Goal: Task Accomplishment & Management: Use online tool/utility

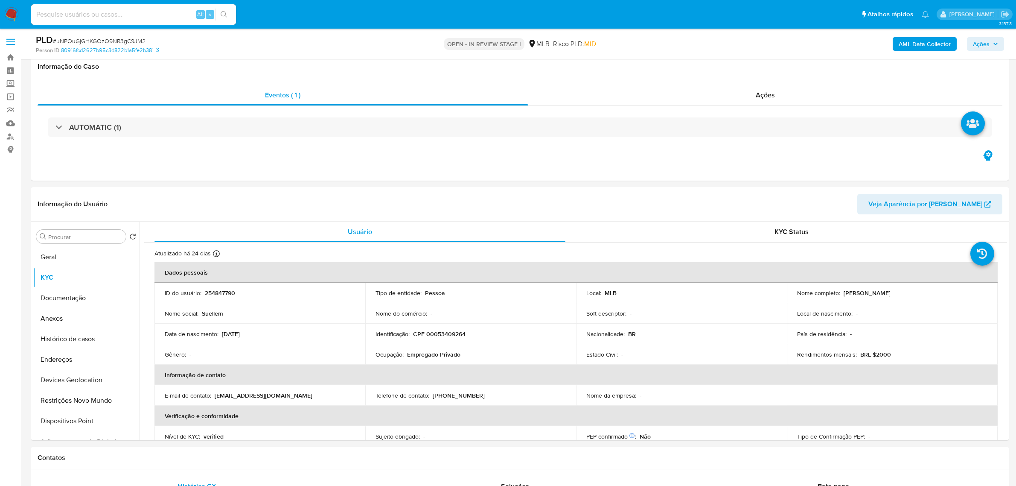
select select "10"
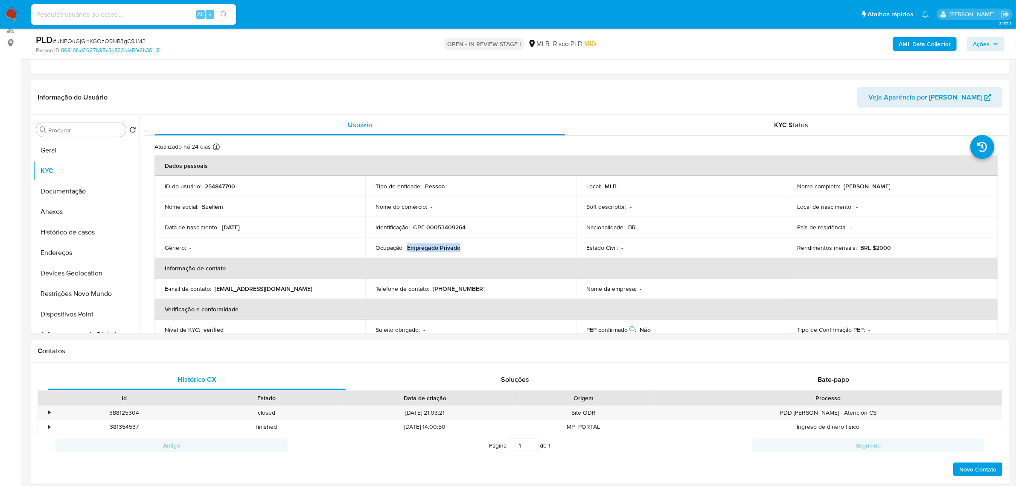
click at [983, 50] on span "Ações" at bounding box center [981, 44] width 17 height 14
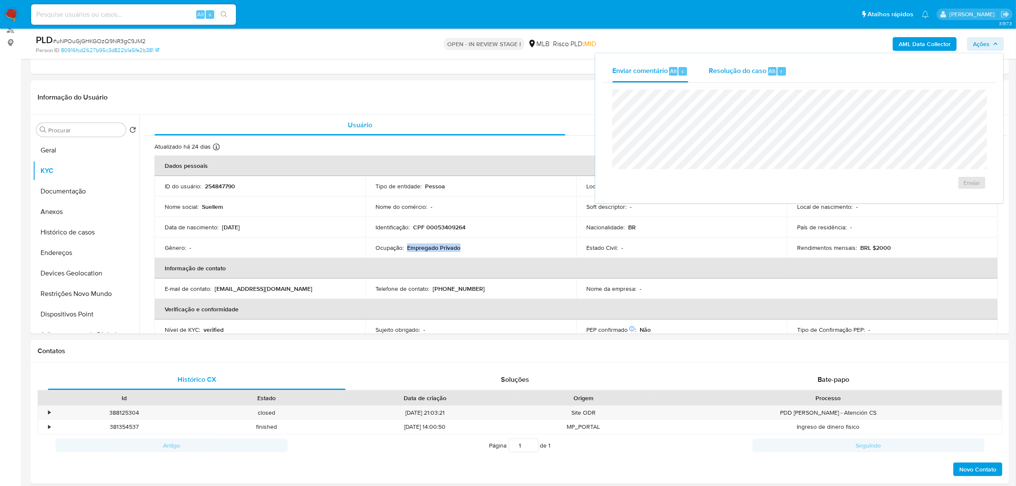
click at [727, 69] on span "Resolução do caso" at bounding box center [738, 71] width 58 height 10
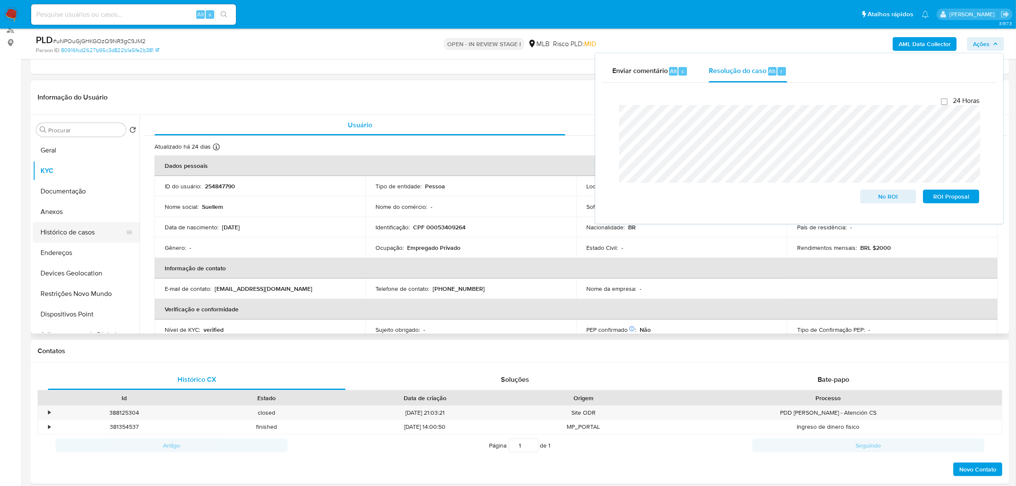
click at [60, 231] on button "Histórico de casos" at bounding box center [83, 232] width 100 height 20
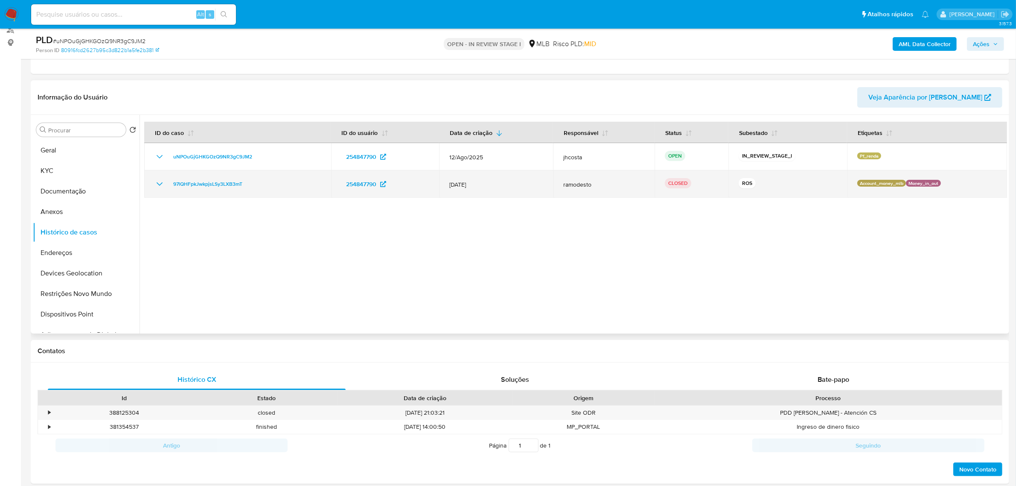
click at [157, 184] on icon "Mostrar/Ocultar" at bounding box center [159, 184] width 10 height 10
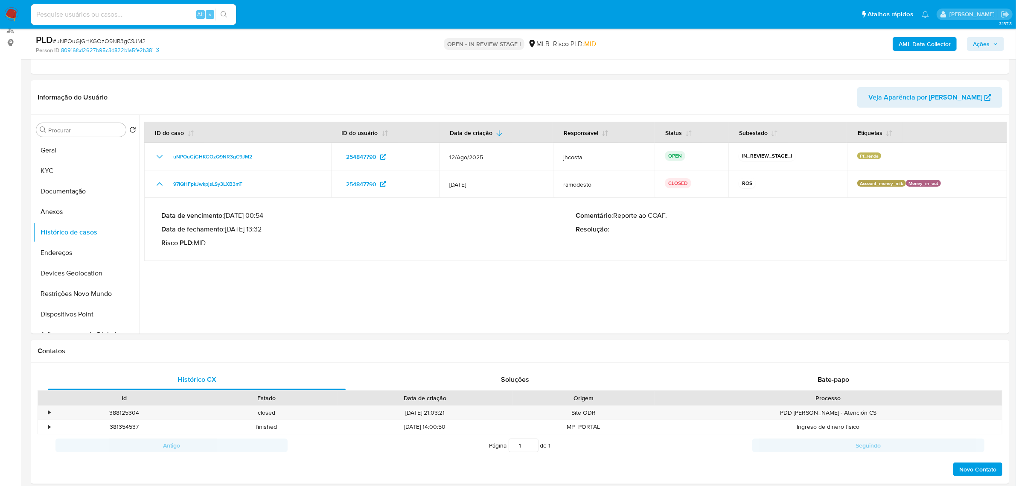
click at [986, 47] on span "Ações" at bounding box center [981, 44] width 17 height 14
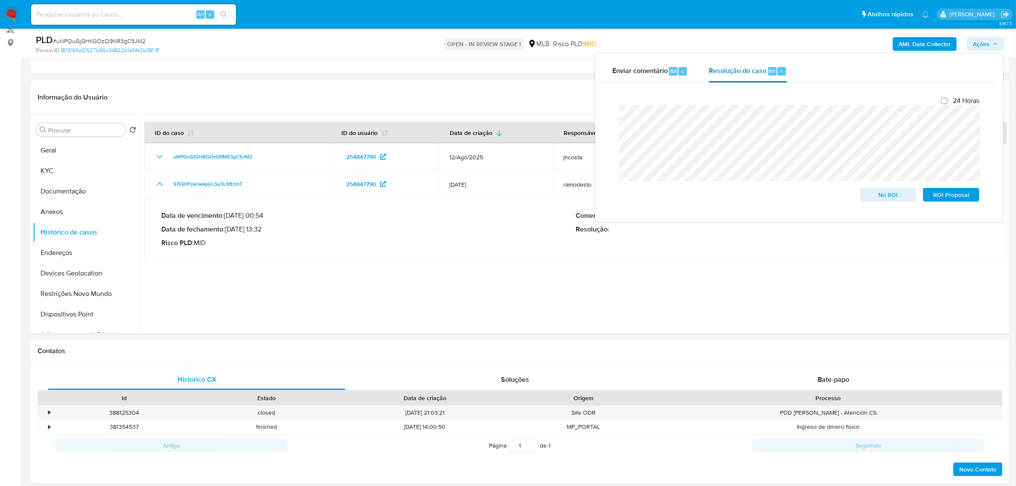
click at [774, 74] on div "Alt" at bounding box center [772, 71] width 9 height 9
click at [73, 205] on button "Anexos" at bounding box center [83, 211] width 100 height 20
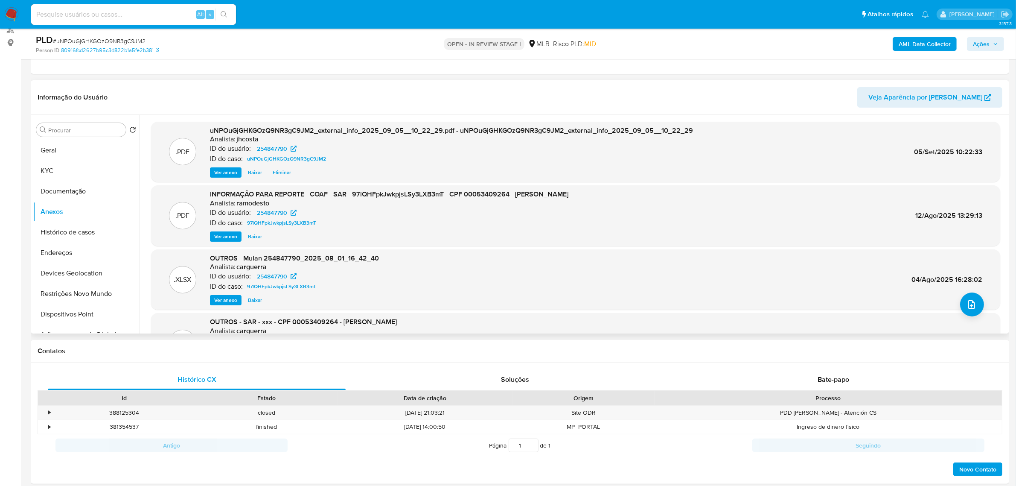
click at [219, 239] on span "Ver anexo" at bounding box center [225, 236] width 23 height 9
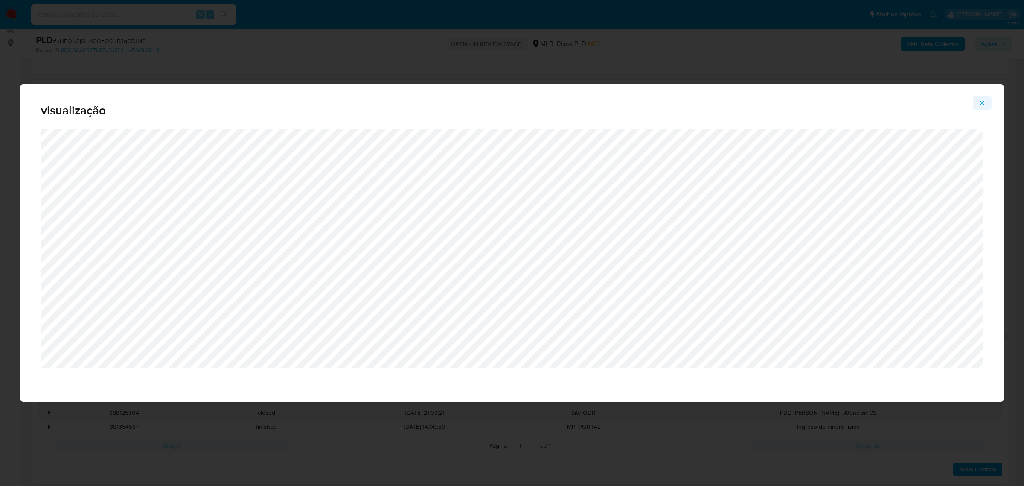
click at [980, 106] on icon "Attachment preview" at bounding box center [982, 102] width 7 height 7
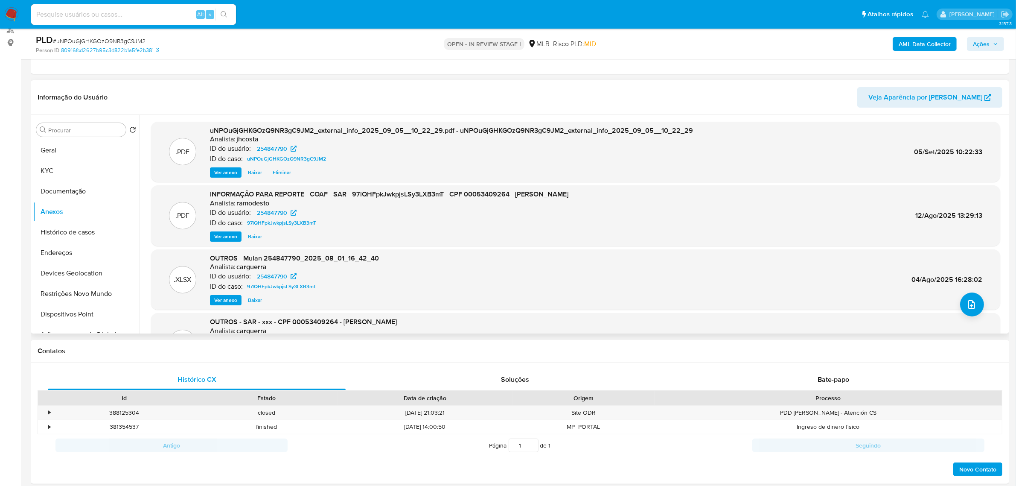
click at [994, 47] on span "Ações" at bounding box center [985, 44] width 25 height 12
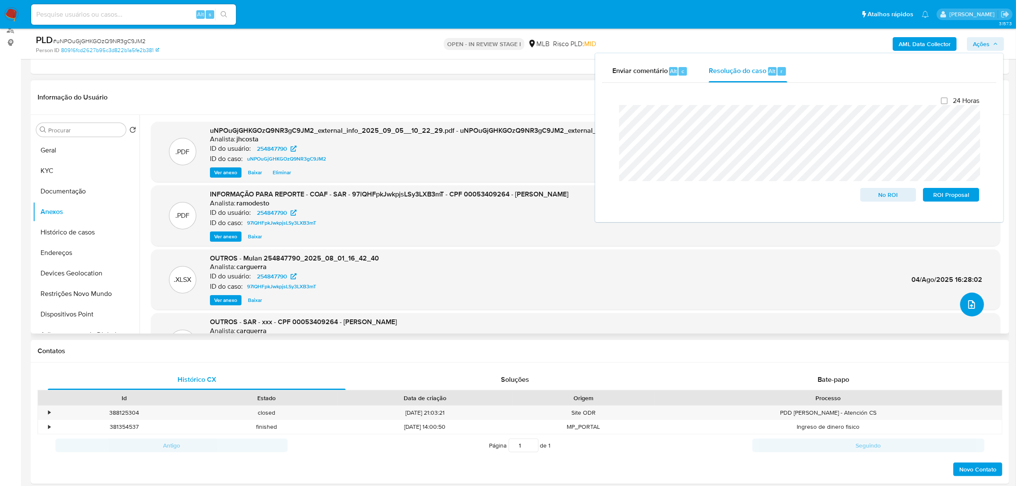
click at [973, 307] on span "upload-file" at bounding box center [971, 304] width 10 height 10
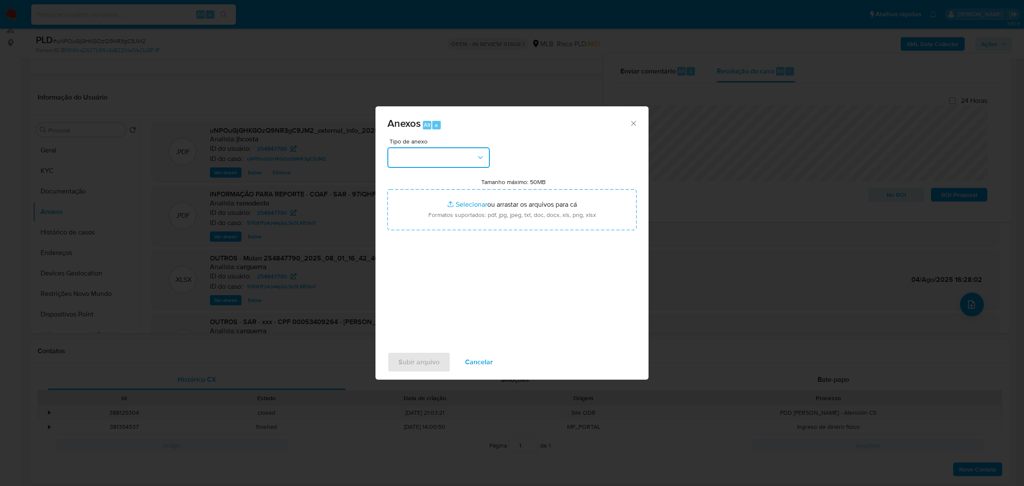
click at [480, 160] on icon "button" at bounding box center [480, 157] width 9 height 9
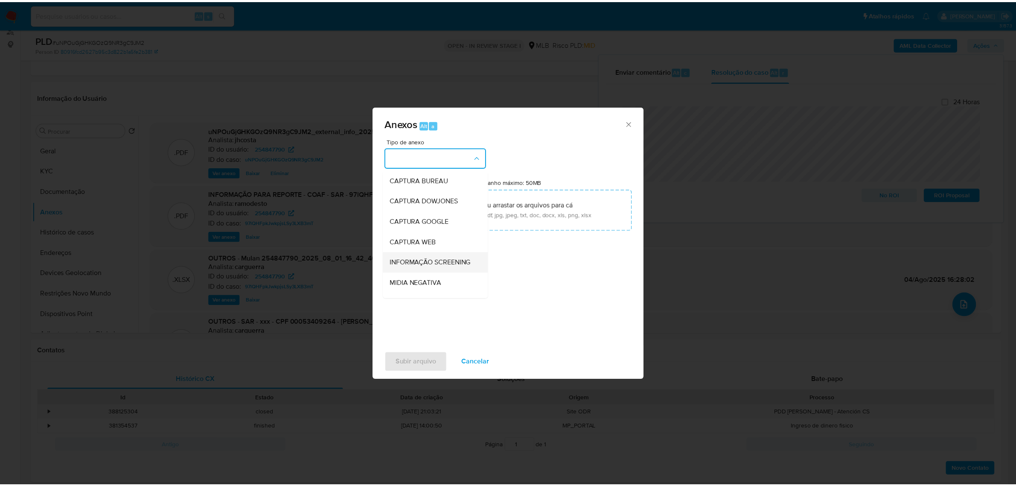
scroll to position [53, 0]
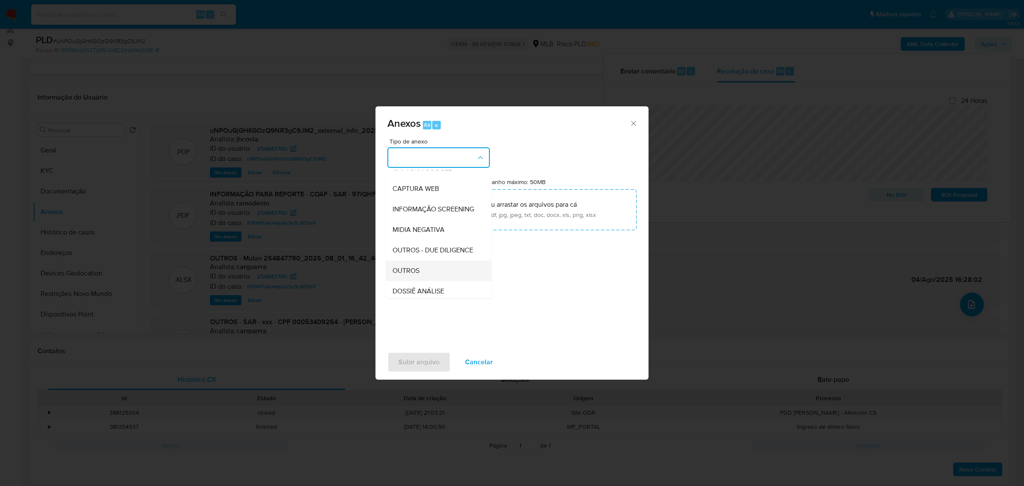
click at [421, 280] on div "OUTROS" at bounding box center [436, 270] width 87 height 20
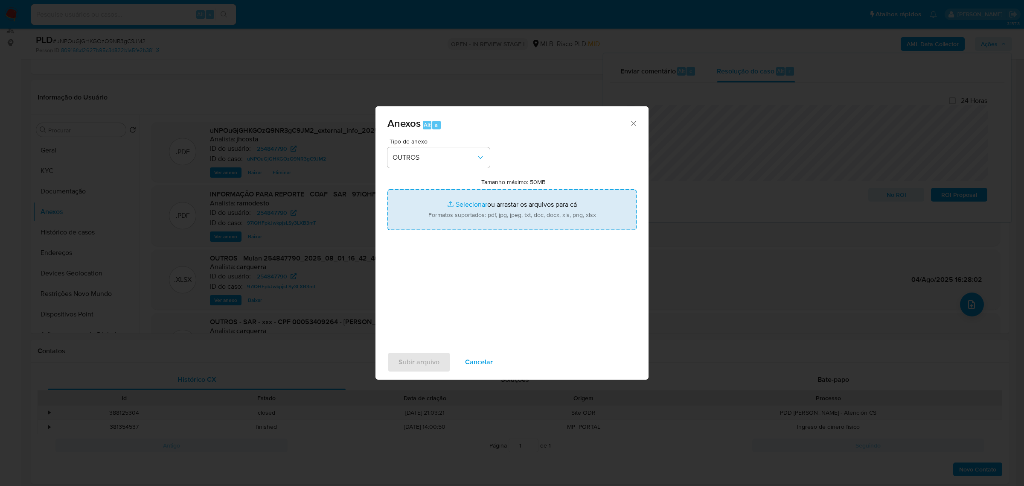
click at [504, 212] on input "Tamanho máximo: 50MB Selecionar arquivos" at bounding box center [511, 209] width 249 height 41
type input "C:\fakepath\Mulan 254847790_2025_09_04_14_44_37.xlsx"
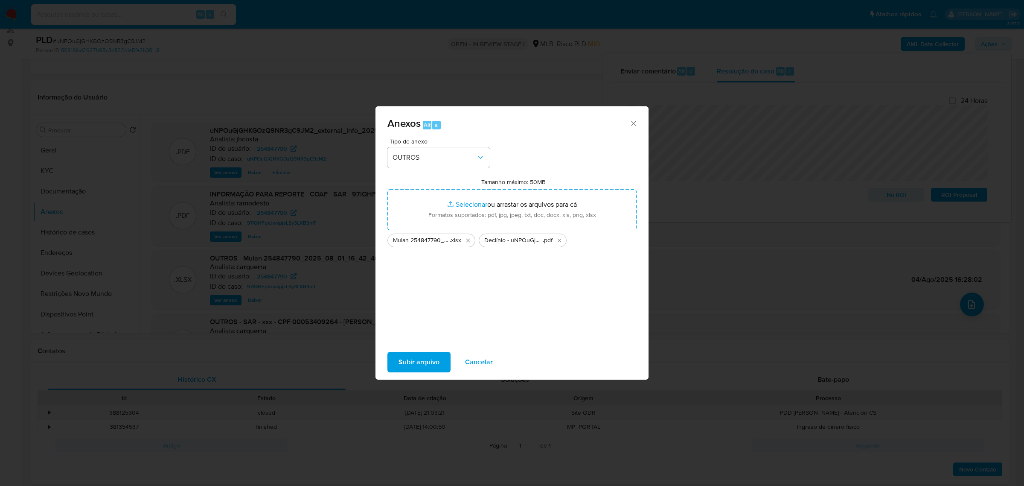
click at [433, 357] on span "Subir arquivo" at bounding box center [418, 361] width 41 height 19
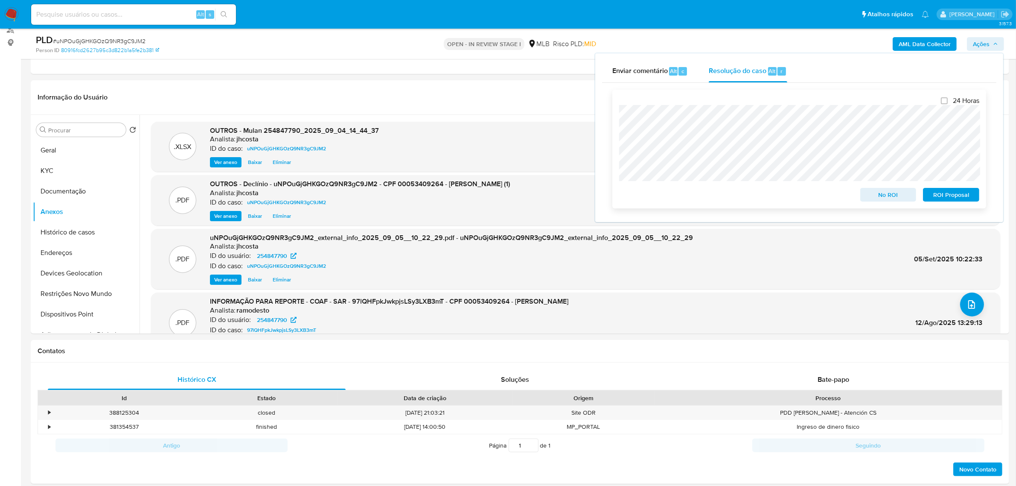
click at [887, 201] on span "No ROI" at bounding box center [888, 195] width 44 height 12
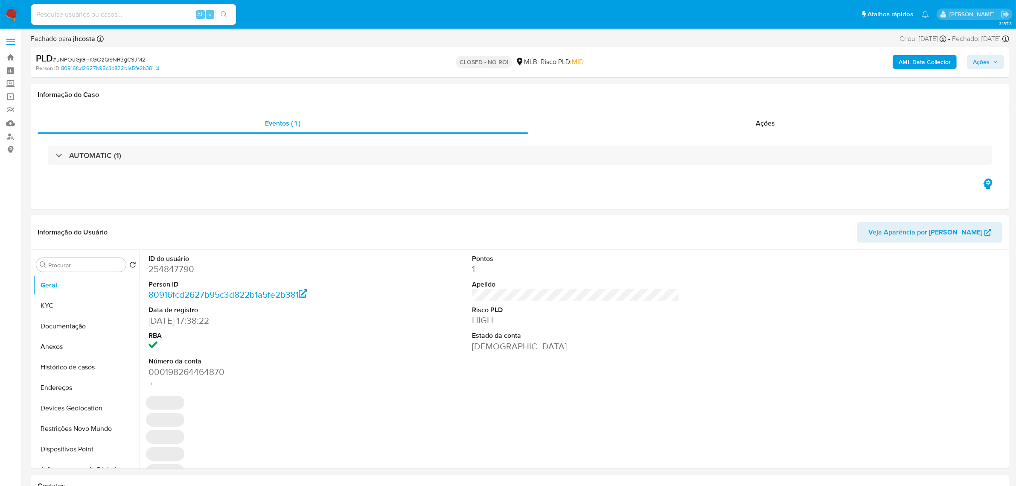
select select "10"
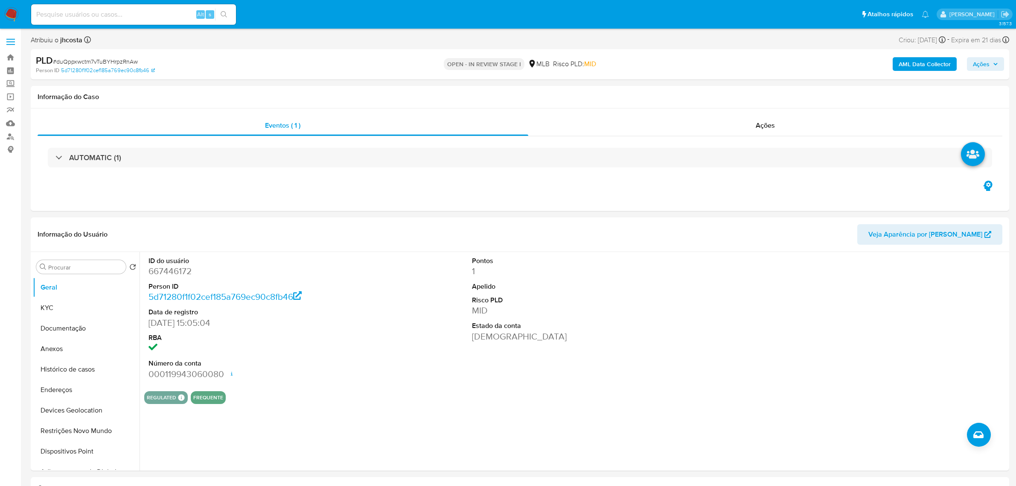
select select "10"
click at [154, 276] on dd "667446172" at bounding box center [251, 271] width 207 height 12
copy dd "667446172"
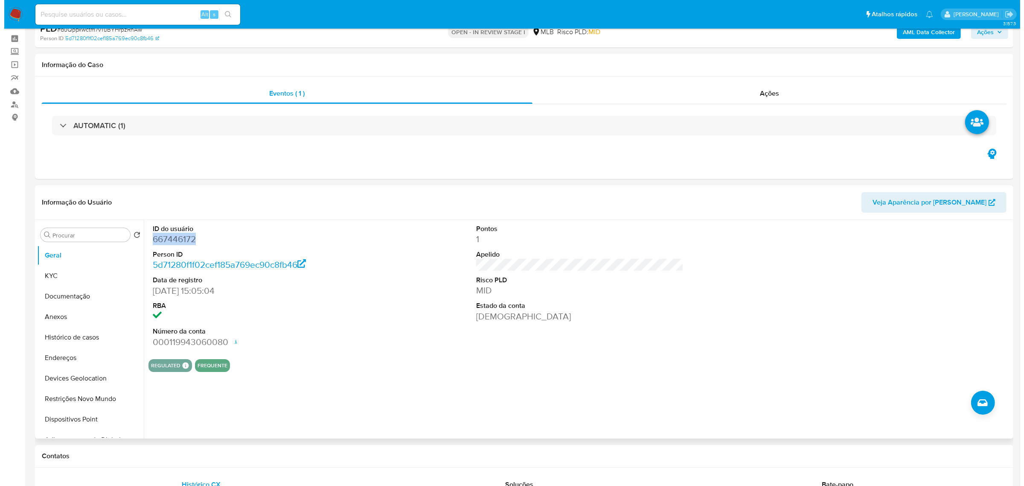
scroll to position [107, 0]
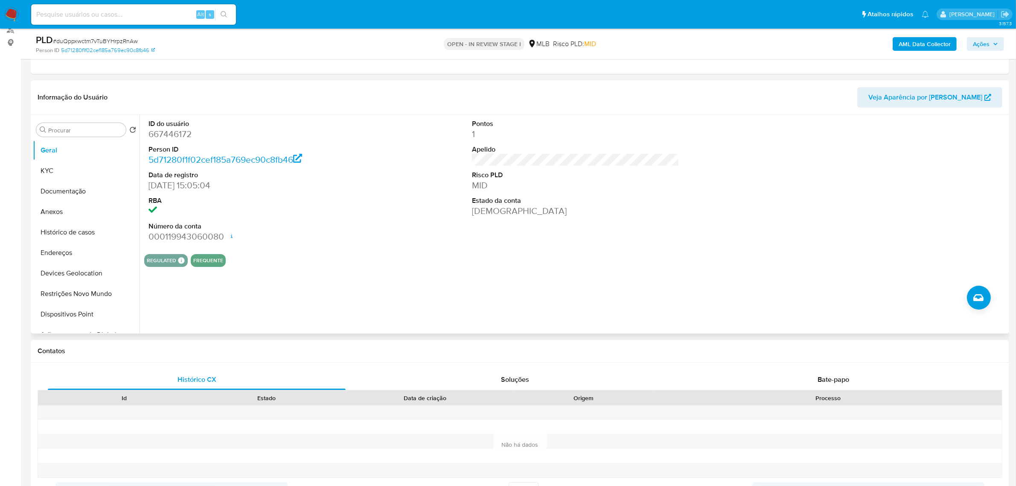
click at [419, 190] on div "ID do usuário 667446172 Person ID 5d71280f1f02cef185a769ec90c8fb46 Data de regi…" at bounding box center [575, 181] width 863 height 132
click at [67, 169] on button "KYC" at bounding box center [83, 170] width 100 height 20
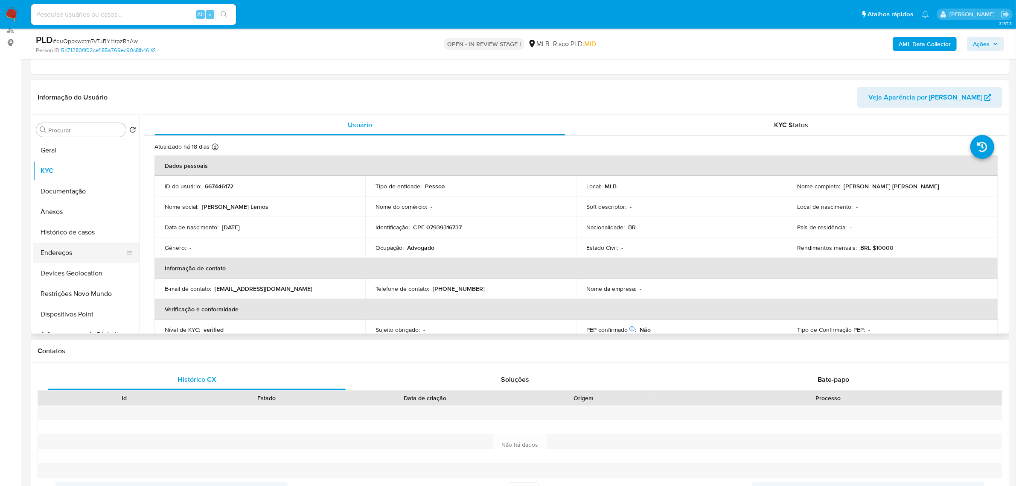
click at [71, 254] on button "Endereços" at bounding box center [83, 252] width 100 height 20
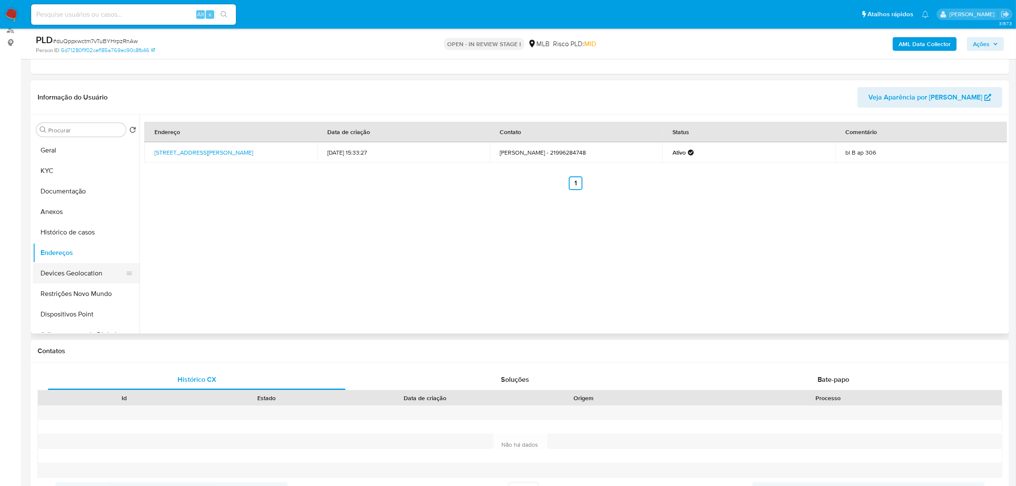
click at [68, 278] on button "Devices Geolocation" at bounding box center [83, 273] width 100 height 20
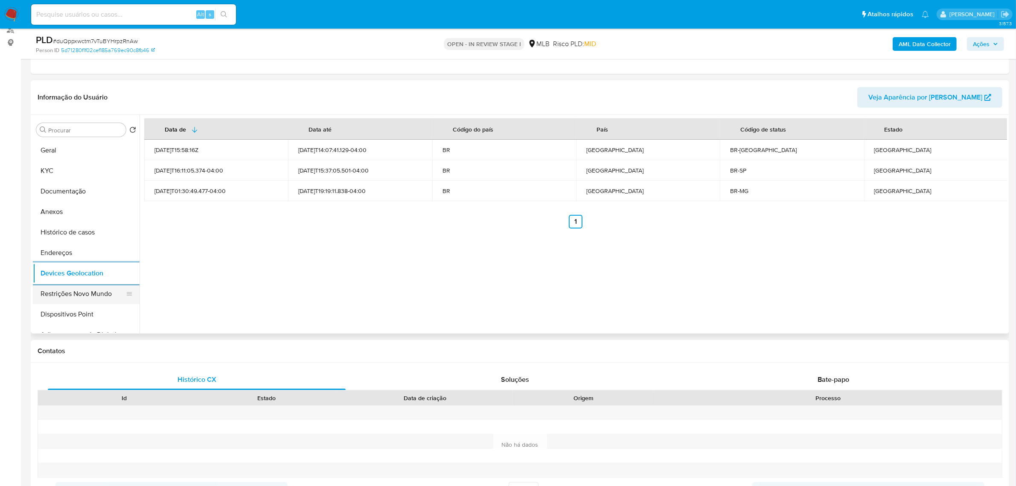
click at [83, 293] on button "Restrições Novo Mundo" at bounding box center [83, 293] width 100 height 20
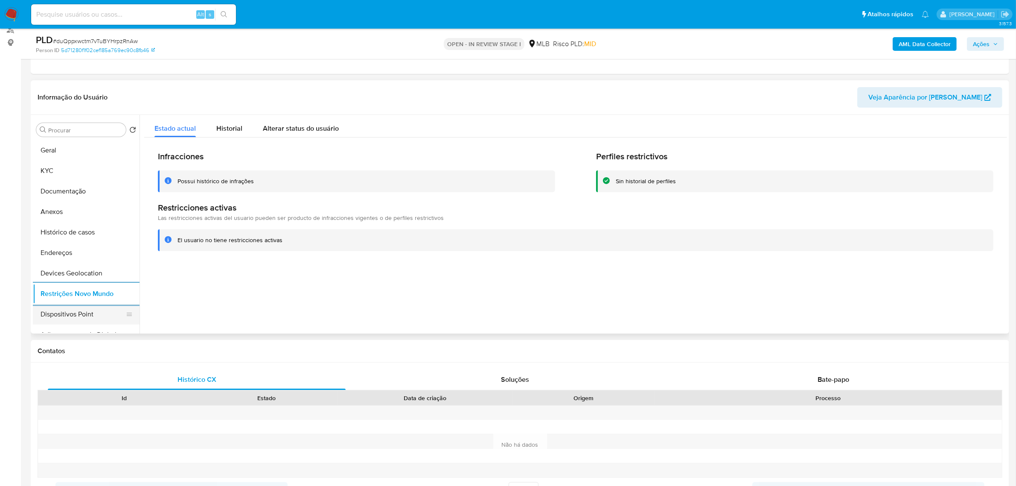
click at [62, 320] on button "Dispositivos Point" at bounding box center [83, 314] width 100 height 20
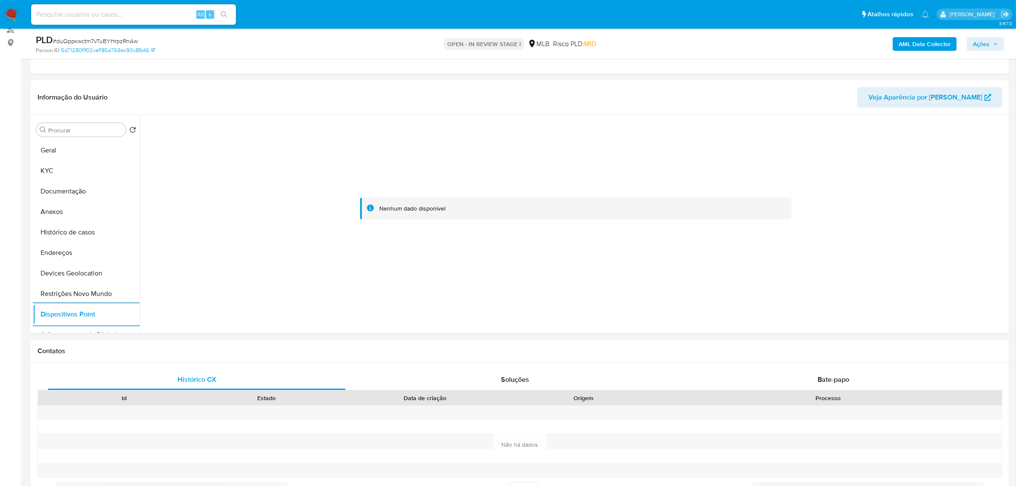
click at [916, 48] on b "AML Data Collector" at bounding box center [924, 44] width 52 height 14
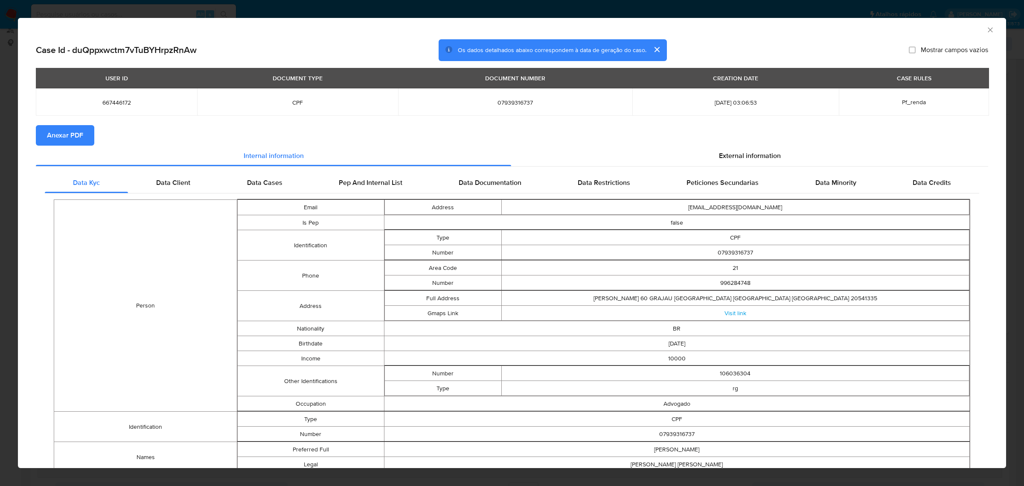
click at [79, 133] on span "Anexar PDF" at bounding box center [65, 135] width 36 height 19
click at [749, 162] on div "External information" at bounding box center [749, 155] width 477 height 20
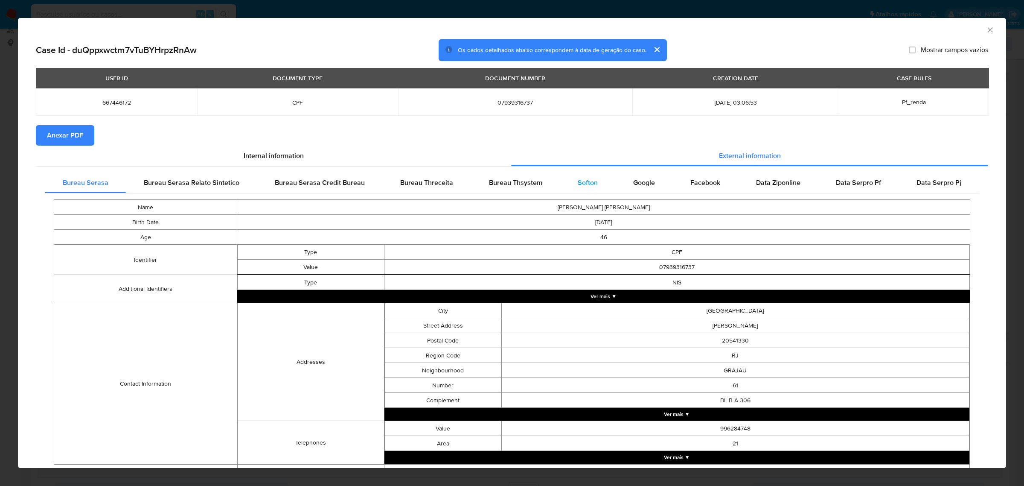
click at [581, 182] on span "Softon" at bounding box center [588, 182] width 20 height 10
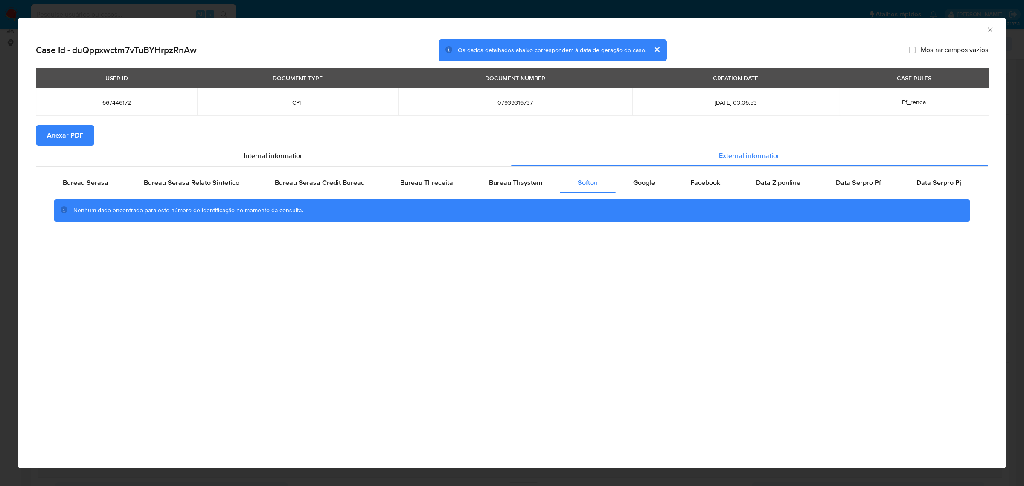
click at [247, 17] on div "AML Data Collector Case Id - duQppxwctm7vTuBYHrpzRnAw Os dados detalhados abaix…" at bounding box center [512, 243] width 1024 height 486
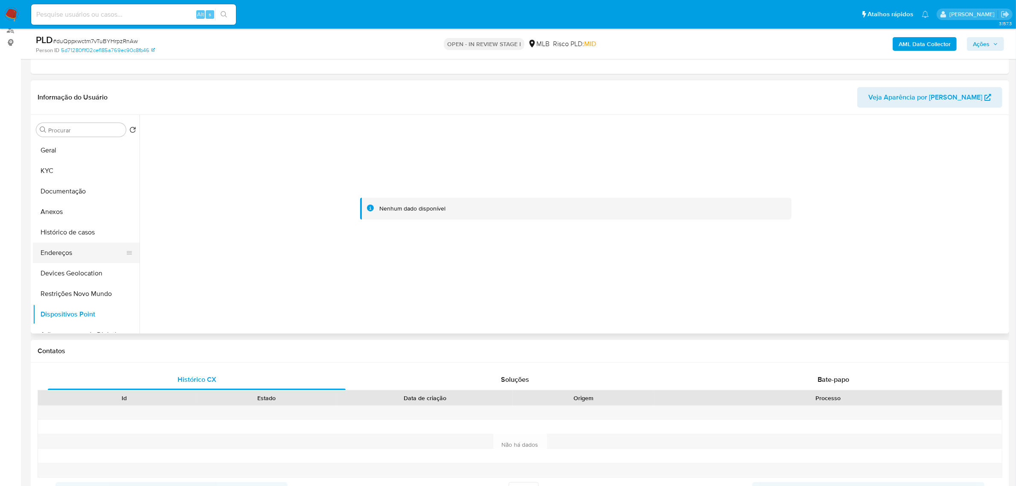
click at [84, 247] on button "Endereços" at bounding box center [83, 252] width 100 height 20
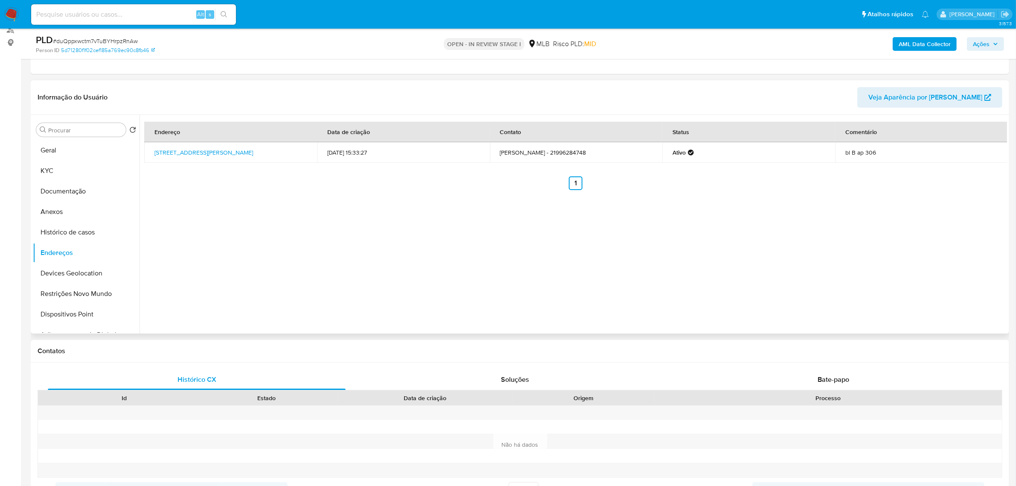
drag, startPoint x: 146, startPoint y: 146, endPoint x: 180, endPoint y: 161, distance: 36.9
click at [180, 161] on td "Rua Rosa E Silva 61, Rio De Janeiro, Rio De Janeiro, 20541330, Brasil 61" at bounding box center [230, 152] width 173 height 20
copy link "Rua Rosa E Silva 61, Rio De Janeiro, Rio De Janeiro, 20541330"
click at [174, 152] on link "Rua Rosa E Silva 61, Rio De Janeiro, Rio De Janeiro, 20541330, Brasil 61" at bounding box center [203, 152] width 99 height 9
click at [63, 169] on button "KYC" at bounding box center [83, 170] width 100 height 20
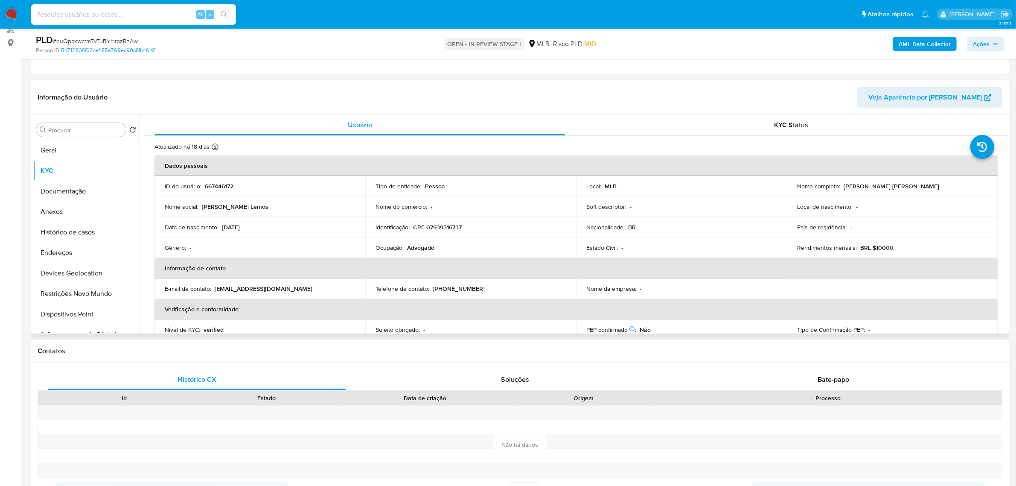
click at [434, 229] on p "CPF 07939316737" at bounding box center [437, 227] width 49 height 8
copy p "07939316737"
click at [76, 190] on button "Documentação" at bounding box center [83, 191] width 100 height 20
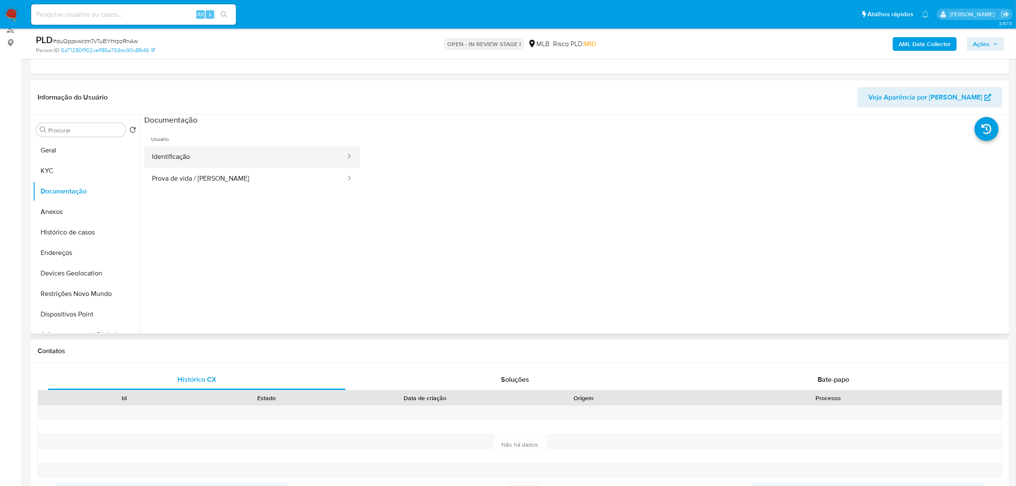
click at [259, 160] on button "Identificação" at bounding box center [245, 157] width 202 height 22
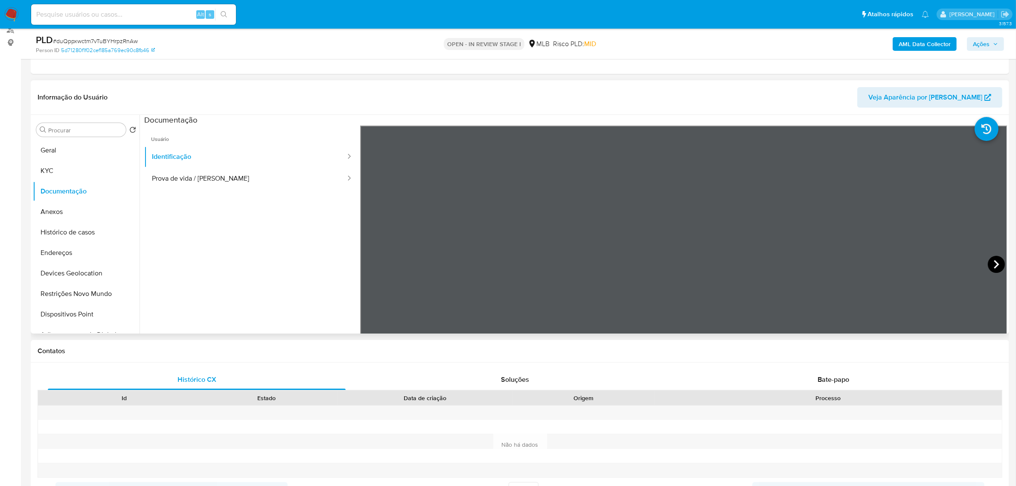
click at [990, 262] on icon at bounding box center [996, 264] width 17 height 17
click at [75, 165] on button "KYC" at bounding box center [83, 170] width 100 height 20
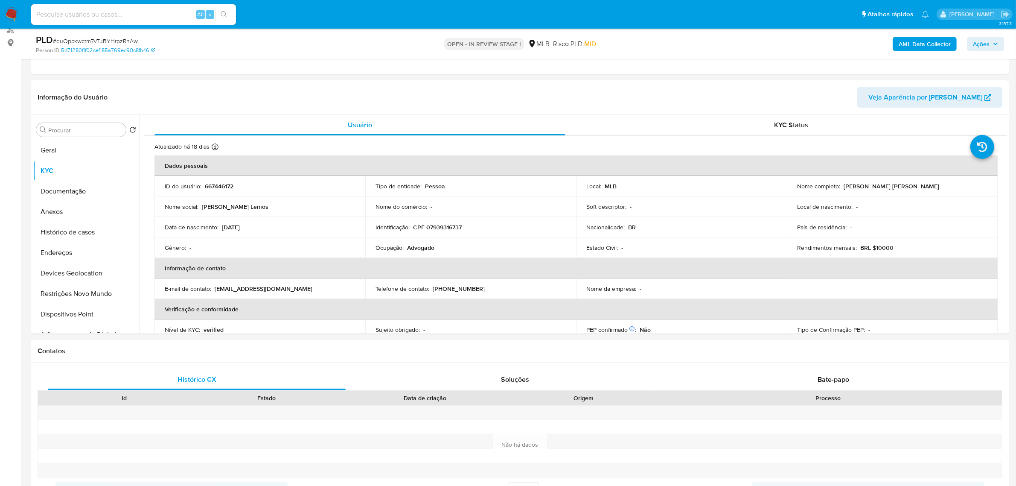
click at [447, 227] on p "CPF 07939316737" at bounding box center [437, 227] width 49 height 8
copy p "07939316737"
drag, startPoint x: 843, startPoint y: 186, endPoint x: 881, endPoint y: 186, distance: 38.0
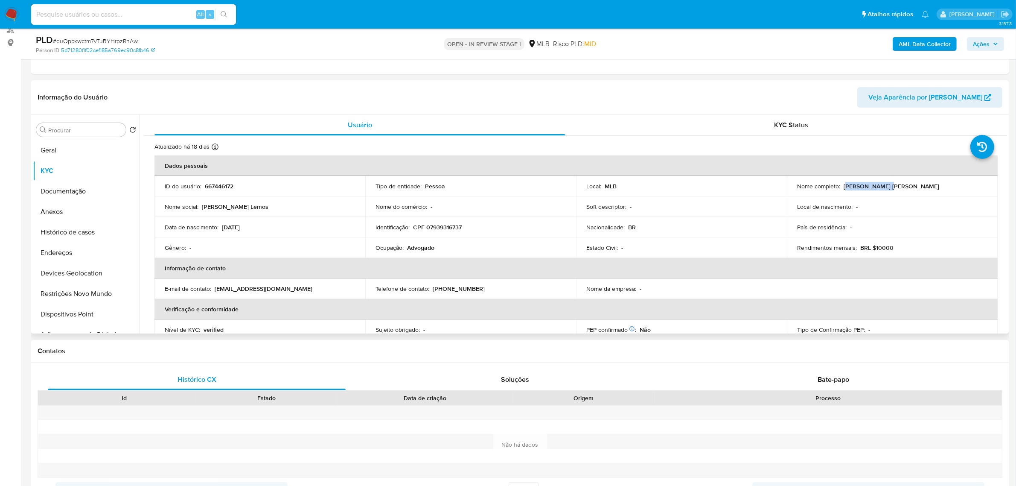
click at [881, 186] on p "Graziella Correa Lemos Martins Machado" at bounding box center [891, 186] width 96 height 8
drag, startPoint x: 842, startPoint y: 187, endPoint x: 956, endPoint y: 187, distance: 113.9
click at [956, 187] on div "Nome completo : Graziella Correa Lemos Martins Machado" at bounding box center [892, 186] width 190 height 8
copy p "Graziella Correa Lemos Martins Machado"
click at [82, 195] on button "Documentação" at bounding box center [83, 191] width 100 height 20
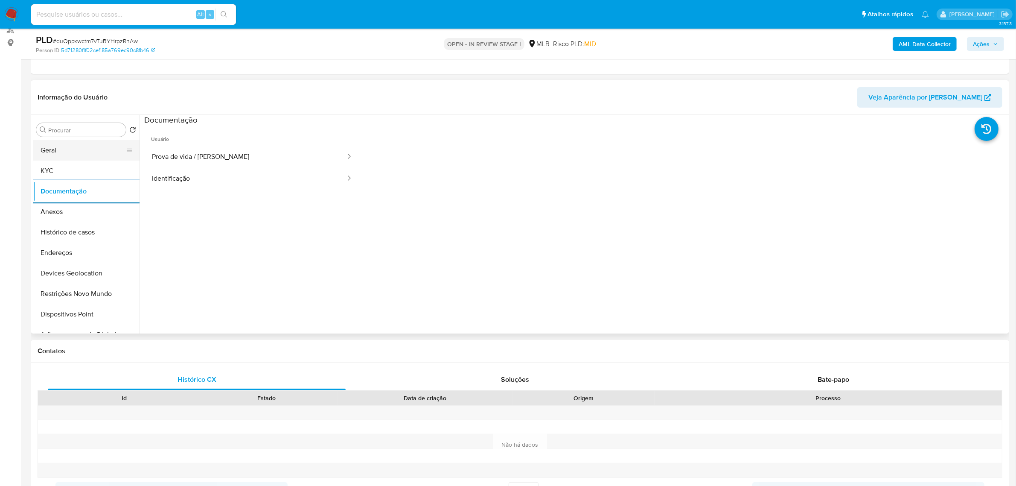
click at [61, 157] on button "Geral" at bounding box center [83, 150] width 100 height 20
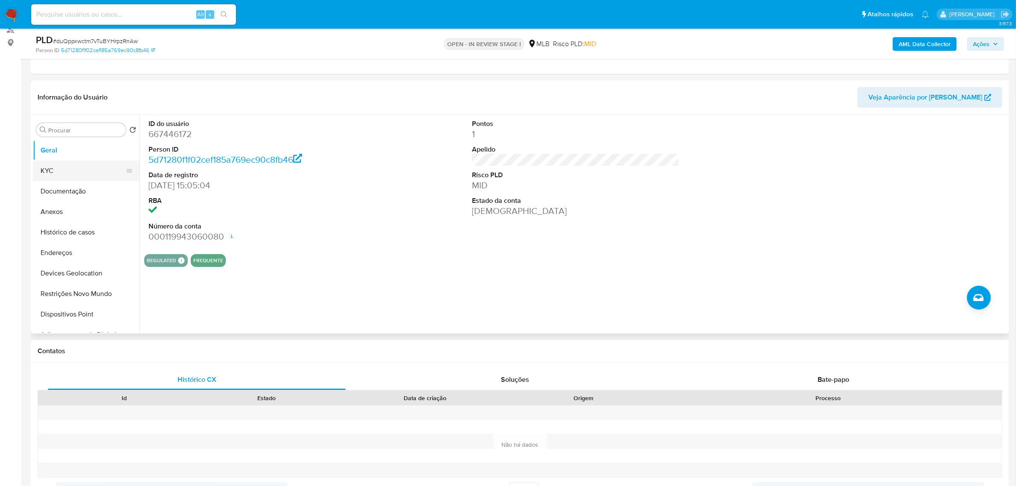
click at [81, 173] on button "KYC" at bounding box center [83, 170] width 100 height 20
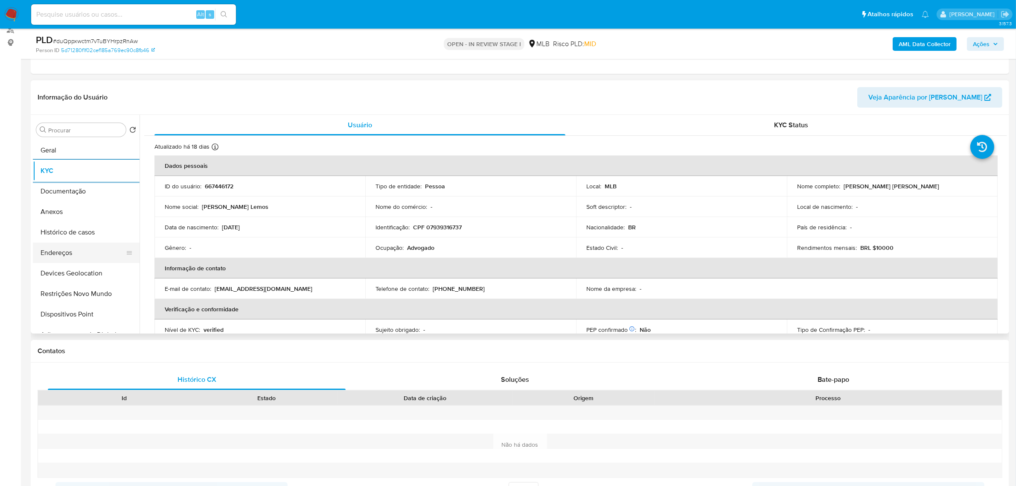
click at [88, 244] on button "Endereços" at bounding box center [83, 252] width 100 height 20
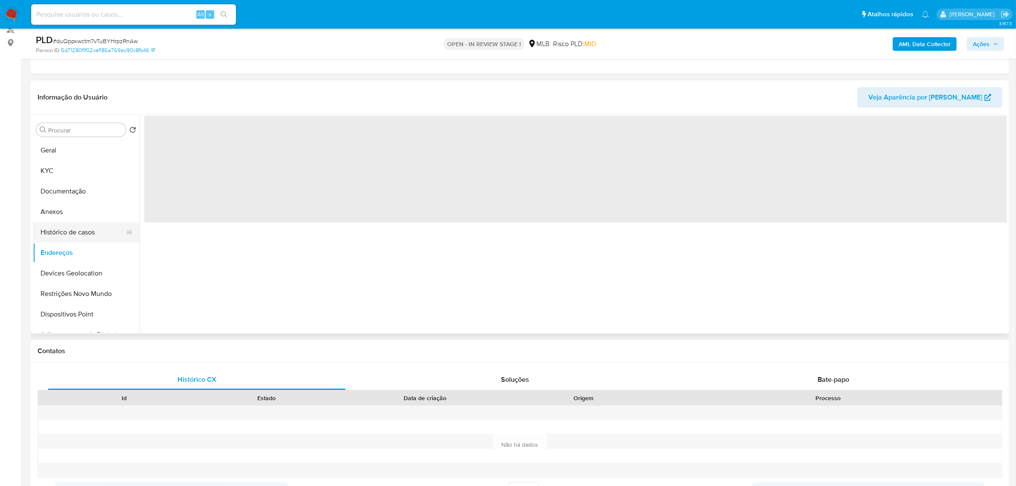
click at [84, 234] on button "Histórico de casos" at bounding box center [83, 232] width 100 height 20
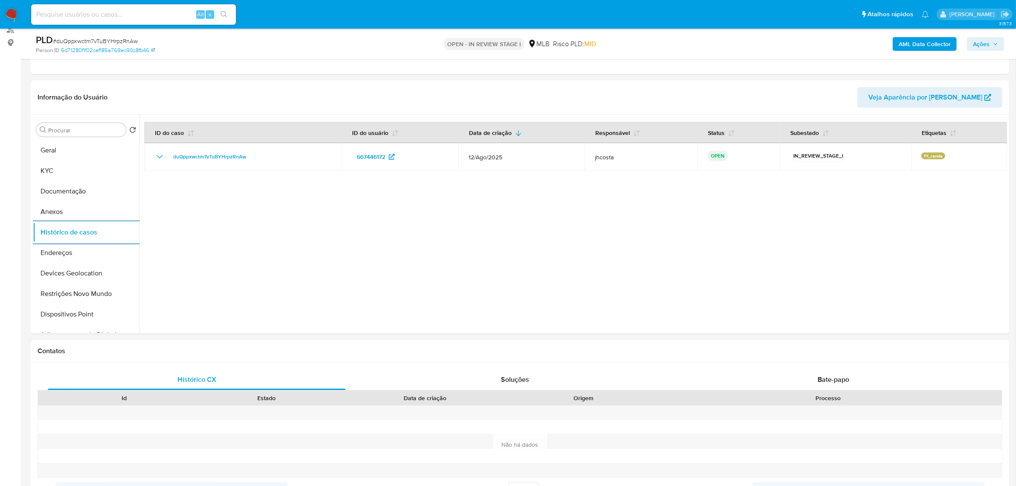
click at [992, 41] on span "Ações" at bounding box center [985, 44] width 25 height 12
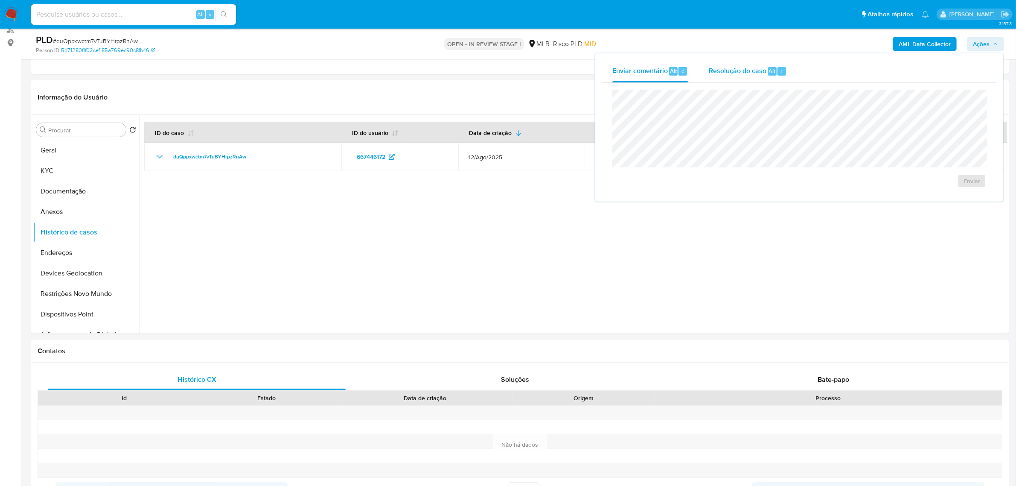
click at [762, 78] on div "Resolução do caso Alt r" at bounding box center [748, 71] width 78 height 22
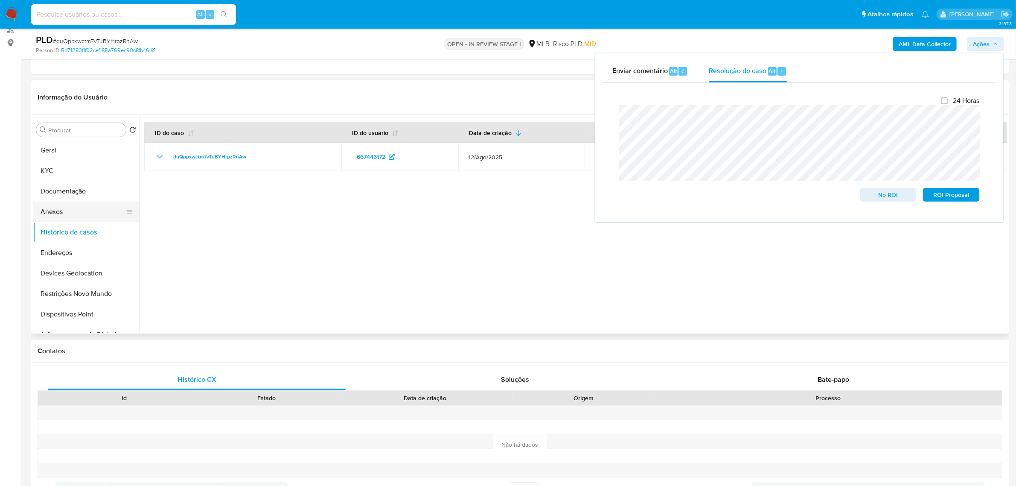
click at [76, 214] on button "Anexos" at bounding box center [83, 211] width 100 height 20
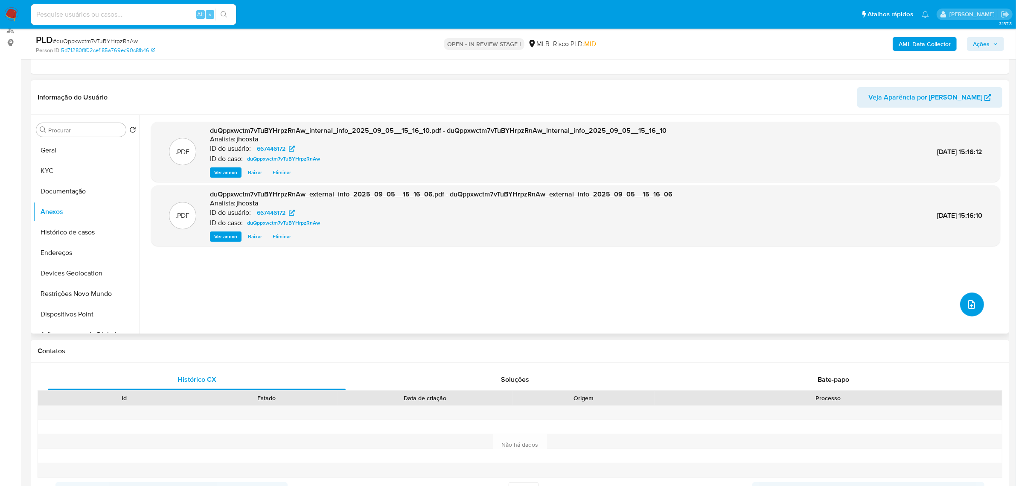
click at [974, 309] on button "upload-file" at bounding box center [972, 304] width 24 height 24
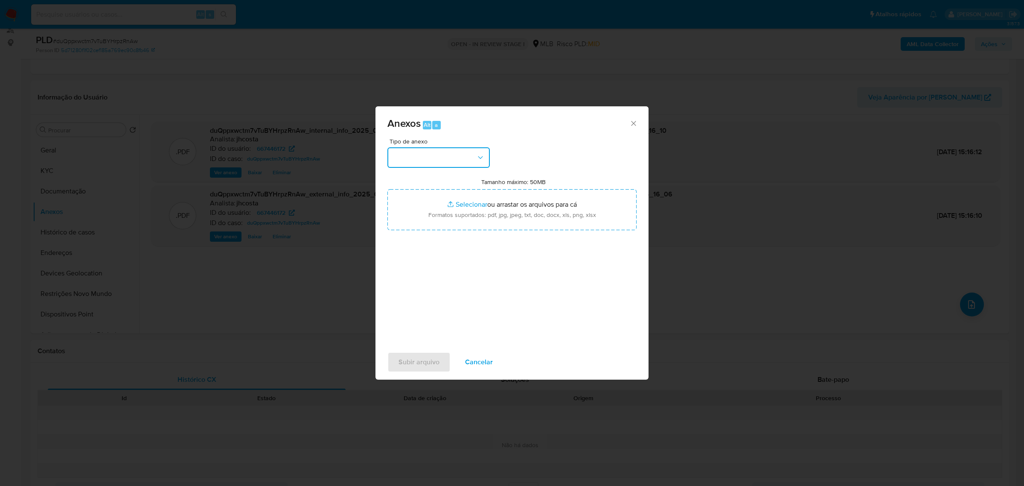
click at [480, 149] on button "button" at bounding box center [438, 157] width 102 height 20
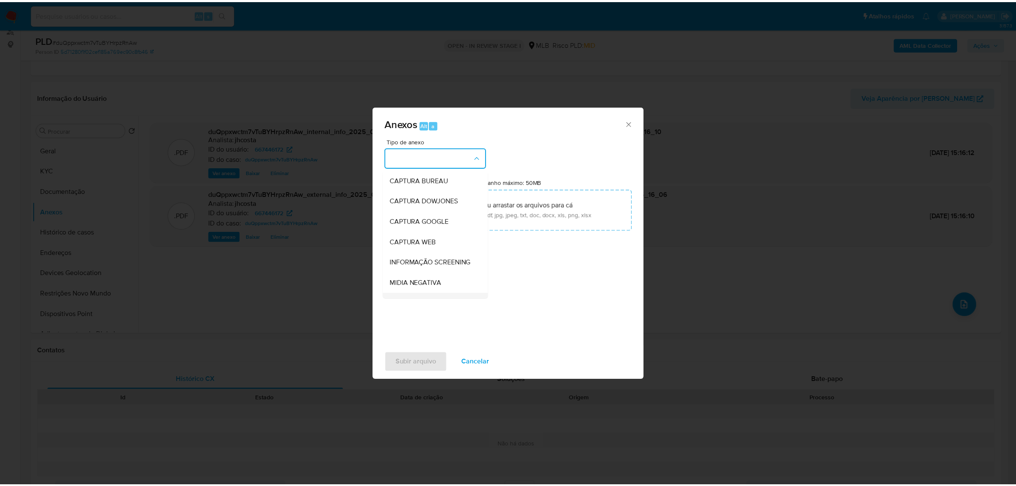
scroll to position [53, 0]
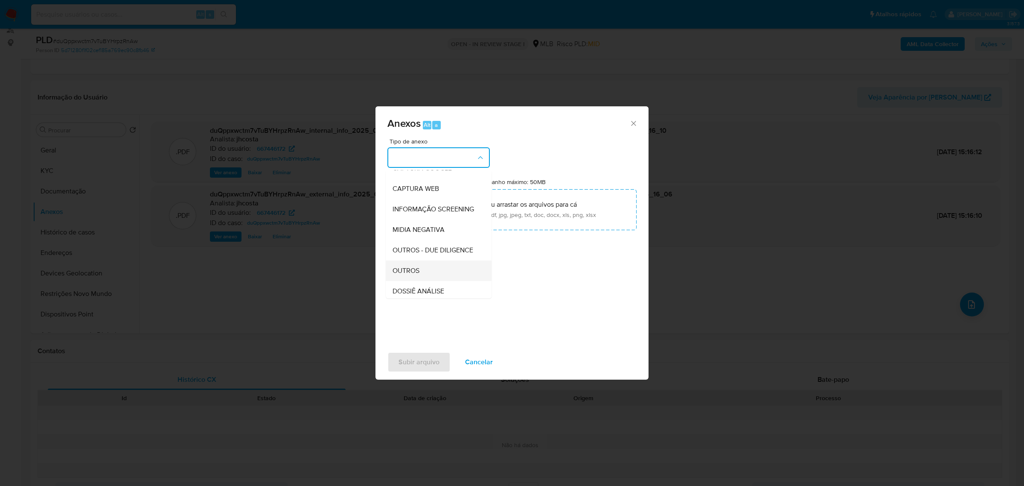
click at [425, 280] on div "OUTROS" at bounding box center [436, 270] width 87 height 20
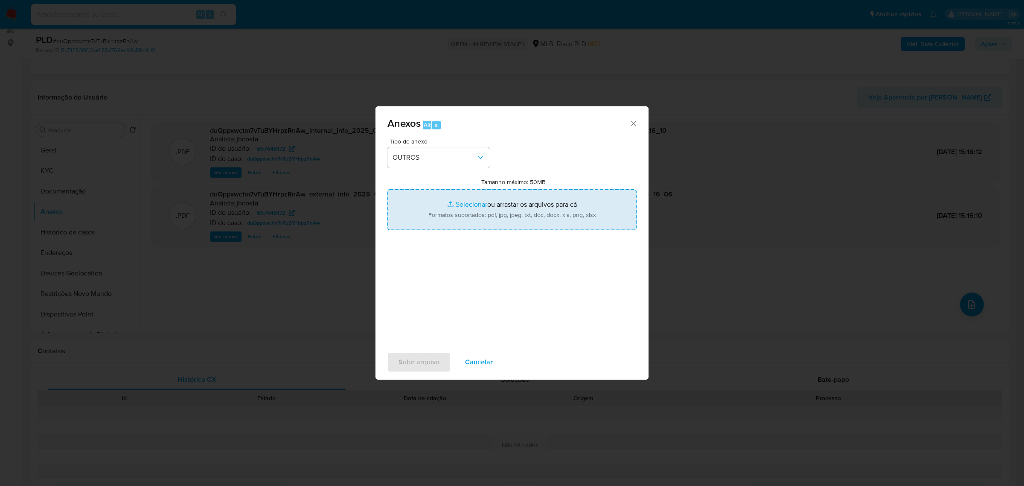
click at [513, 224] on input "Tamanho máximo: 50MB Selecionar arquivos" at bounding box center [511, 209] width 249 height 41
type input "C:\fakepath\Mulan 667446172_2025_09_04_14_45_04.xlsx"
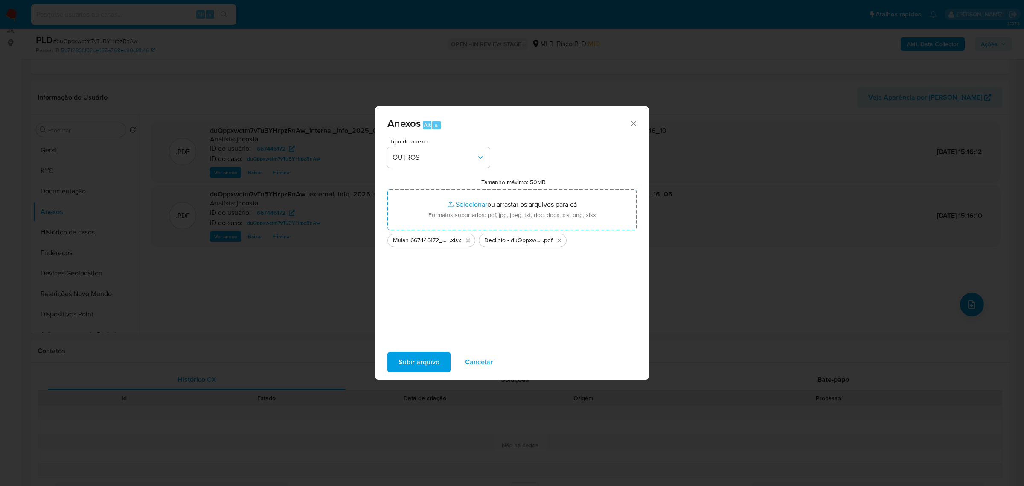
click at [421, 355] on span "Subir arquivo" at bounding box center [418, 361] width 41 height 19
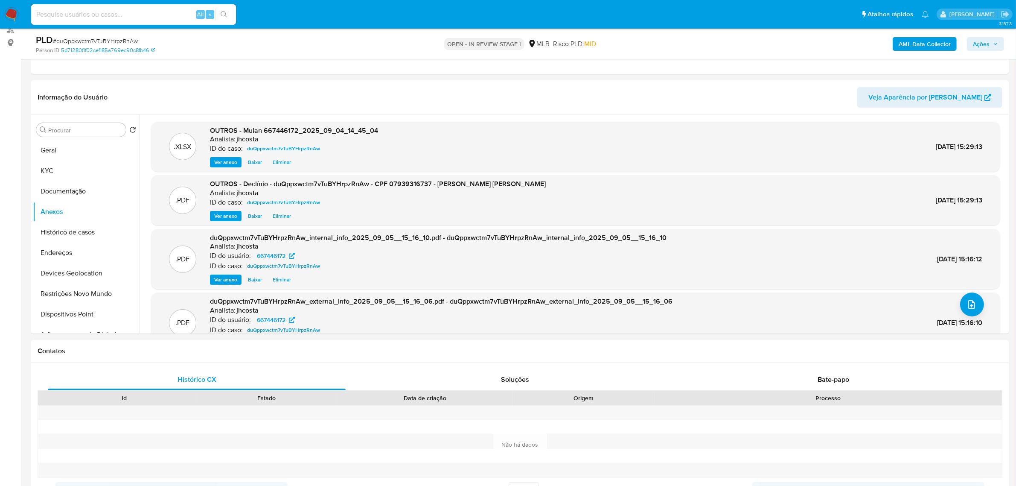
click at [991, 40] on span "Ações" at bounding box center [985, 44] width 25 height 12
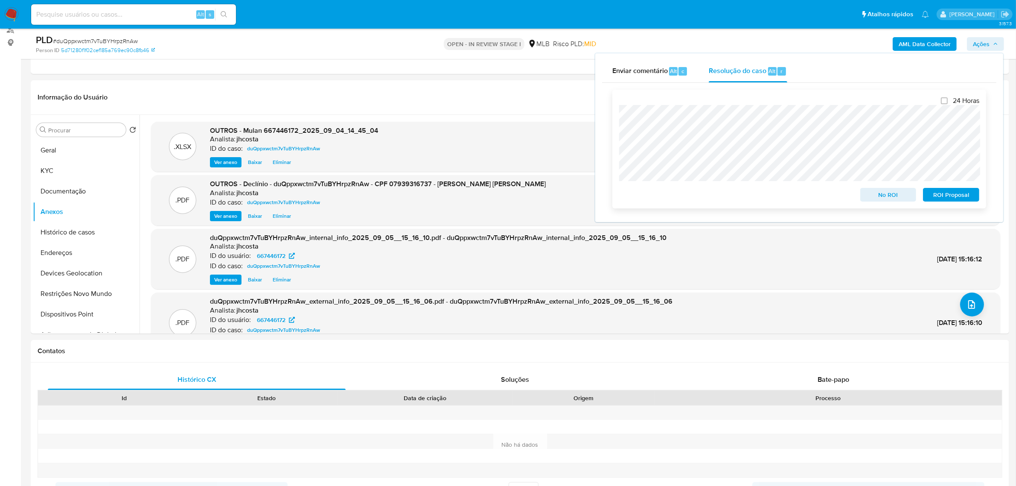
click at [897, 193] on span "No ROI" at bounding box center [888, 195] width 44 height 12
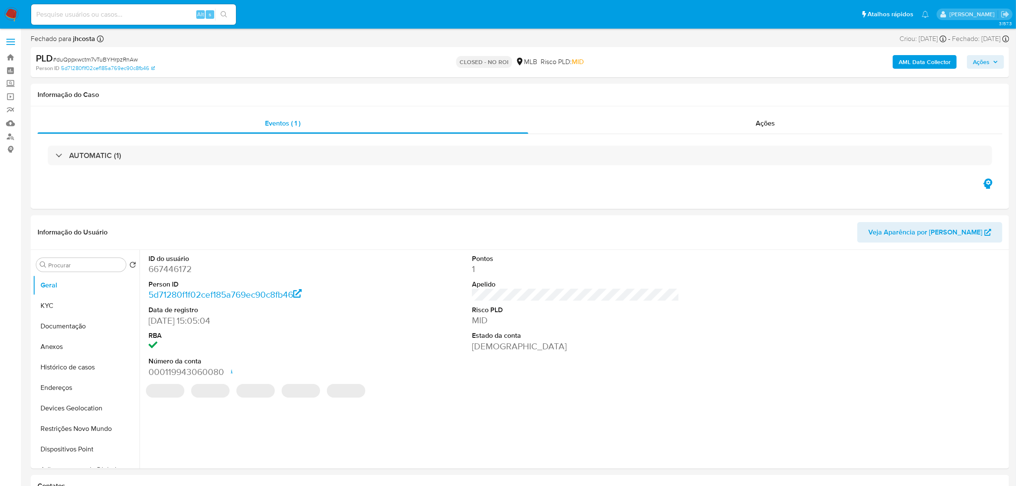
select select "10"
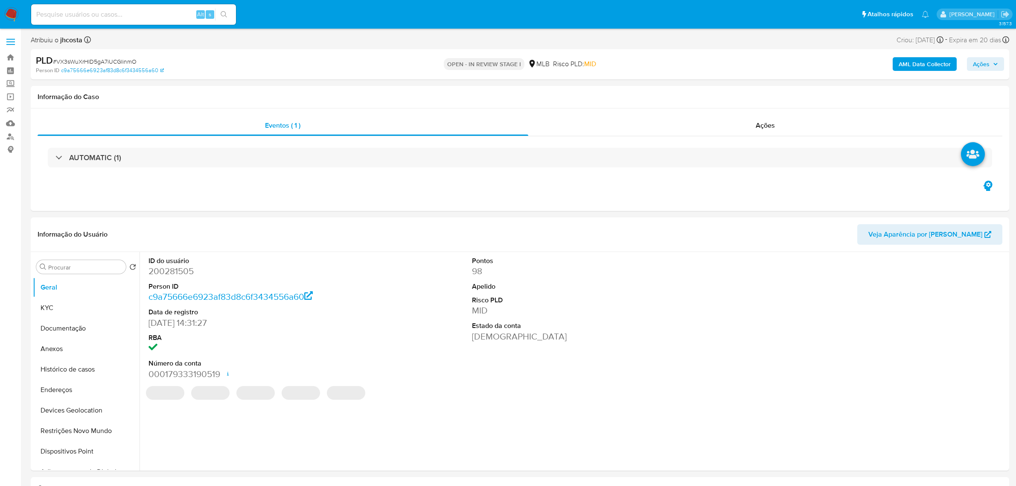
select select "10"
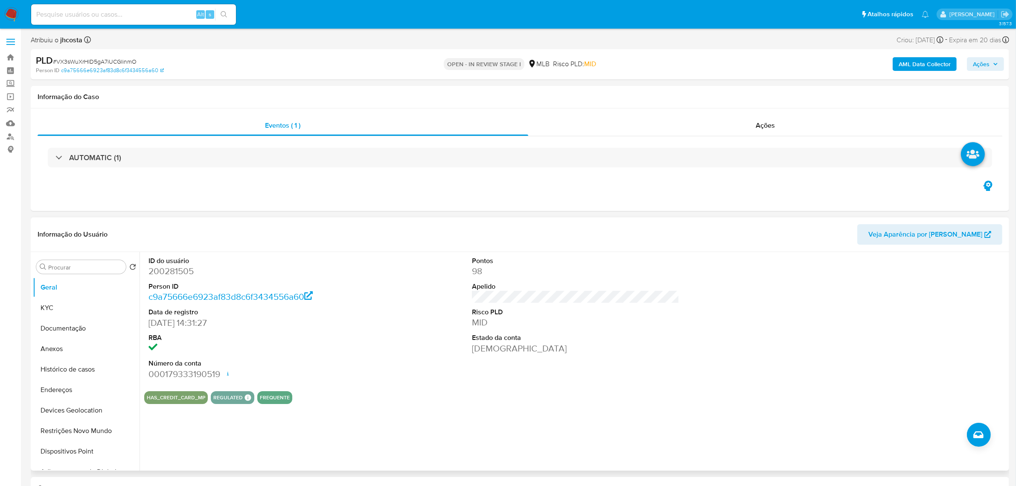
click at [180, 272] on dd "200281505" at bounding box center [251, 271] width 207 height 12
click at [336, 248] on div "Informação do Usuário Veja Aparência por [PERSON_NAME]" at bounding box center [520, 234] width 978 height 35
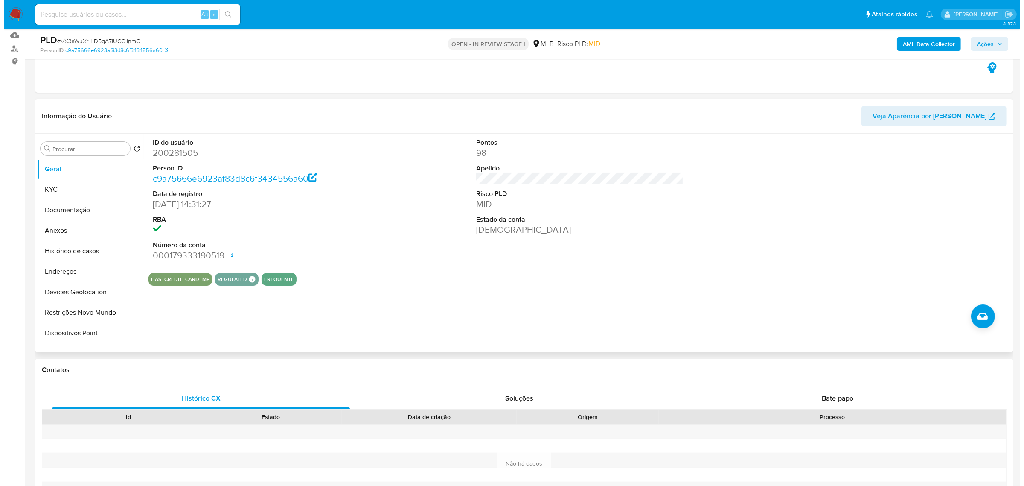
scroll to position [107, 0]
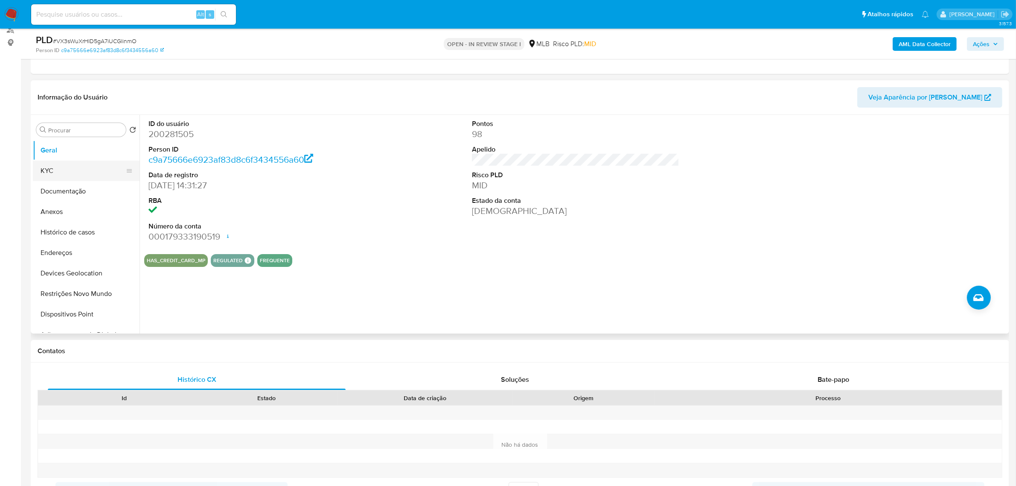
click at [62, 164] on button "KYC" at bounding box center [83, 170] width 100 height 20
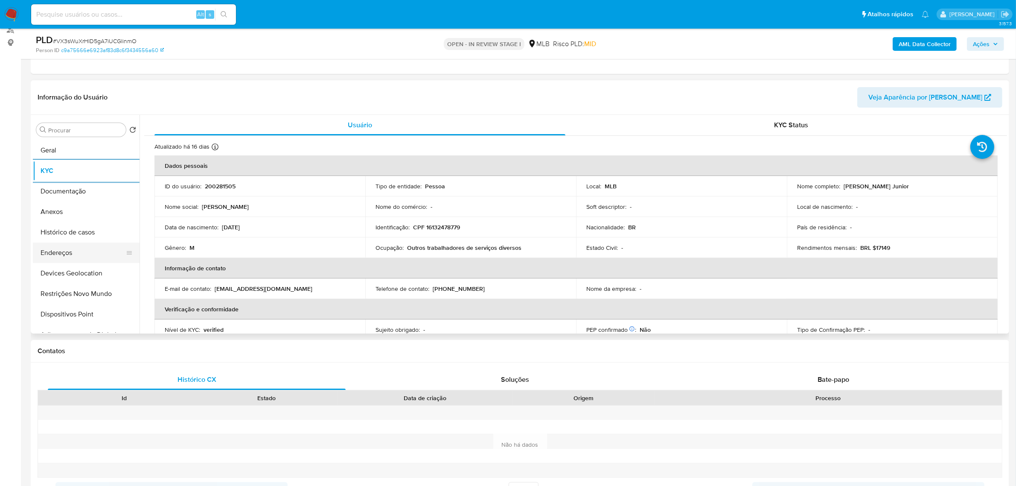
click at [86, 250] on button "Endereços" at bounding box center [83, 252] width 100 height 20
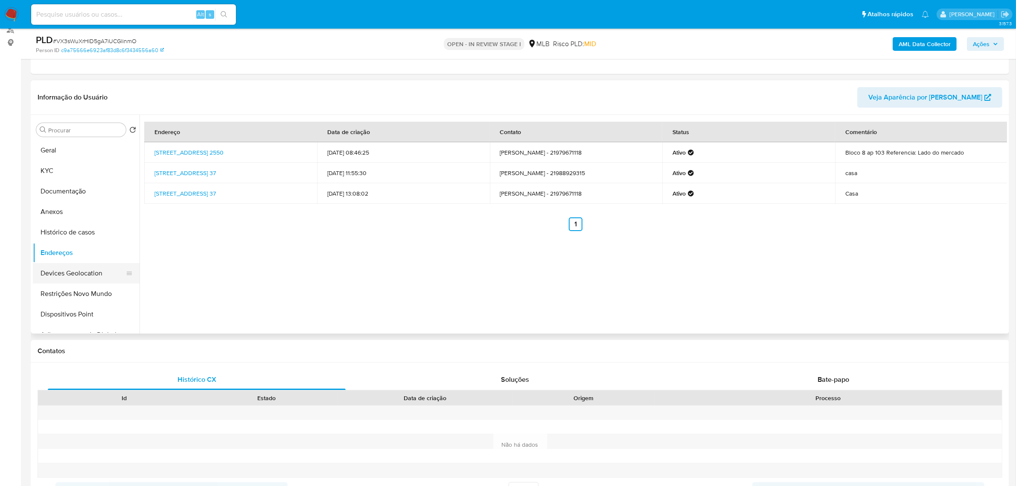
click at [95, 277] on button "Devices Geolocation" at bounding box center [83, 273] width 100 height 20
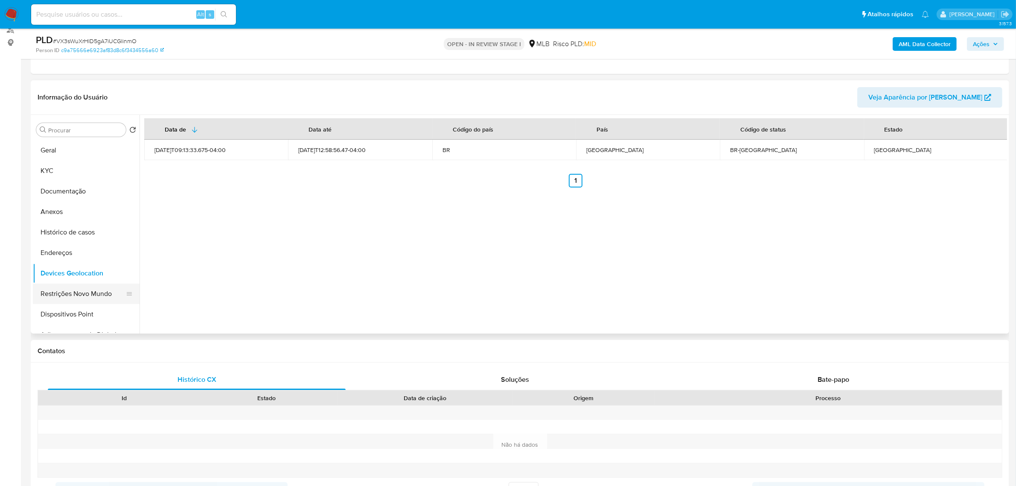
click at [75, 294] on button "Restrições Novo Mundo" at bounding box center [83, 293] width 100 height 20
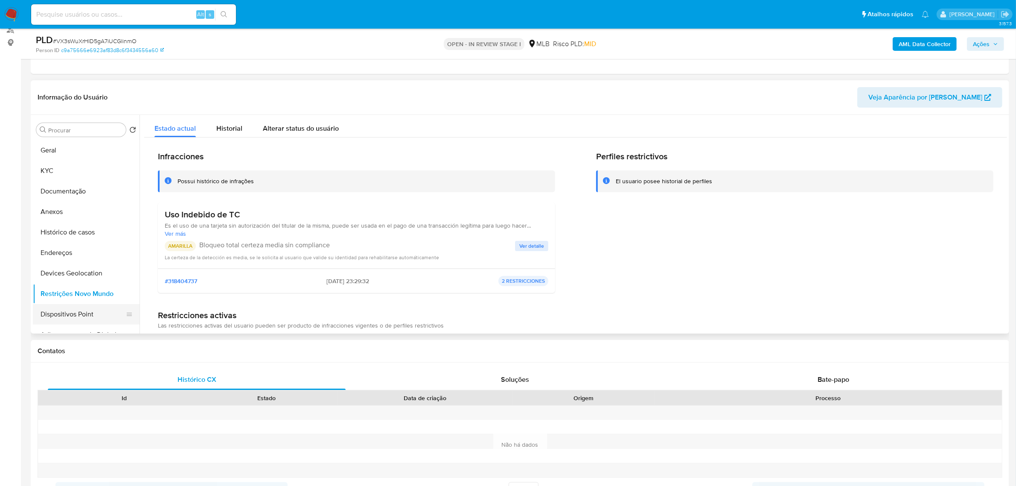
click at [79, 310] on button "Dispositivos Point" at bounding box center [83, 314] width 100 height 20
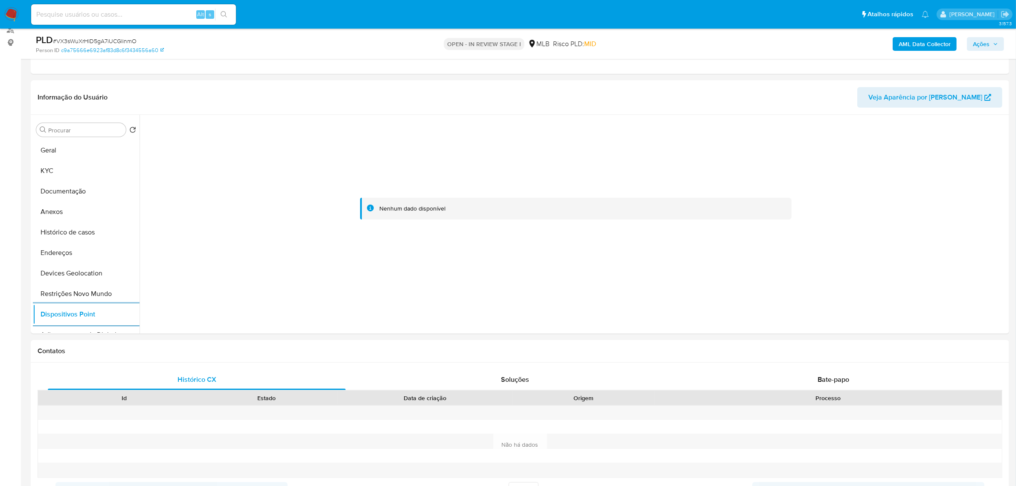
click at [924, 51] on div "AML Data Collector Ações" at bounding box center [843, 44] width 320 height 20
click at [922, 47] on b "AML Data Collector" at bounding box center [924, 44] width 52 height 14
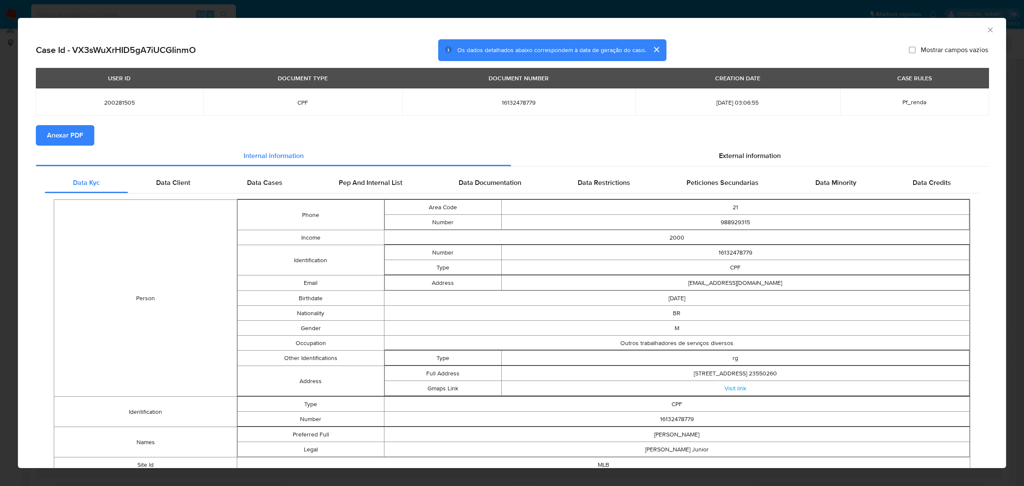
click at [75, 137] on span "Anexar PDF" at bounding box center [65, 135] width 36 height 19
click at [734, 156] on span "External information" at bounding box center [750, 157] width 62 height 10
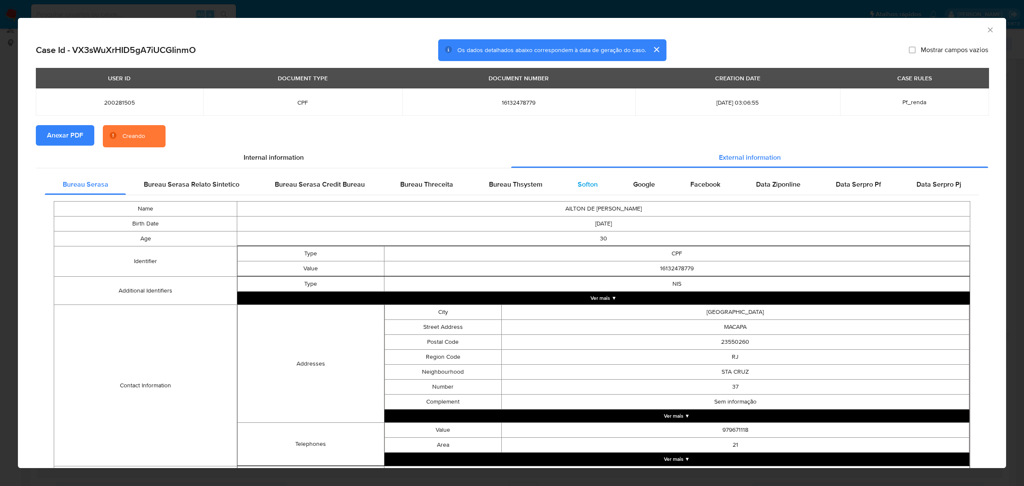
click at [583, 186] on span "Softon" at bounding box center [588, 184] width 20 height 10
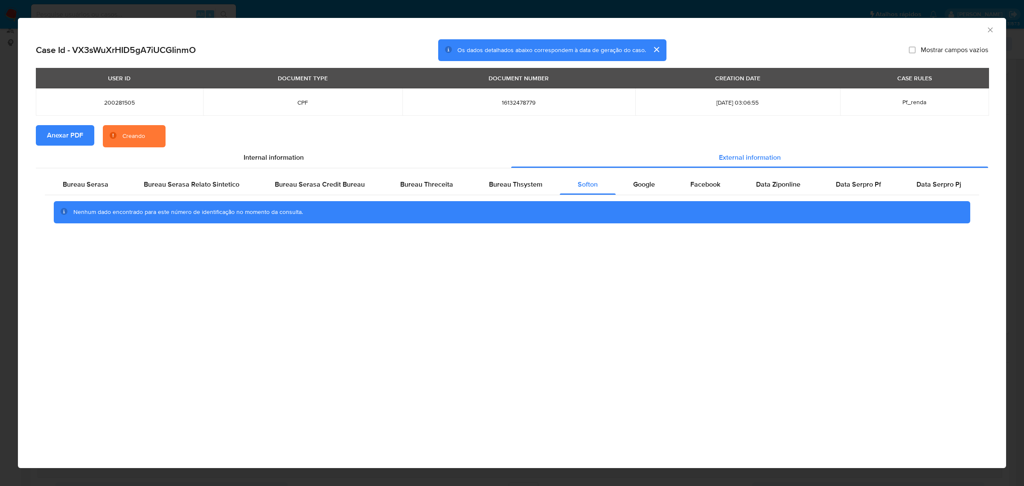
click at [565, 5] on div "AML Data Collector Case Id - VX3sWuXrHID5gA7iUCGIinmO Os dados detalhados abaix…" at bounding box center [512, 243] width 1024 height 486
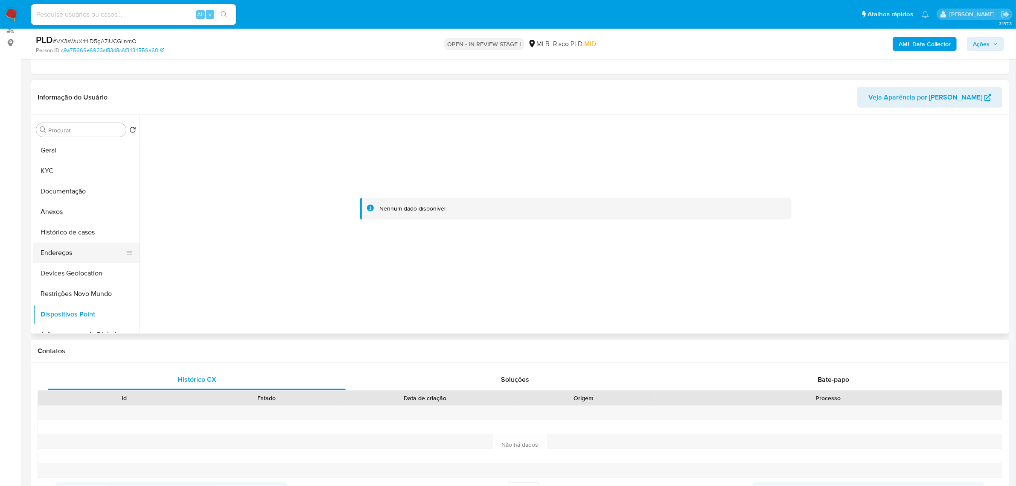
click at [82, 246] on button "Endereços" at bounding box center [83, 252] width 100 height 20
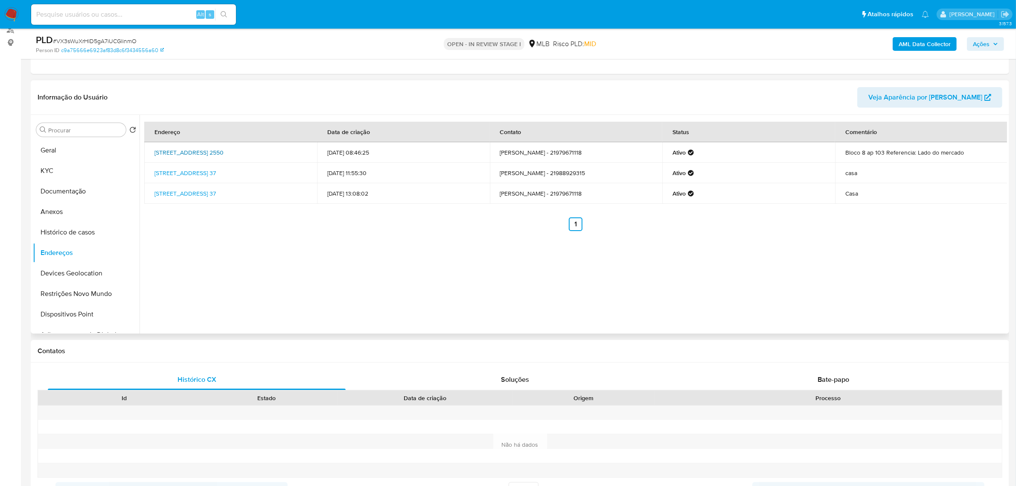
drag, startPoint x: 150, startPoint y: 150, endPoint x: 179, endPoint y: 158, distance: 30.2
click at [179, 158] on td "Rua Fernanda 2550, Rio De Janeiro, Rio De Janeiro, 23520132, Brasil 2550" at bounding box center [230, 152] width 173 height 20
copy link "Rua Fernanda 2550, Rio De Janeiro, Rio De Janeiro, 23520132"
click at [173, 157] on link "Rua Fernanda 2550, Rio De Janeiro, Rio De Janeiro, 23520132, Brasil 2550" at bounding box center [188, 152] width 69 height 9
click at [67, 163] on button "KYC" at bounding box center [83, 170] width 100 height 20
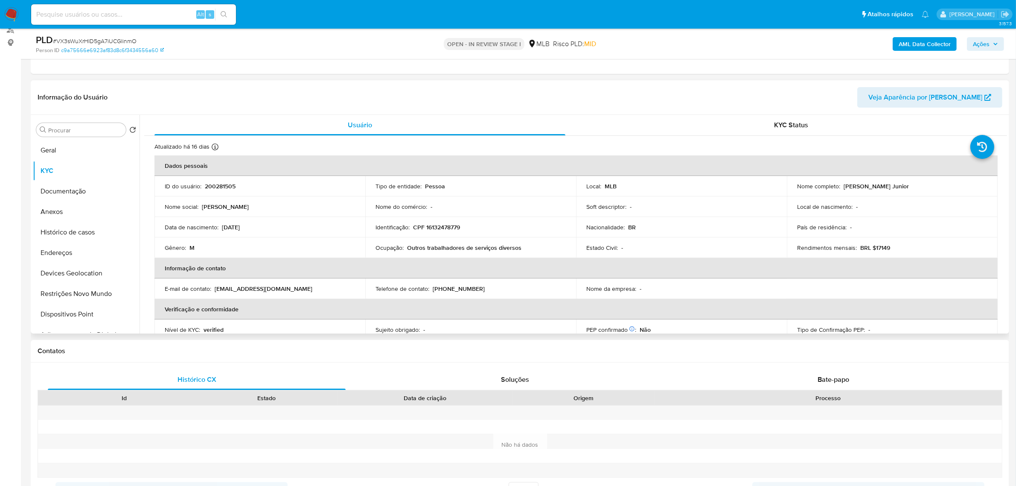
click at [448, 231] on p "CPF 16132478779" at bounding box center [436, 227] width 47 height 8
copy p "16132478779"
click at [440, 225] on p "CPF 16132478779" at bounding box center [436, 227] width 47 height 8
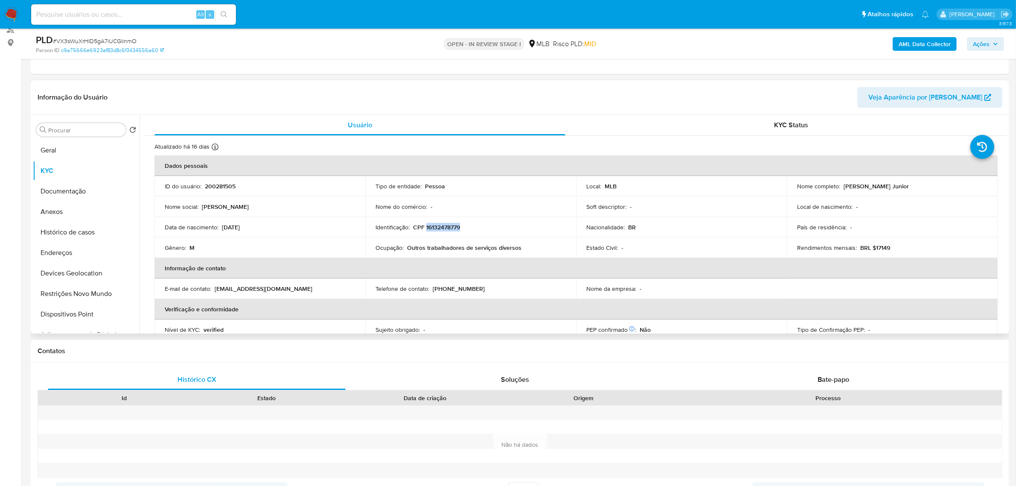
click at [455, 227] on p "CPF 16132478779" at bounding box center [436, 227] width 47 height 8
drag, startPoint x: 843, startPoint y: 186, endPoint x: 958, endPoint y: 184, distance: 115.2
click at [958, 184] on div "Nome completo : Ailton de Freitas Guimaraes Junior" at bounding box center [892, 186] width 190 height 8
copy p "Ailton de Freitas Guimaraes Junior"
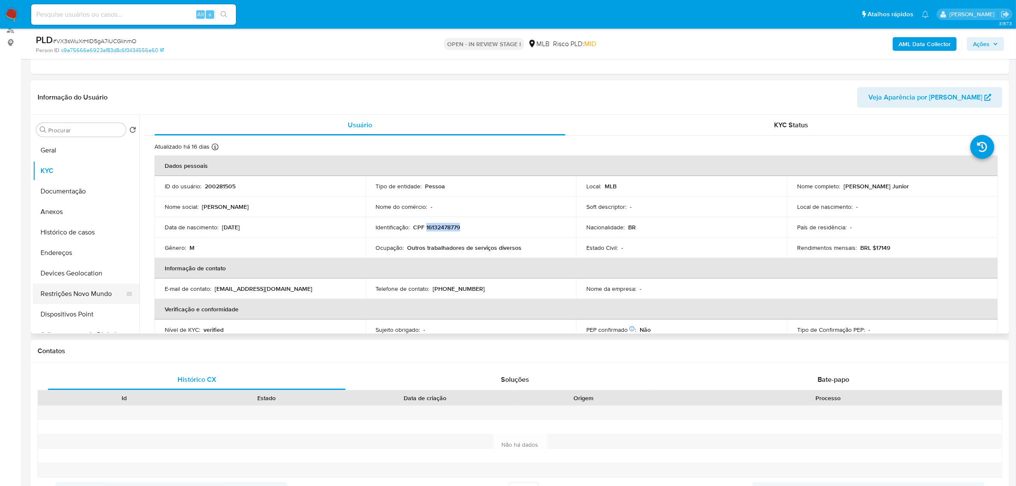
click at [90, 295] on button "Restrições Novo Mundo" at bounding box center [83, 293] width 100 height 20
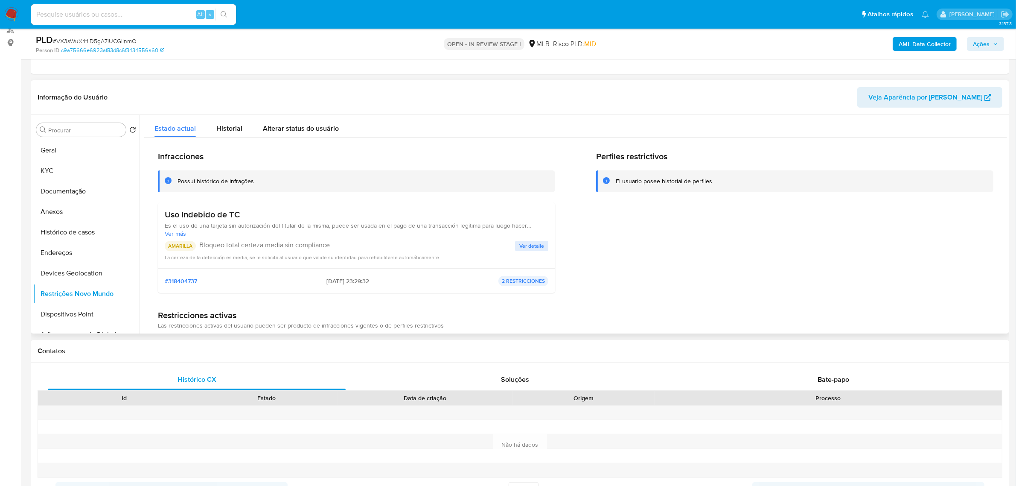
click at [515, 247] on button "Ver detalle" at bounding box center [531, 246] width 33 height 10
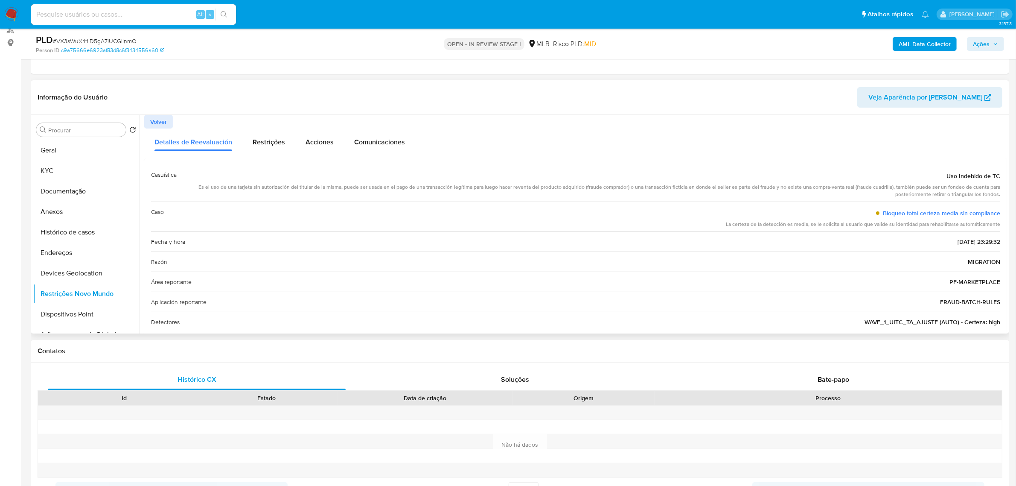
drag, startPoint x: 340, startPoint y: 191, endPoint x: 468, endPoint y: 195, distance: 128.9
click at [468, 195] on div "Es el uso de una tarjeta sin autorización del titular de la misma, puede ser us…" at bounding box center [591, 190] width 817 height 15
click at [323, 188] on div "Es el uso de una tarjeta sin autorización del titular de la misma, puede ser us…" at bounding box center [591, 190] width 817 height 15
drag, startPoint x: 200, startPoint y: 187, endPoint x: 862, endPoint y: 188, distance: 662.6
click at [862, 188] on div "Es el uso de una tarjeta sin autorización del titular de la misma, puede ser us…" at bounding box center [591, 190] width 817 height 15
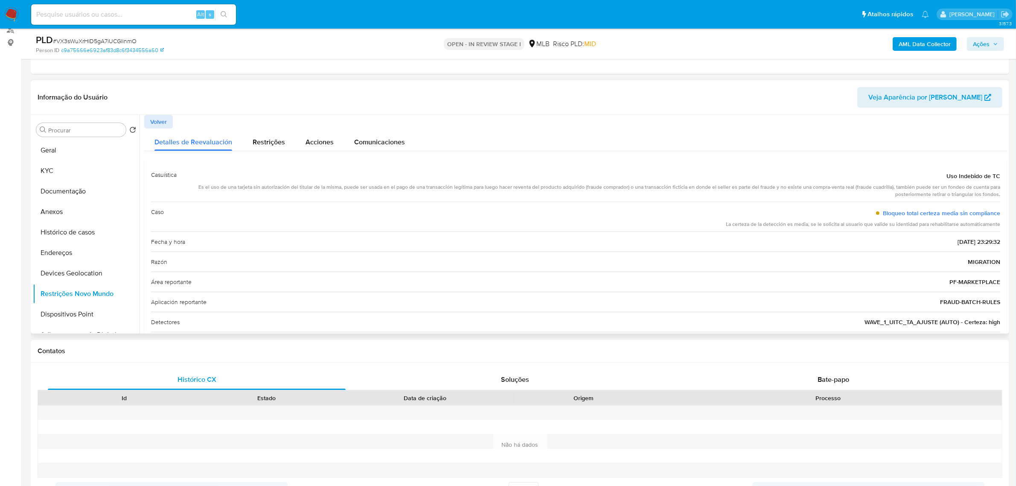
click at [789, 199] on div "Casuística Uso Indebido de TC Es el uso de una tarjeta sin autorización del tit…" at bounding box center [575, 183] width 849 height 37
drag, startPoint x: 854, startPoint y: 186, endPoint x: 890, endPoint y: 187, distance: 36.3
click at [890, 187] on div "Es el uso de una tarjeta sin autorización del titular de la misma, puede ser us…" at bounding box center [591, 190] width 817 height 15
click at [84, 195] on button "Documentação" at bounding box center [83, 191] width 100 height 20
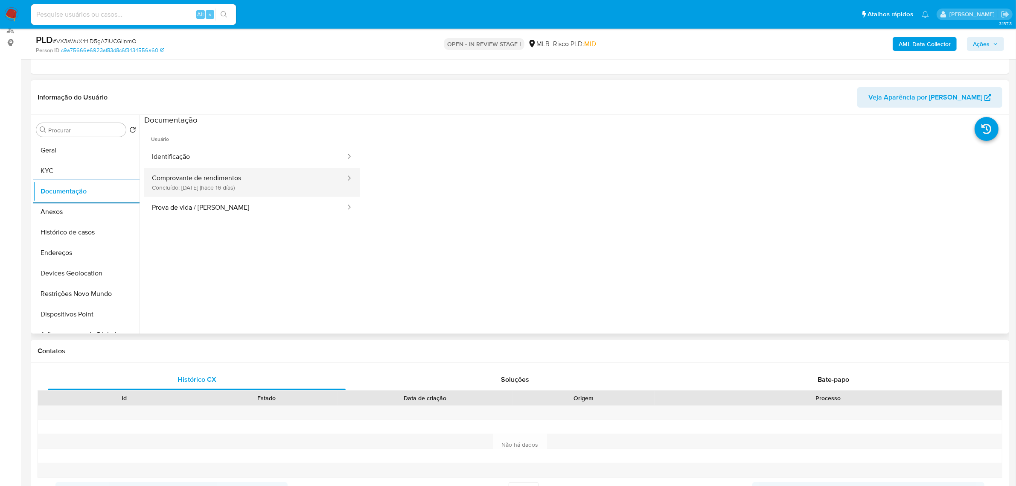
click at [246, 184] on button "Comprovante de rendimentos Concluído: 20/08/2025 (hace 16 días)" at bounding box center [245, 182] width 202 height 29
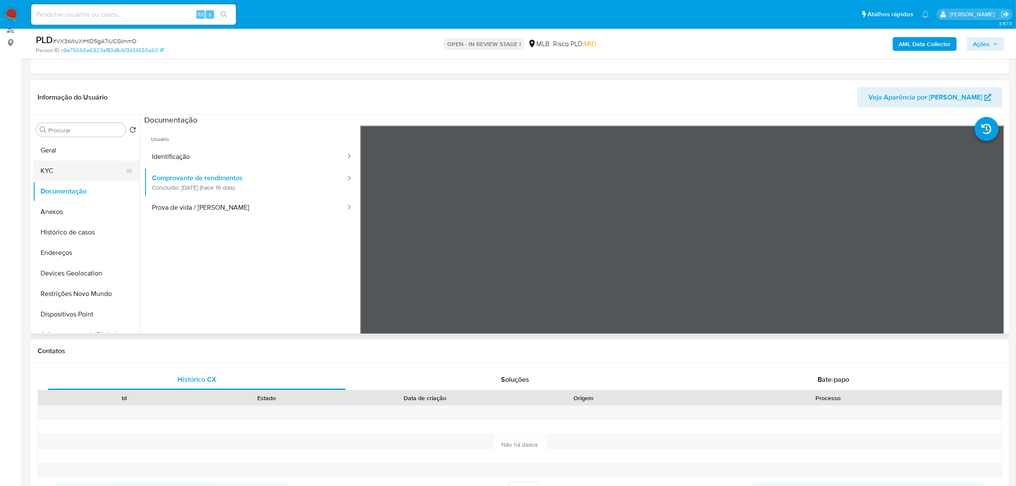
click at [44, 170] on button "KYC" at bounding box center [83, 170] width 100 height 20
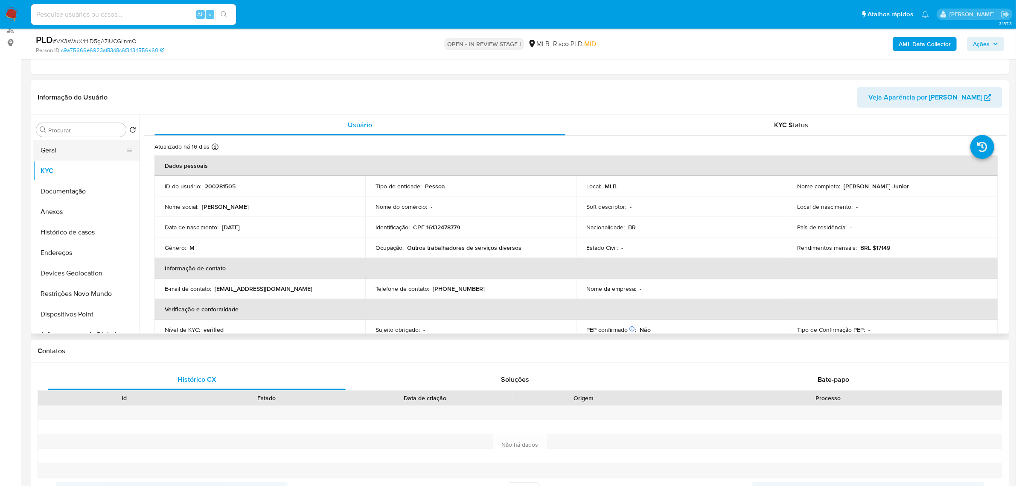
click at [56, 150] on button "Geral" at bounding box center [83, 150] width 100 height 20
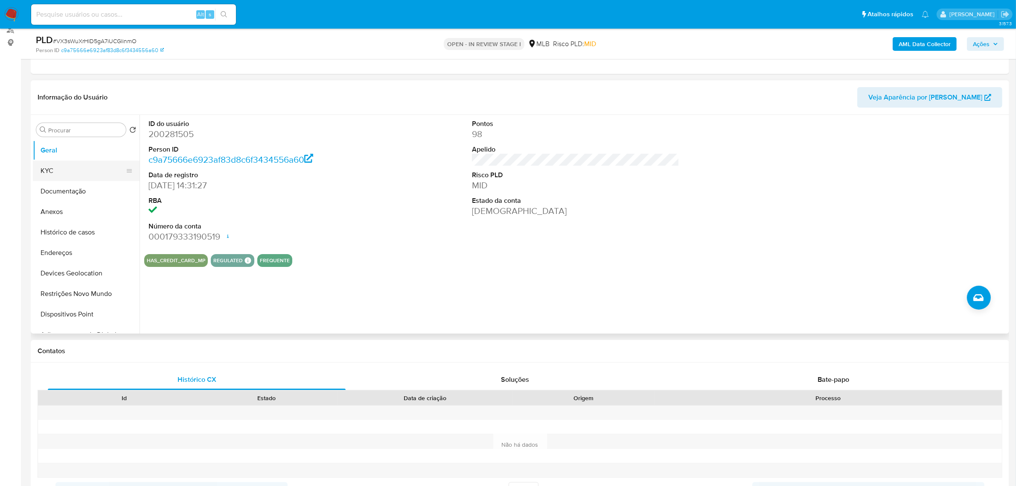
click at [79, 176] on button "KYC" at bounding box center [83, 170] width 100 height 20
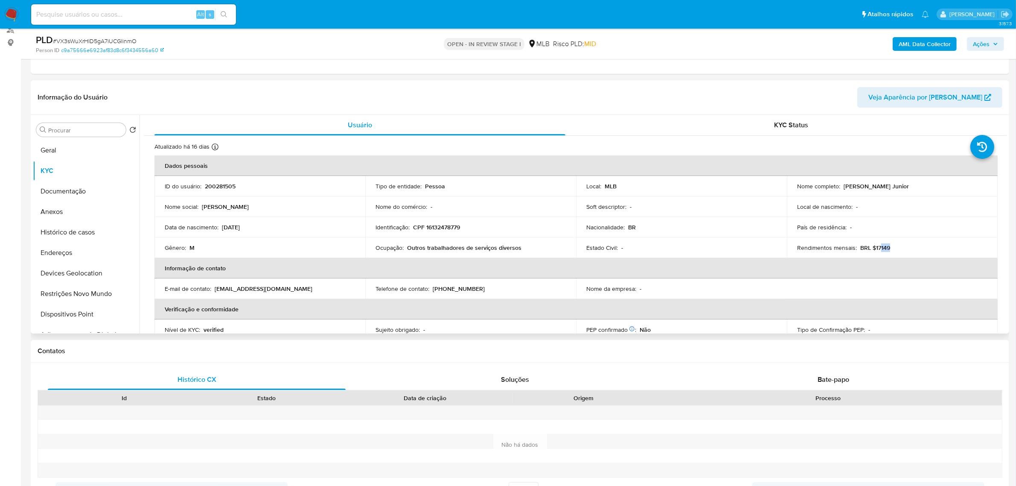
drag, startPoint x: 879, startPoint y: 248, endPoint x: 888, endPoint y: 248, distance: 9.4
click at [888, 248] on div "Rendimentos mensais : BRL $17149" at bounding box center [892, 248] width 190 height 8
drag, startPoint x: 425, startPoint y: 249, endPoint x: 523, endPoint y: 248, distance: 97.7
click at [523, 248] on div "Ocupação : Outros trabalhadores de serviços diversos" at bounding box center [470, 248] width 190 height 8
copy p "trabalhadores de serviços diversos"
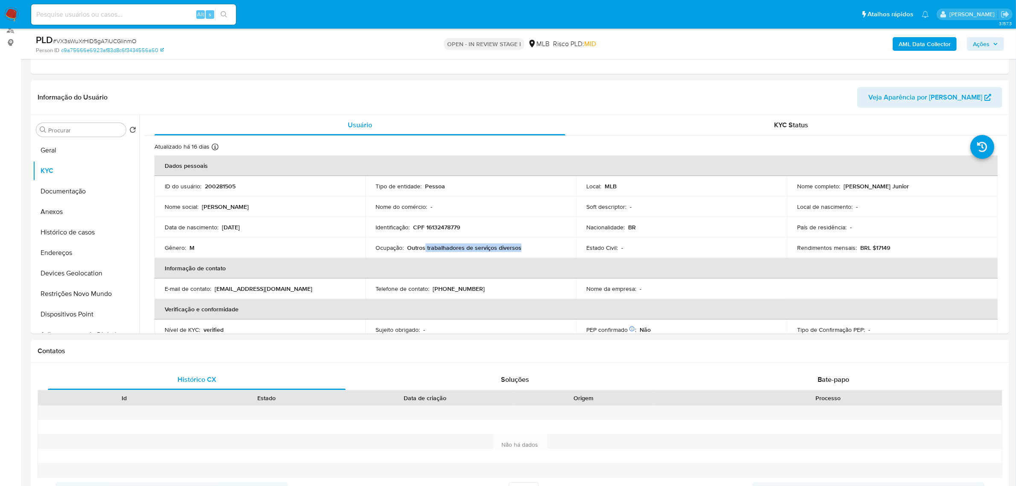
click at [978, 39] on span "Ações" at bounding box center [981, 44] width 17 height 14
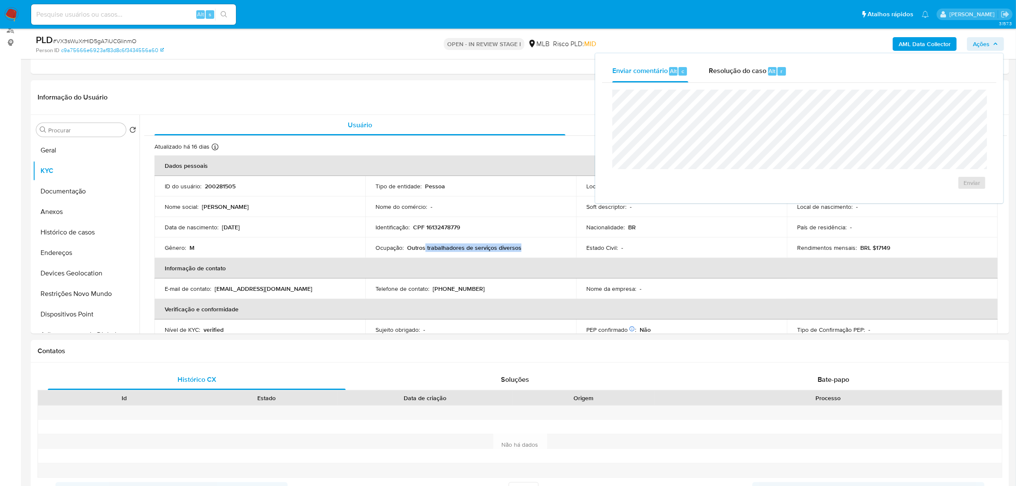
click at [741, 72] on span "Resolução do caso" at bounding box center [738, 71] width 58 height 10
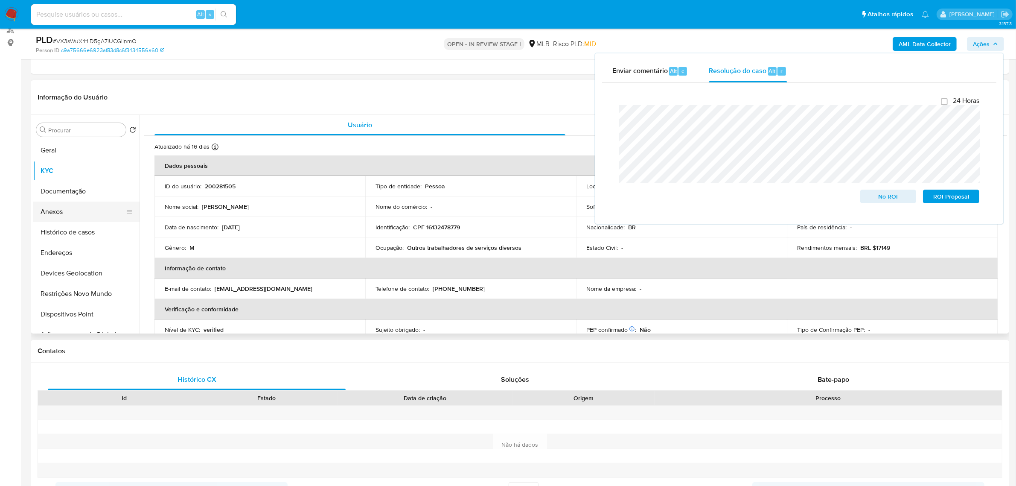
click at [70, 206] on button "Anexos" at bounding box center [83, 211] width 100 height 20
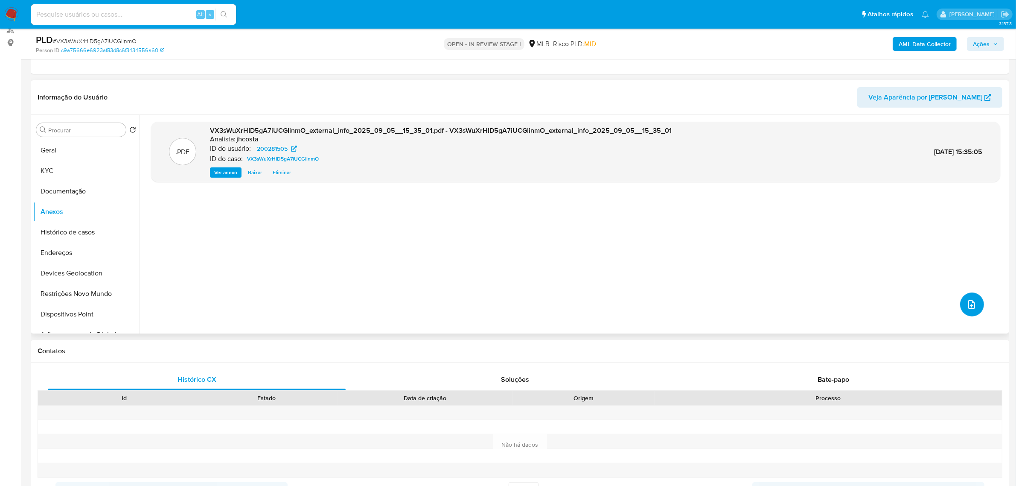
click at [968, 301] on icon "upload-file" at bounding box center [971, 304] width 10 height 10
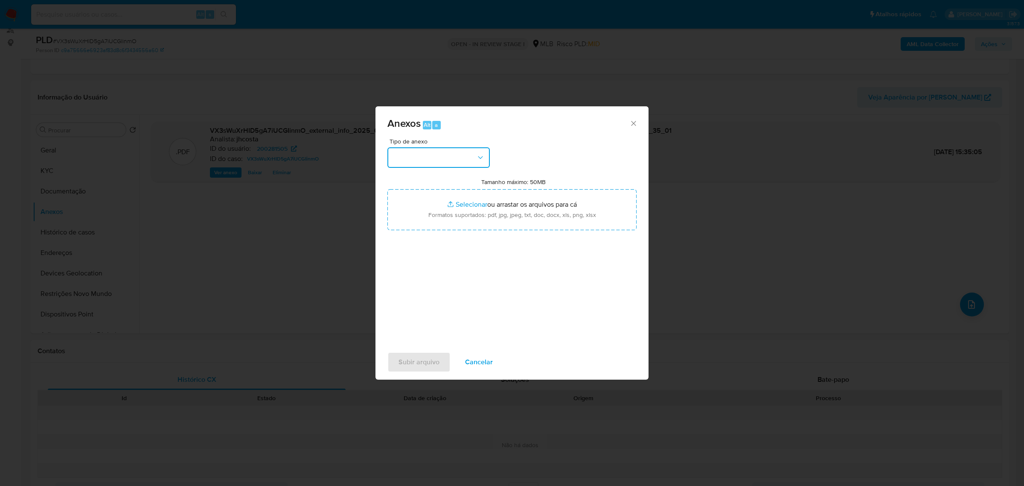
click at [478, 153] on icon "button" at bounding box center [480, 157] width 9 height 9
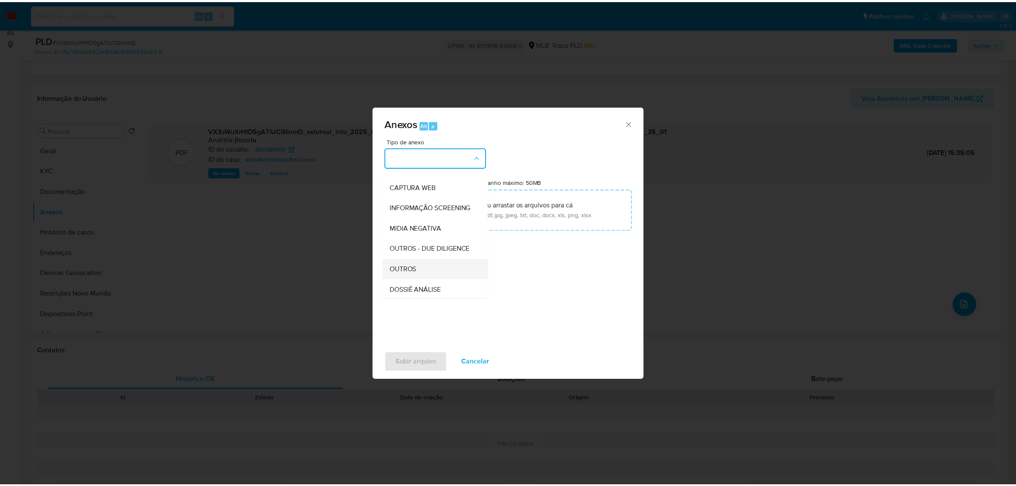
scroll to position [131, 0]
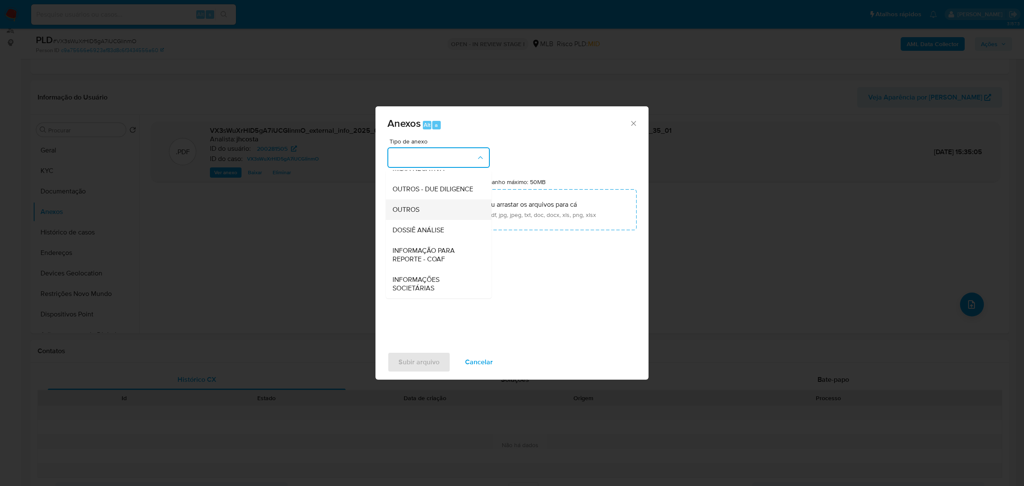
click at [429, 205] on div "OUTROS" at bounding box center [436, 209] width 87 height 20
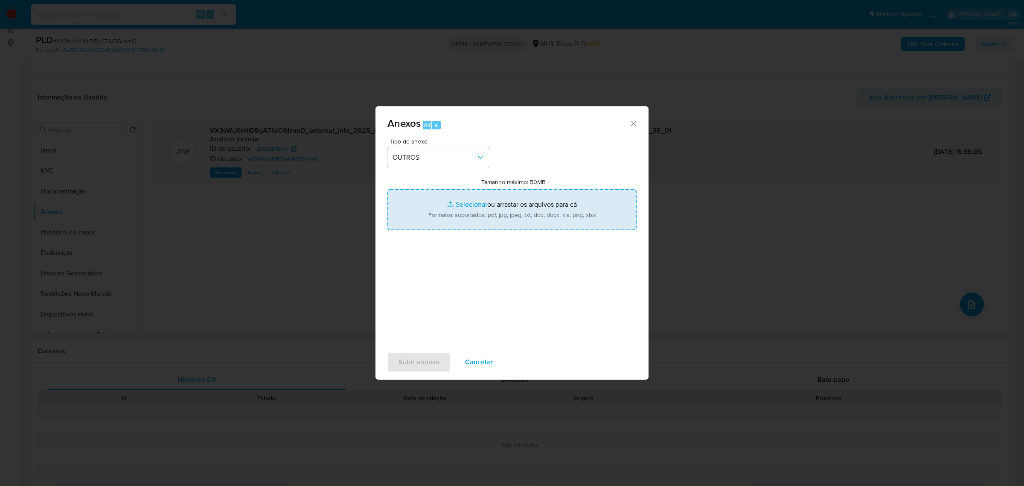
click at [463, 198] on input "Tamanho máximo: 50MB Selecionar arquivos" at bounding box center [511, 209] width 249 height 41
type input "C:\fakepath\Mulan 200281505_2025_09_05_09_25_31.xlsx"
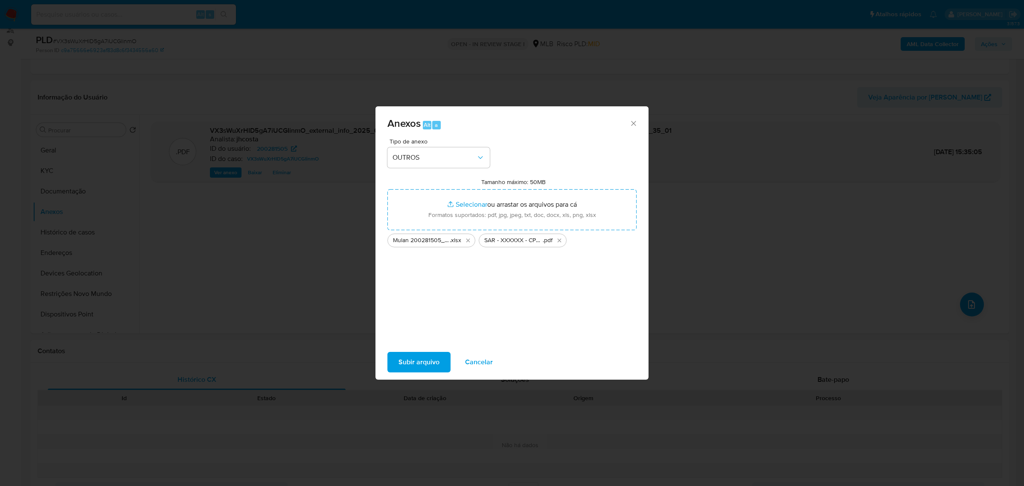
click at [424, 356] on span "Subir arquivo" at bounding box center [418, 361] width 41 height 19
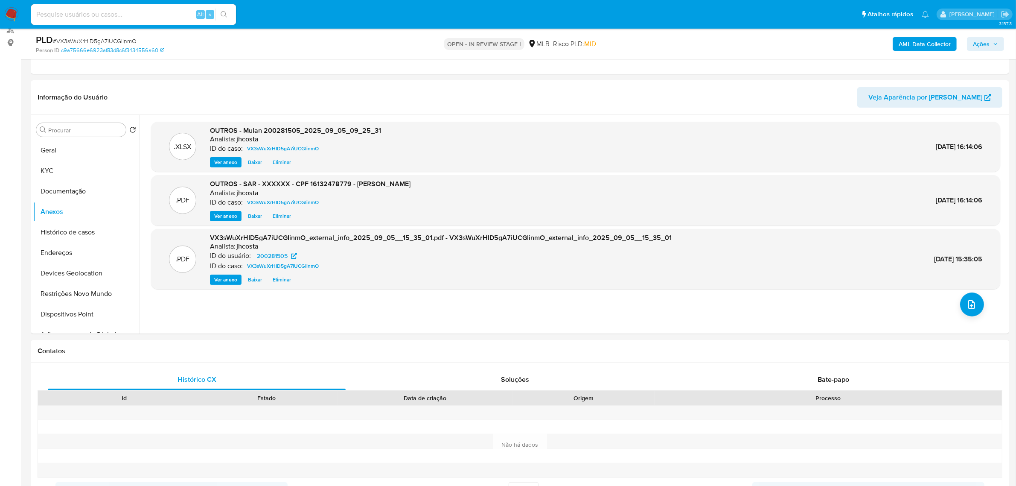
click at [994, 45] on icon "button" at bounding box center [995, 43] width 5 height 5
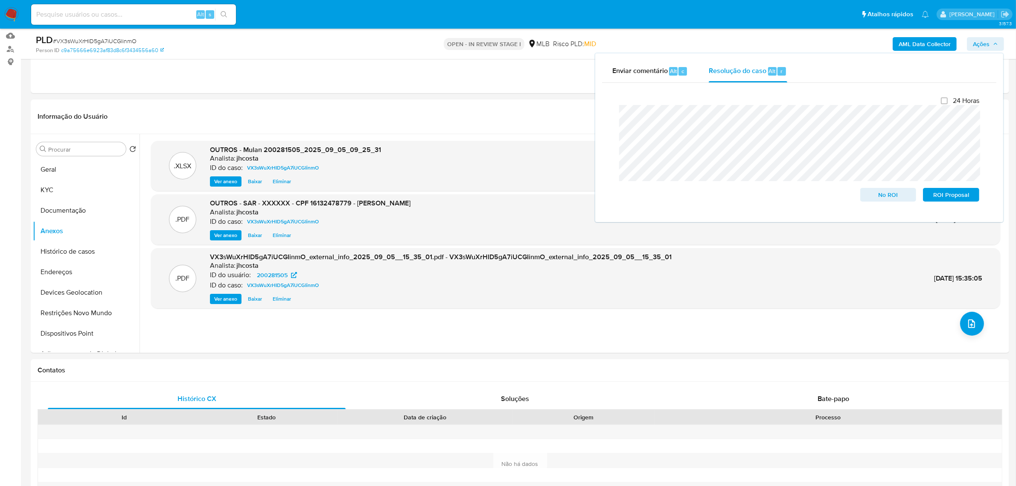
scroll to position [107, 0]
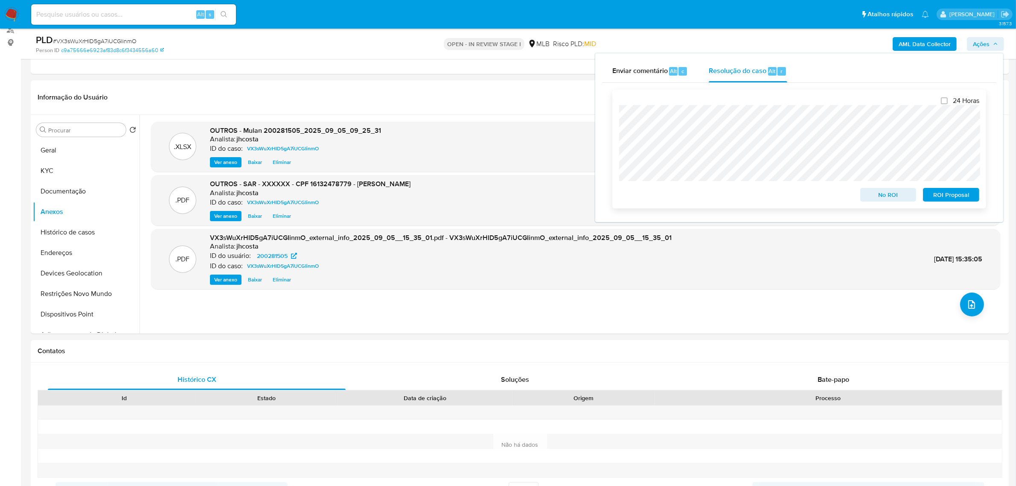
click at [941, 195] on span "ROI Proposal" at bounding box center [951, 195] width 44 height 12
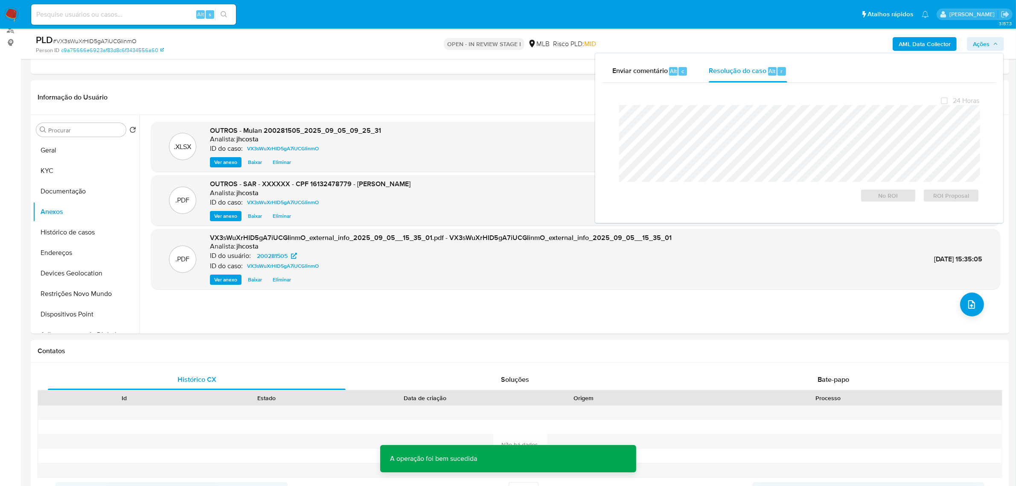
click at [109, 38] on span "# VX3sWuXrHID5gA7iUCGIinmO" at bounding box center [95, 41] width 84 height 9
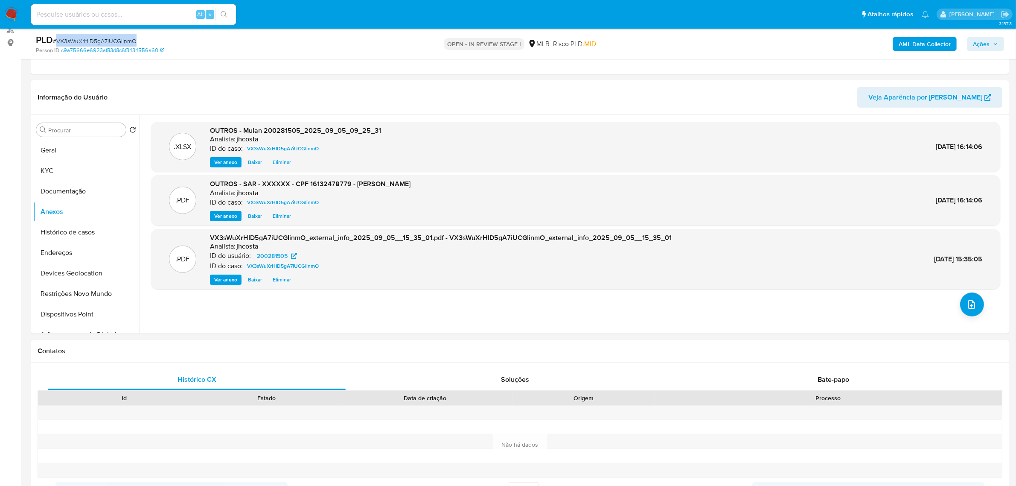
copy span "VX3sWuXrHID5gA7iUCGIinmO"
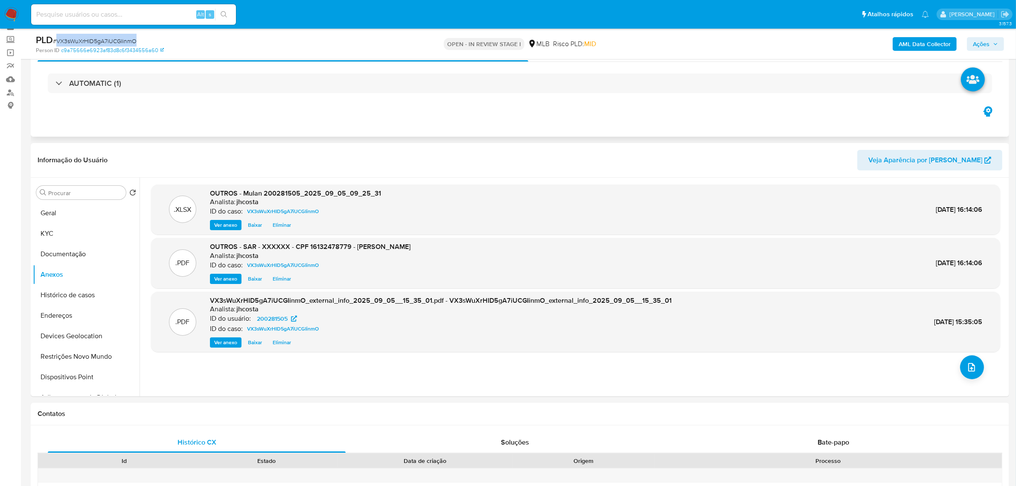
scroll to position [0, 0]
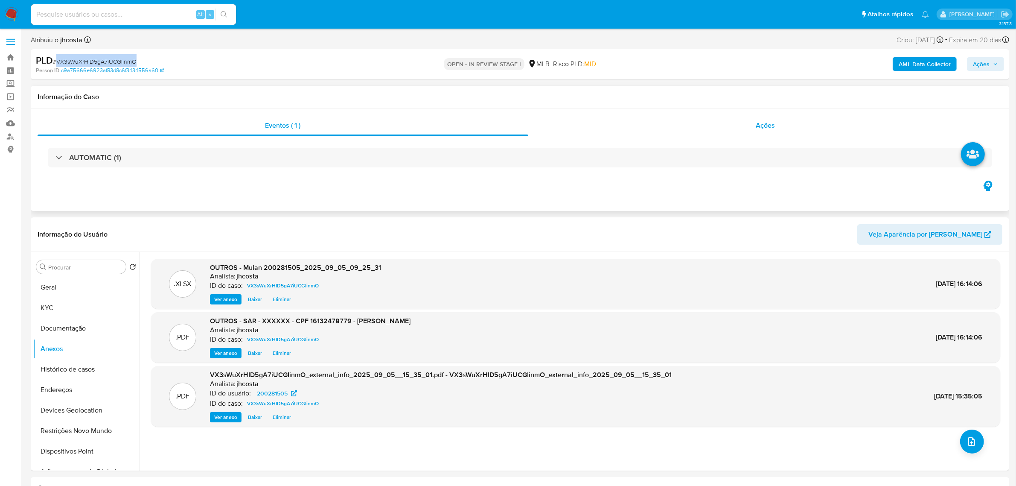
click at [747, 126] on div "Ações" at bounding box center [765, 125] width 474 height 20
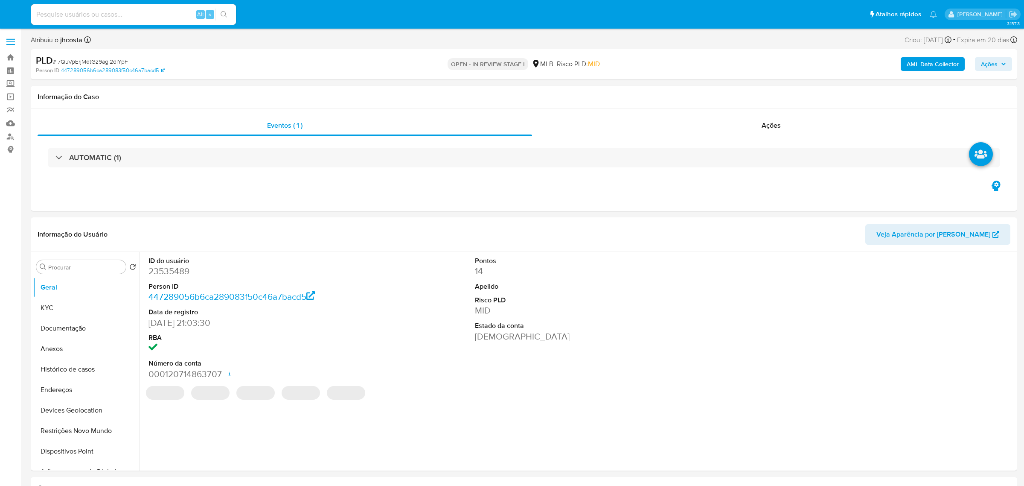
select select "10"
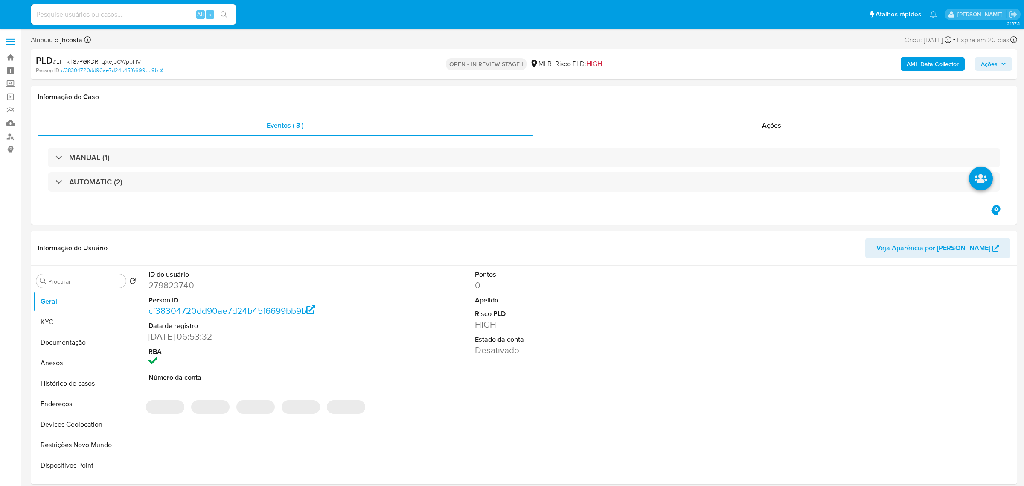
select select "10"
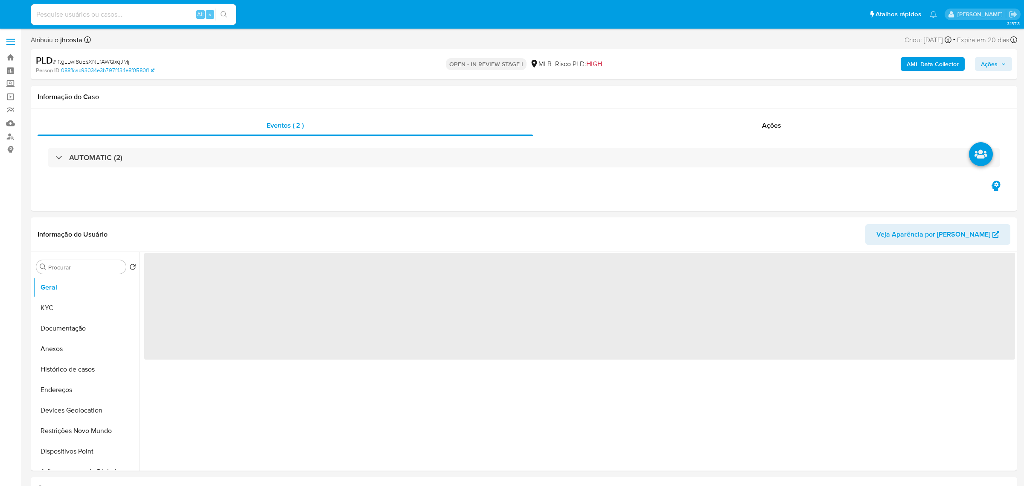
select select "10"
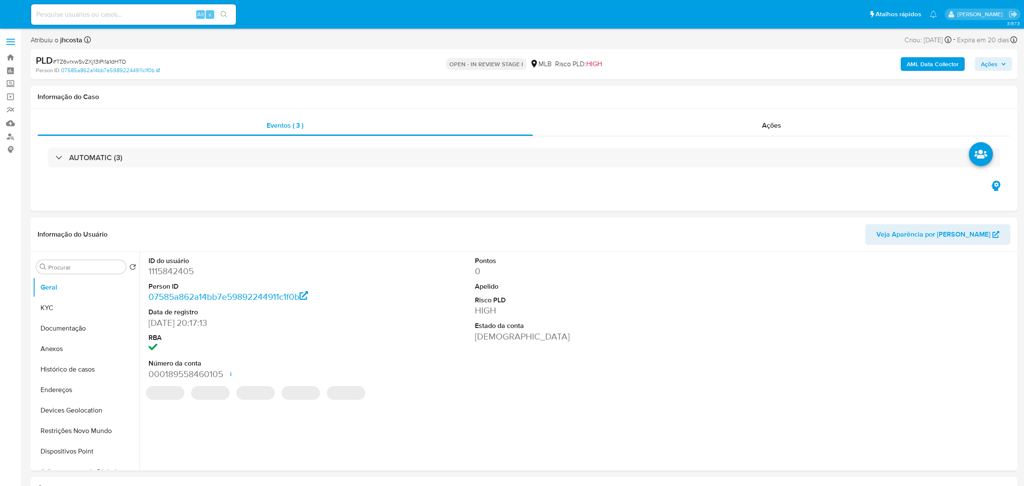
select select "10"
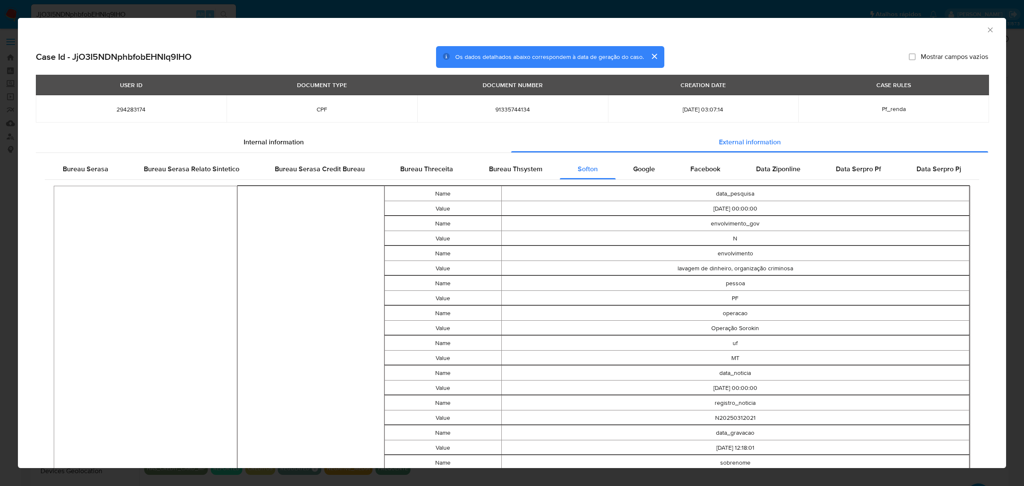
select select "10"
click at [70, 6] on div "AML Data Collector Case Id - JjO3I5NDNphbfobEHNIq9IHO Os dados detalhados abaix…" at bounding box center [512, 243] width 1024 height 486
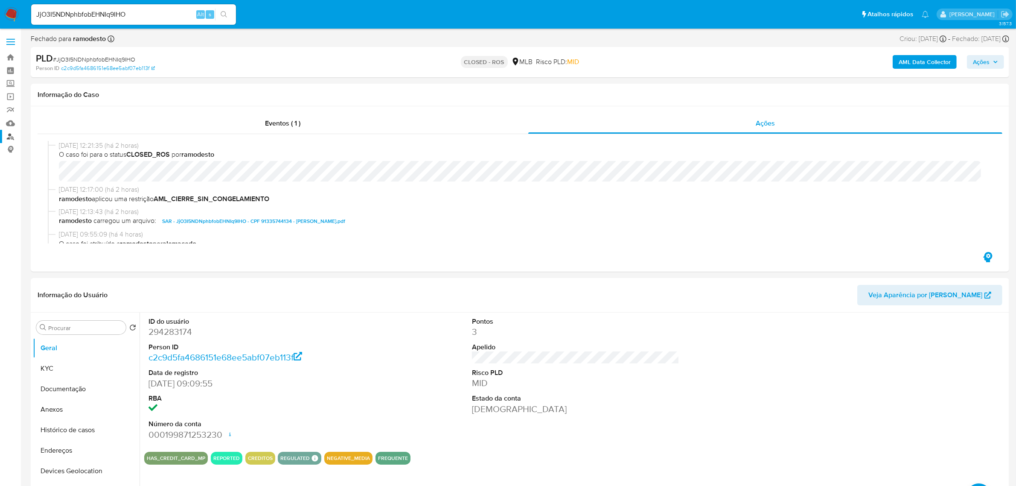
click at [9, 137] on link "Localizador de pessoas" at bounding box center [51, 136] width 102 height 13
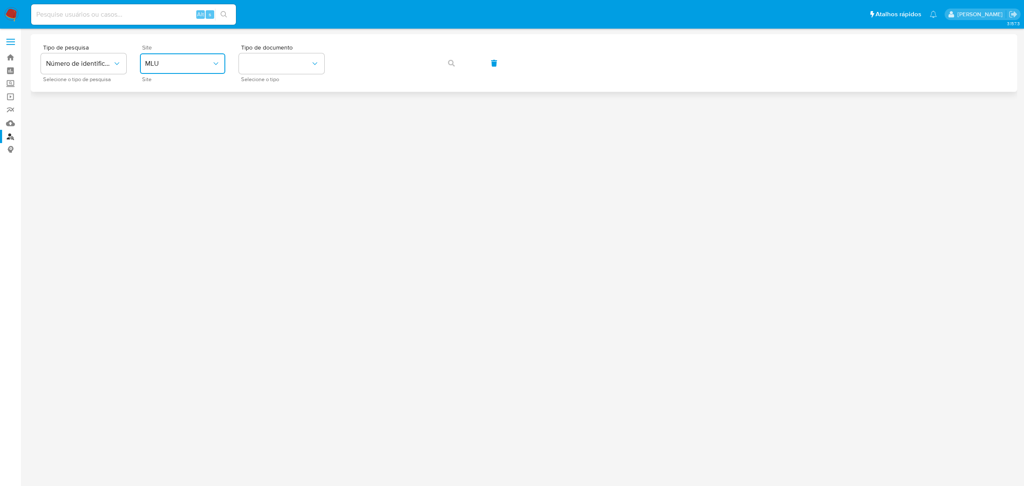
click at [174, 63] on span "MLU" at bounding box center [178, 63] width 67 height 9
click at [169, 125] on div "MLB" at bounding box center [180, 127] width 70 height 20
click at [305, 64] on button "identificationType" at bounding box center [281, 63] width 85 height 20
drag, startPoint x: 282, startPoint y: 111, endPoint x: 290, endPoint y: 92, distance: 20.8
click at [280, 111] on div "CPF CPF" at bounding box center [279, 119] width 70 height 29
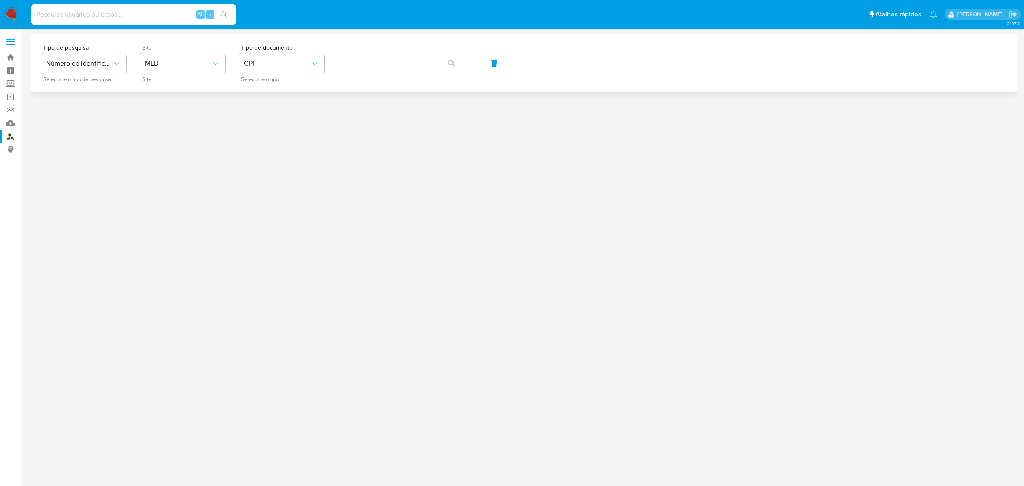
click at [360, 49] on div "Tipo de pesquisa Número de identificação Selecione o tipo de pesquisa Site MLB …" at bounding box center [524, 62] width 966 height 37
click at [465, 57] on button "button" at bounding box center [451, 63] width 29 height 20
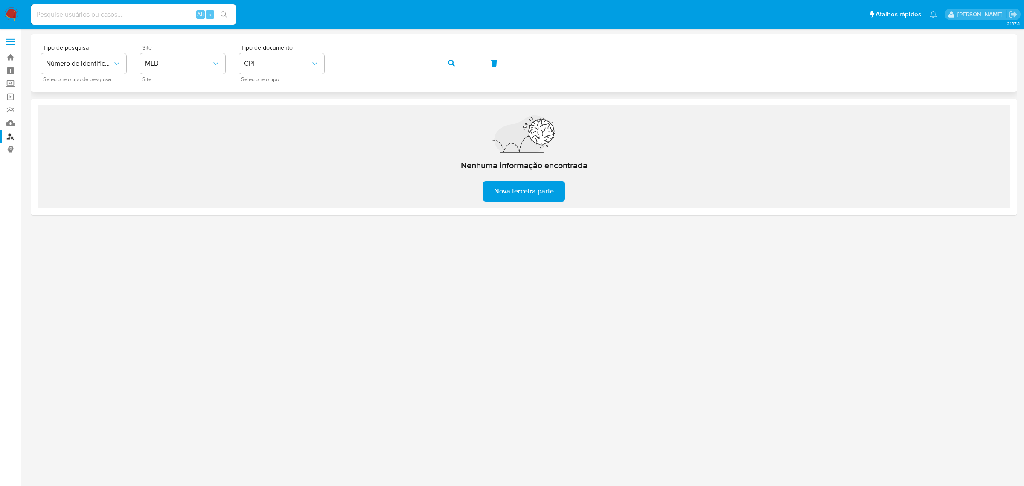
click at [448, 62] on icon "button" at bounding box center [451, 63] width 7 height 7
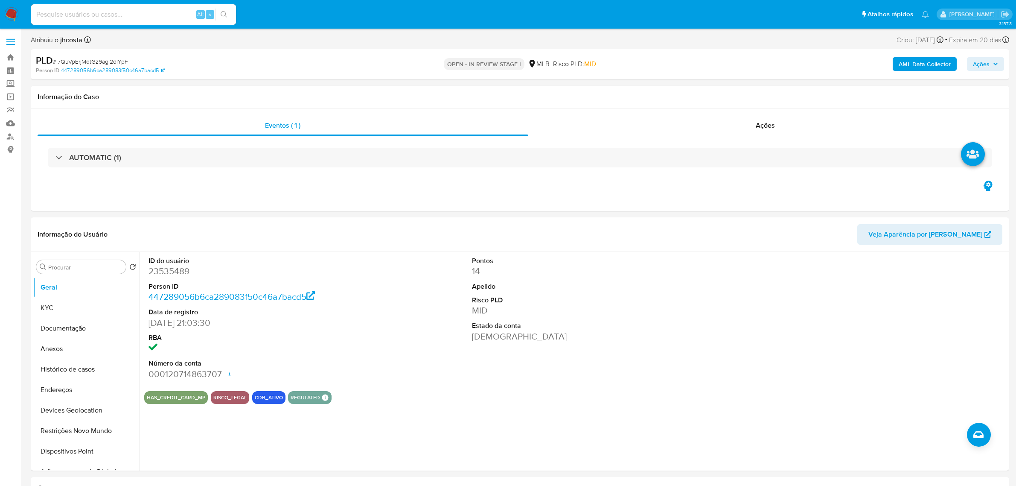
select select "10"
click at [170, 273] on dd "23535489" at bounding box center [251, 271] width 207 height 12
copy dd "23535489"
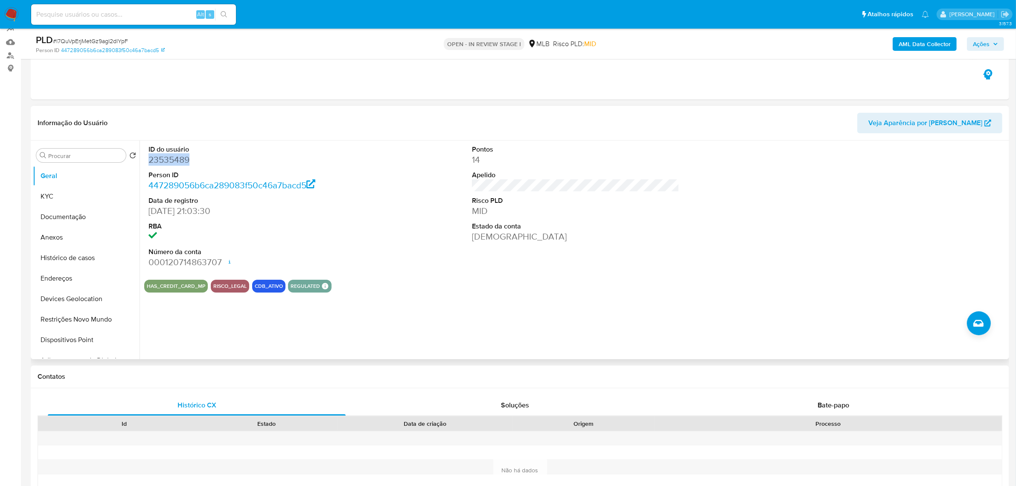
scroll to position [107, 0]
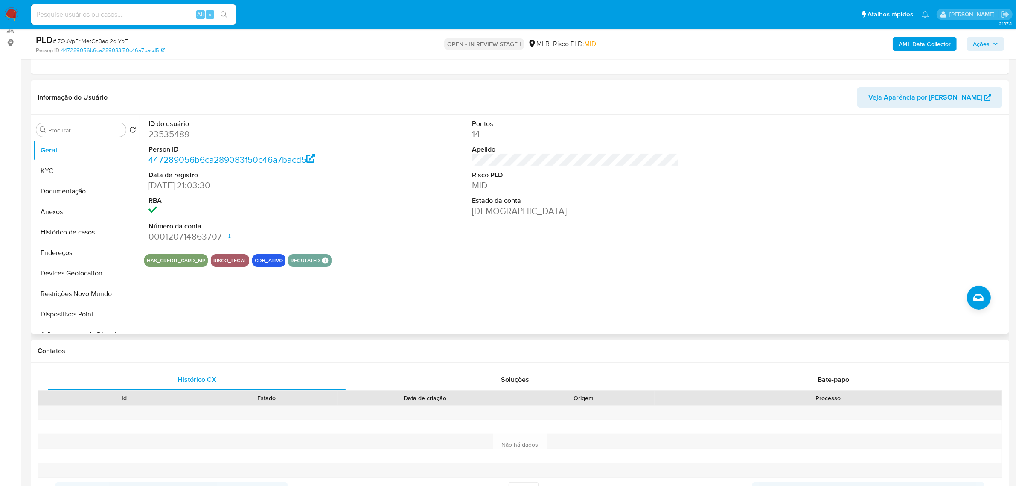
click at [410, 227] on div "ID do usuário 23535489 Person ID 447289056b6ca289083f50c46a7bacd5 Data de regis…" at bounding box center [575, 181] width 863 height 132
click at [31, 159] on div "Procurar Retornar ao pedido padrão Geral KYC Documentação Anexos Histórico de c…" at bounding box center [520, 224] width 978 height 218
click at [65, 164] on button "KYC" at bounding box center [83, 170] width 100 height 20
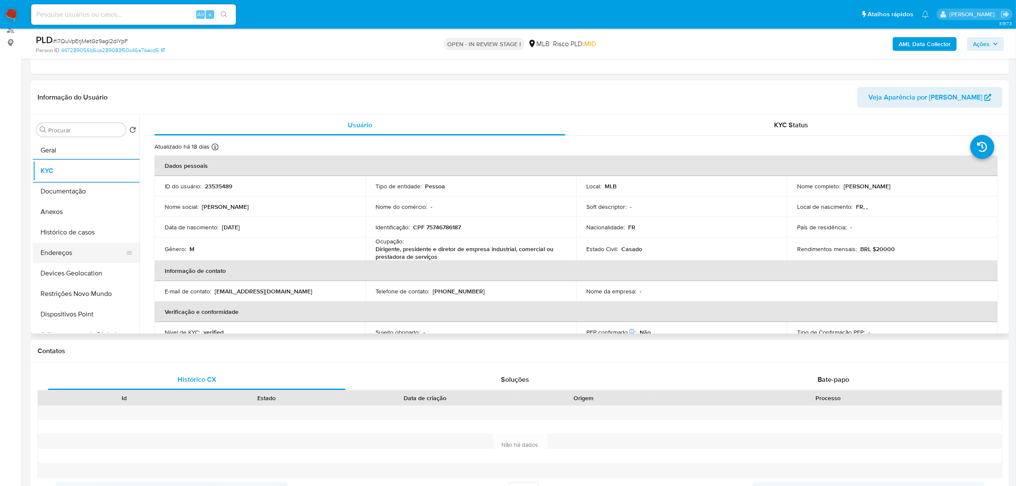
click at [73, 251] on button "Endereços" at bounding box center [83, 252] width 100 height 20
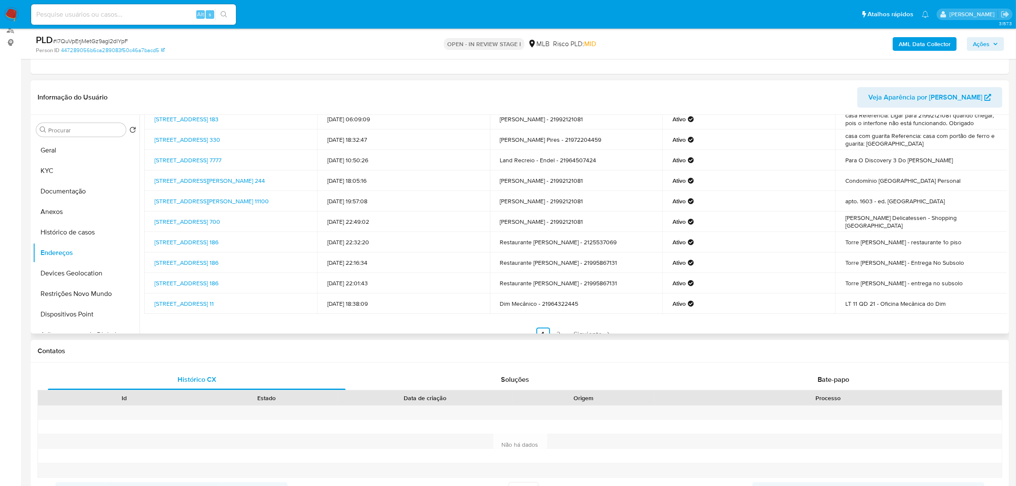
scroll to position [52, 0]
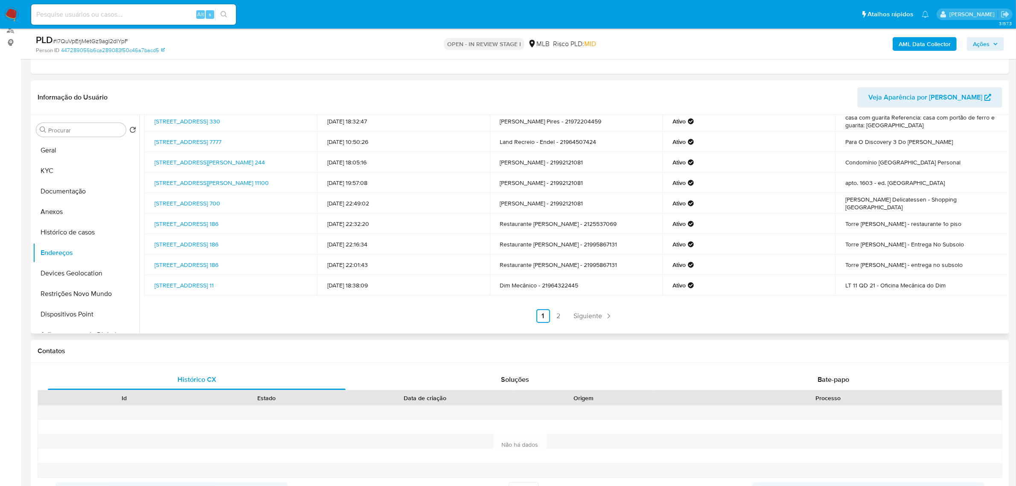
click at [549, 315] on ul "Anterior 1 2 Siguiente" at bounding box center [575, 316] width 863 height 14
click at [554, 317] on link "2" at bounding box center [559, 316] width 14 height 14
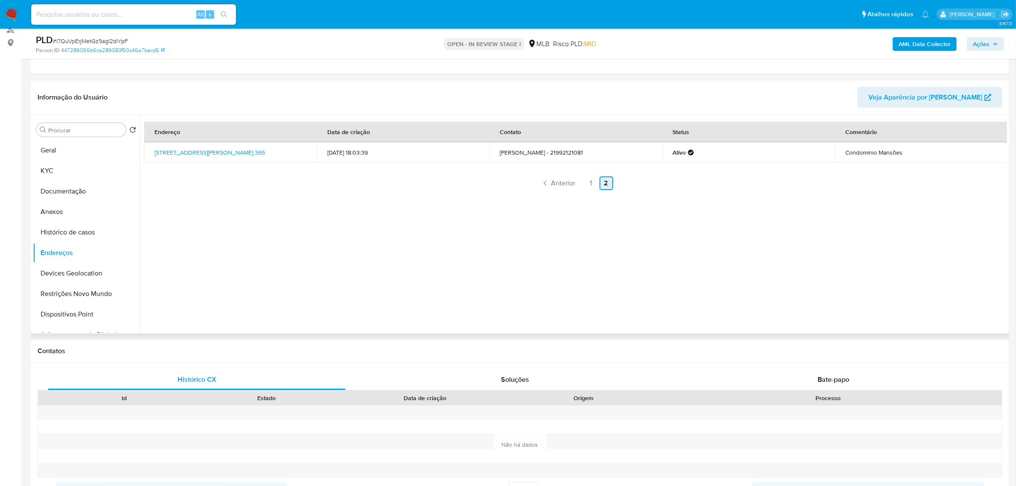
scroll to position [0, 0]
click at [589, 184] on link "1" at bounding box center [591, 183] width 14 height 14
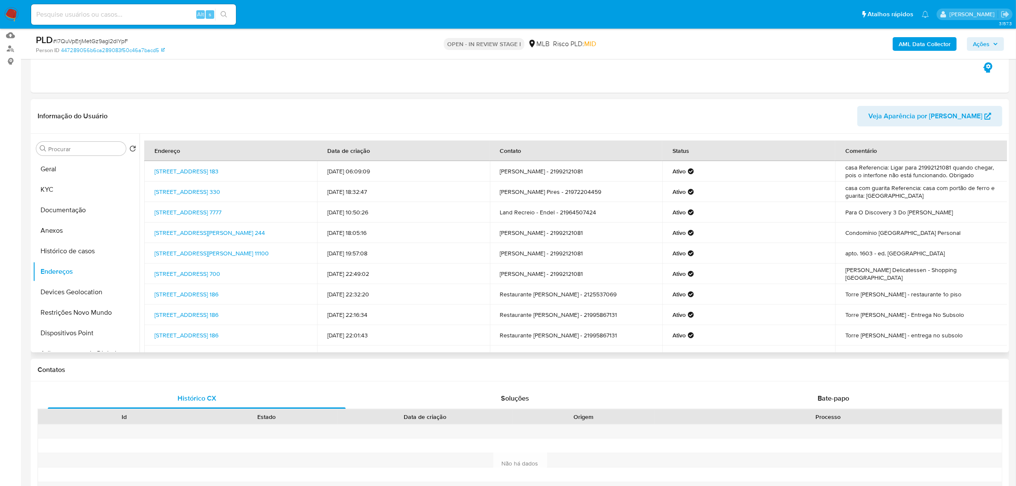
scroll to position [107, 0]
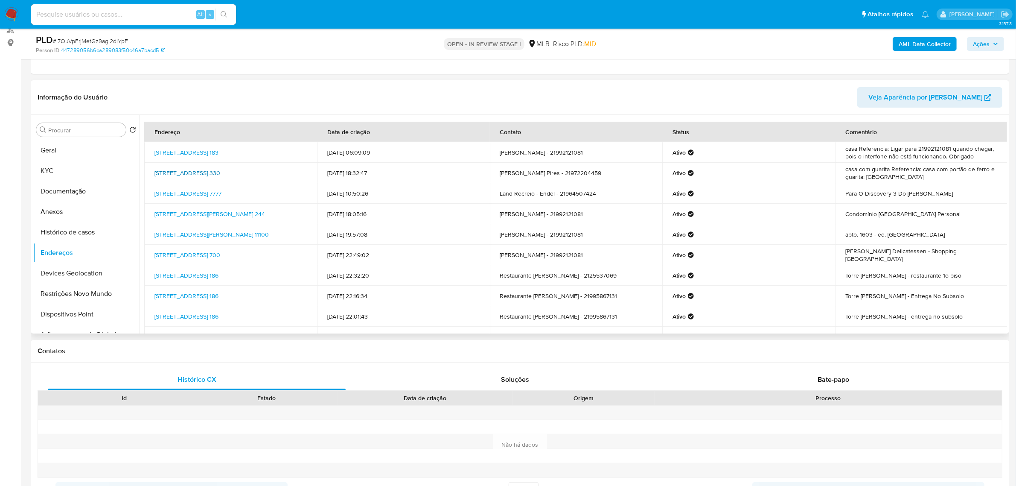
drag, startPoint x: 151, startPoint y: 169, endPoint x: 180, endPoint y: 180, distance: 31.6
click at [180, 180] on td "[STREET_ADDRESS] 330" at bounding box center [230, 173] width 173 height 20
copy link "[STREET_ADDRESS]"
click at [175, 177] on link "[STREET_ADDRESS] 330" at bounding box center [187, 173] width 66 height 9
click at [442, 372] on div "Soluções" at bounding box center [515, 379] width 298 height 20
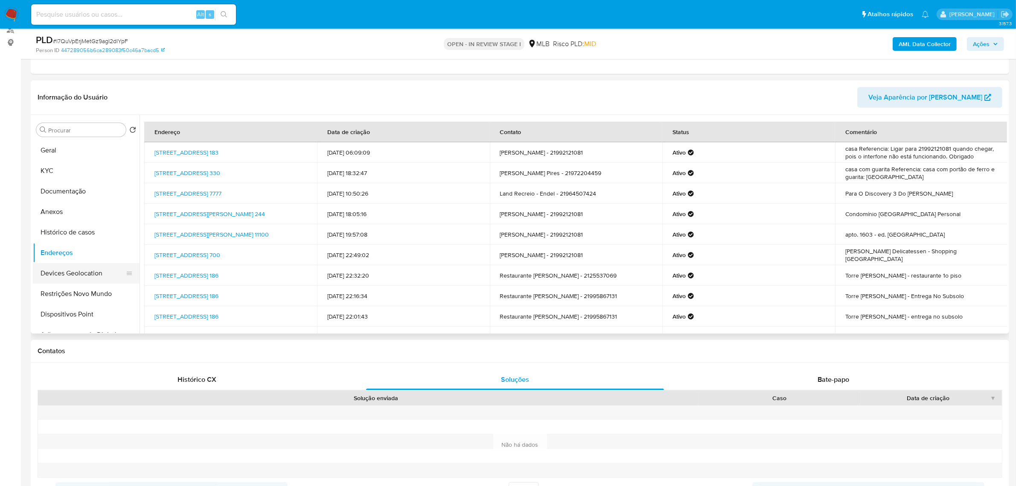
click at [89, 271] on button "Devices Geolocation" at bounding box center [83, 273] width 100 height 20
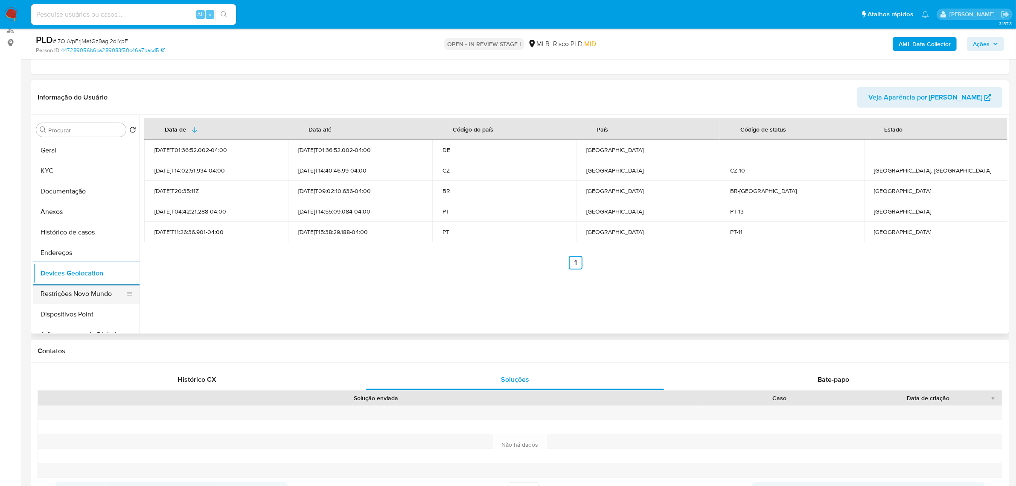
click at [79, 287] on button "Restrições Novo Mundo" at bounding box center [83, 293] width 100 height 20
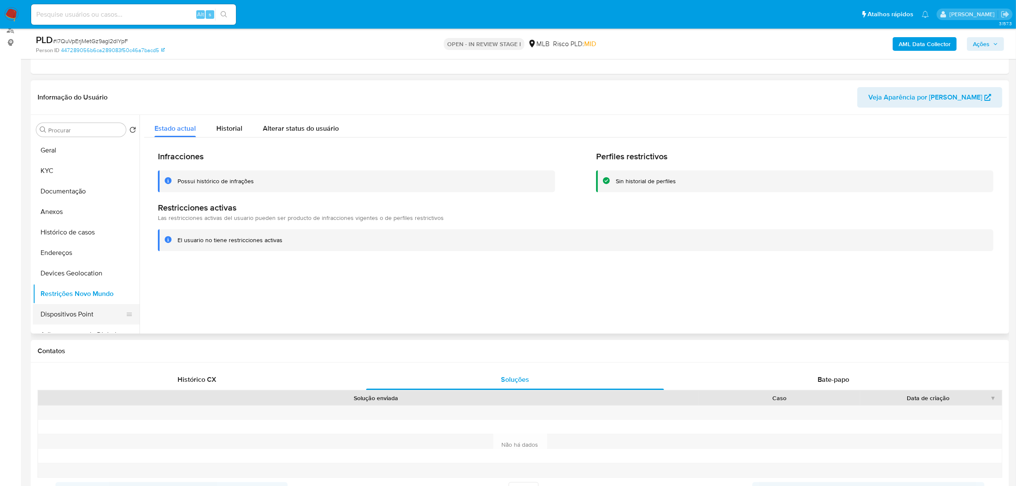
click at [81, 311] on button "Dispositivos Point" at bounding box center [83, 314] width 100 height 20
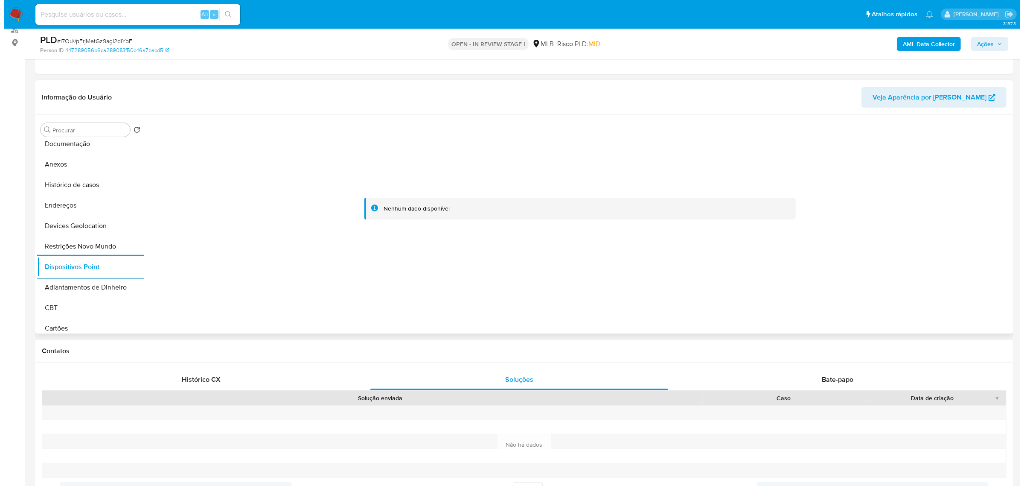
scroll to position [0, 0]
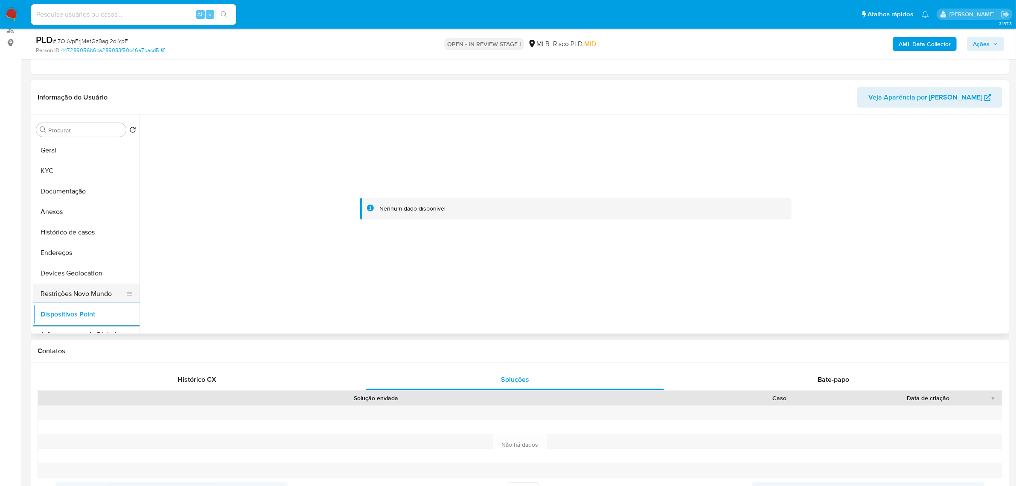
click at [97, 292] on button "Restrições Novo Mundo" at bounding box center [83, 293] width 100 height 20
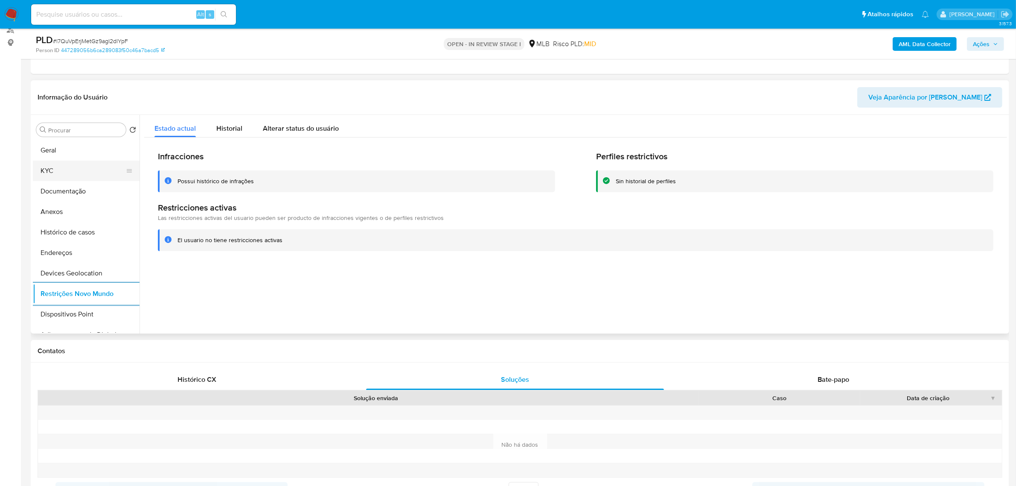
click at [50, 167] on button "KYC" at bounding box center [83, 170] width 100 height 20
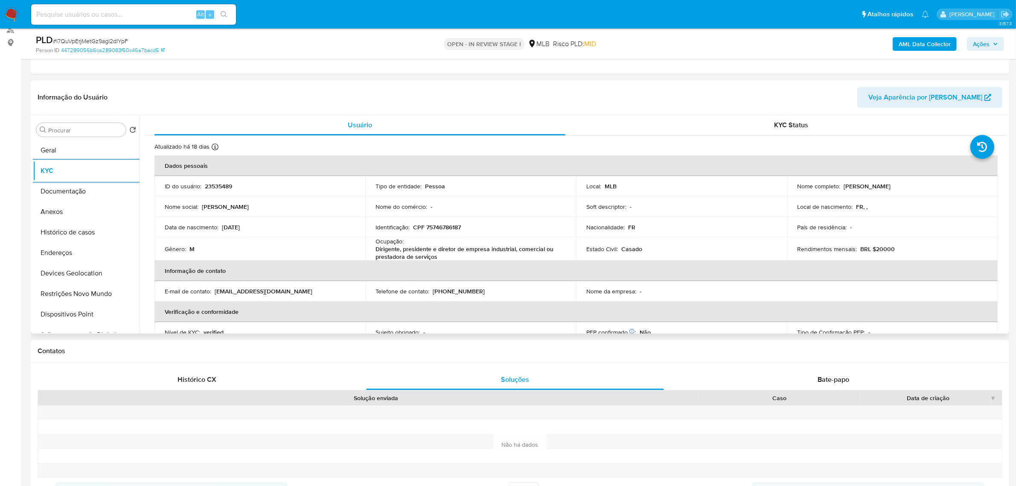
click at [440, 229] on p "CPF 75746786187" at bounding box center [437, 227] width 48 height 8
copy p "75746786187"
click at [95, 195] on button "Documentação" at bounding box center [83, 191] width 100 height 20
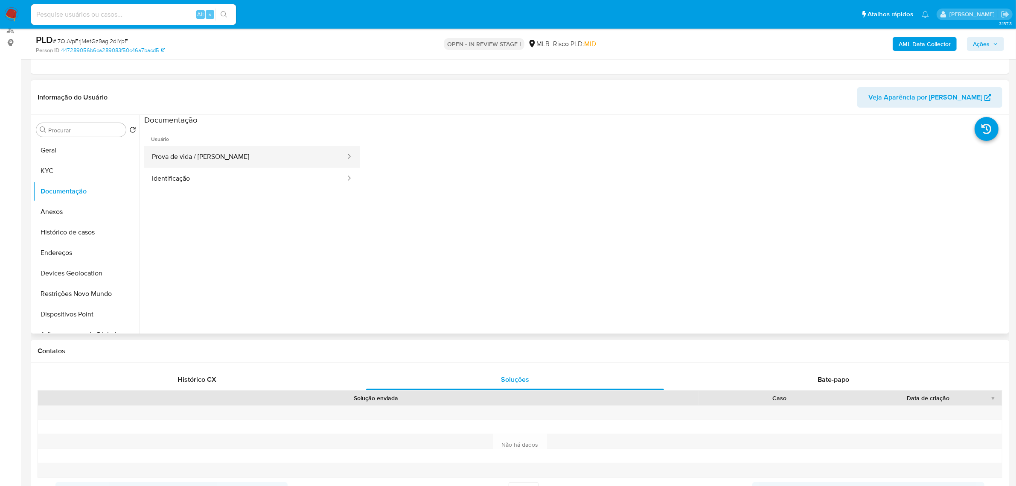
click at [287, 165] on button "Prova de vida / Selfie" at bounding box center [245, 157] width 202 height 22
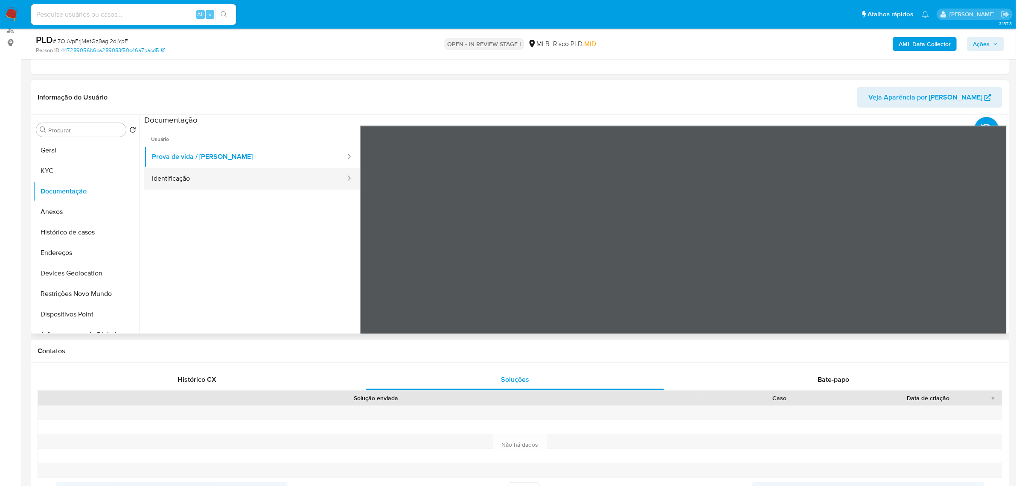
click at [288, 169] on button "Identificação" at bounding box center [245, 179] width 202 height 22
click at [991, 261] on icon at bounding box center [996, 264] width 17 height 17
click at [86, 167] on button "KYC" at bounding box center [83, 170] width 100 height 20
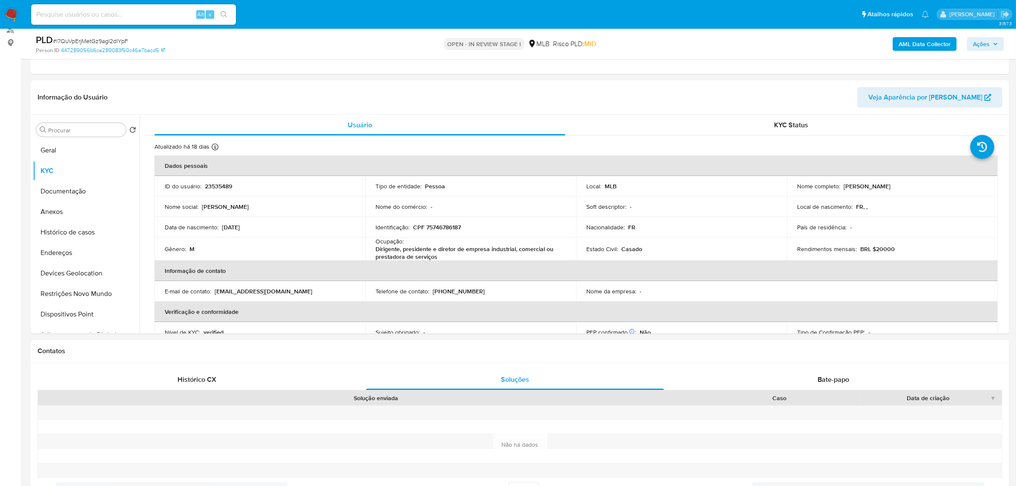
drag, startPoint x: 843, startPoint y: 186, endPoint x: 954, endPoint y: 186, distance: 111.4
click at [954, 186] on div "Nome completo : Olivier Jean Claude Waucampt" at bounding box center [892, 186] width 190 height 8
copy p "[PERSON_NAME]"
click at [869, 191] on td "Nome completo : Olivier Jean Claude Waucampt" at bounding box center [892, 186] width 211 height 20
click at [72, 189] on button "Documentação" at bounding box center [83, 191] width 100 height 20
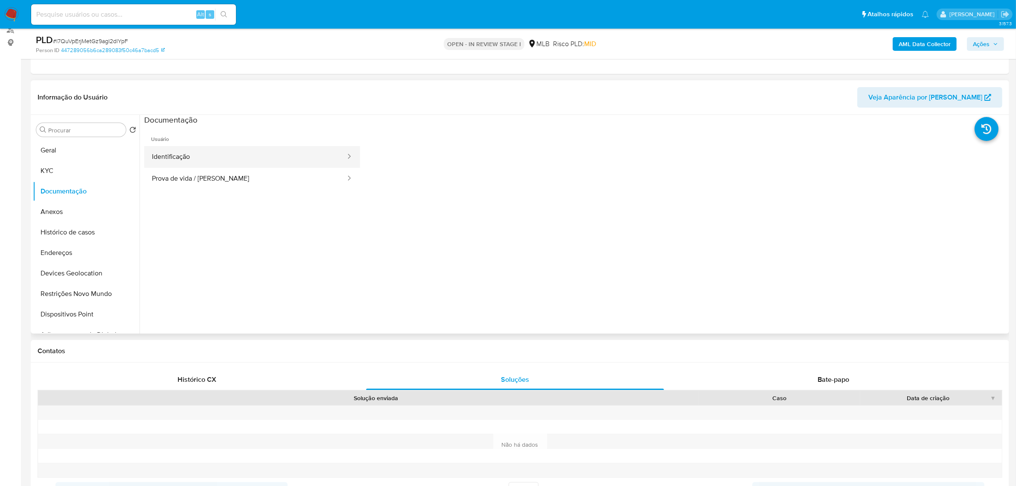
click at [257, 156] on button "Identificação" at bounding box center [245, 157] width 202 height 22
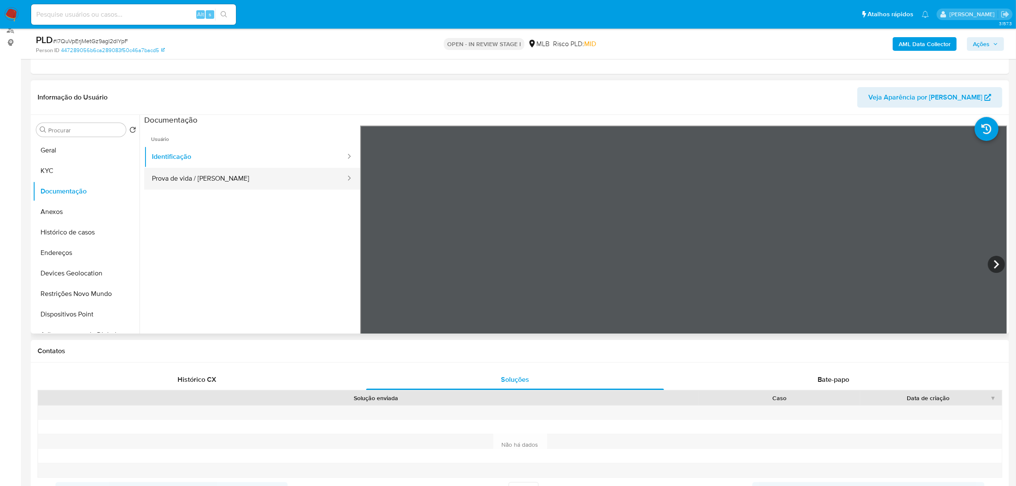
click at [248, 184] on button "Prova de vida / Selfie" at bounding box center [245, 179] width 202 height 22
click at [186, 161] on button "Identificação" at bounding box center [245, 157] width 202 height 22
click at [55, 170] on button "KYC" at bounding box center [83, 170] width 100 height 20
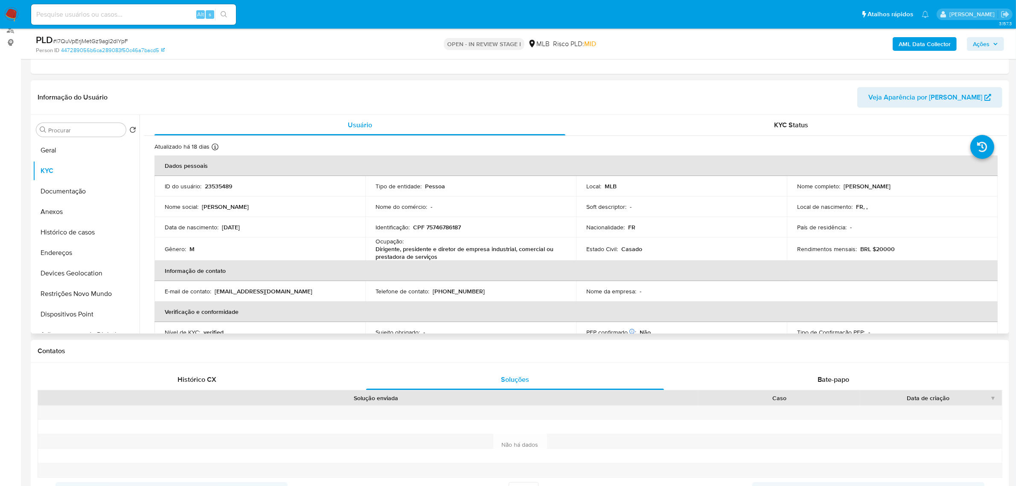
click at [443, 227] on p "CPF 75746786187" at bounding box center [437, 227] width 48 height 8
copy p "75746786187"
drag, startPoint x: 843, startPoint y: 186, endPoint x: 891, endPoint y: 186, distance: 47.8
click at [890, 186] on p "[PERSON_NAME]" at bounding box center [866, 186] width 47 height 8
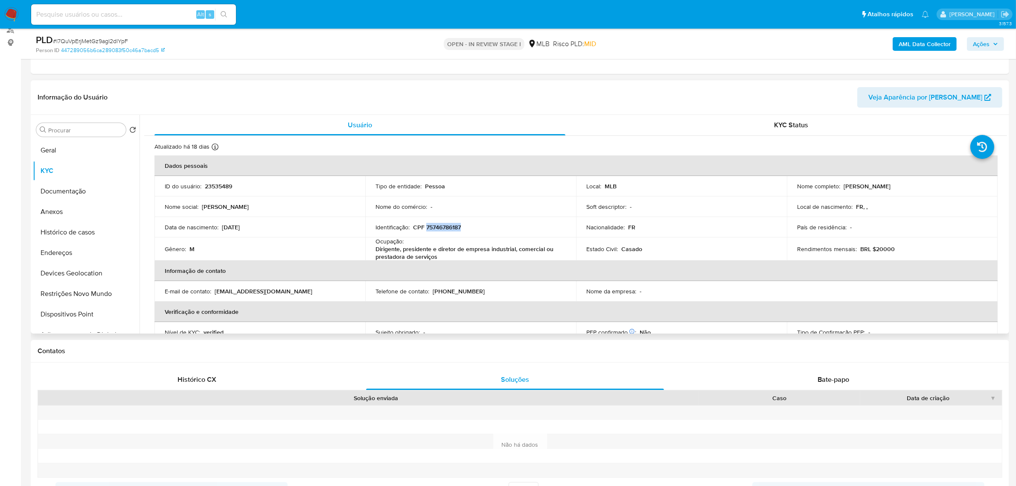
click at [867, 186] on p "[PERSON_NAME]" at bounding box center [866, 186] width 47 height 8
drag, startPoint x: 842, startPoint y: 185, endPoint x: 933, endPoint y: 183, distance: 90.9
click at [933, 183] on div "Nome completo : Olivier Jean Claude Waucampt" at bounding box center [892, 186] width 190 height 8
copy p "[PERSON_NAME]"
click at [78, 192] on button "Documentação" at bounding box center [83, 191] width 100 height 20
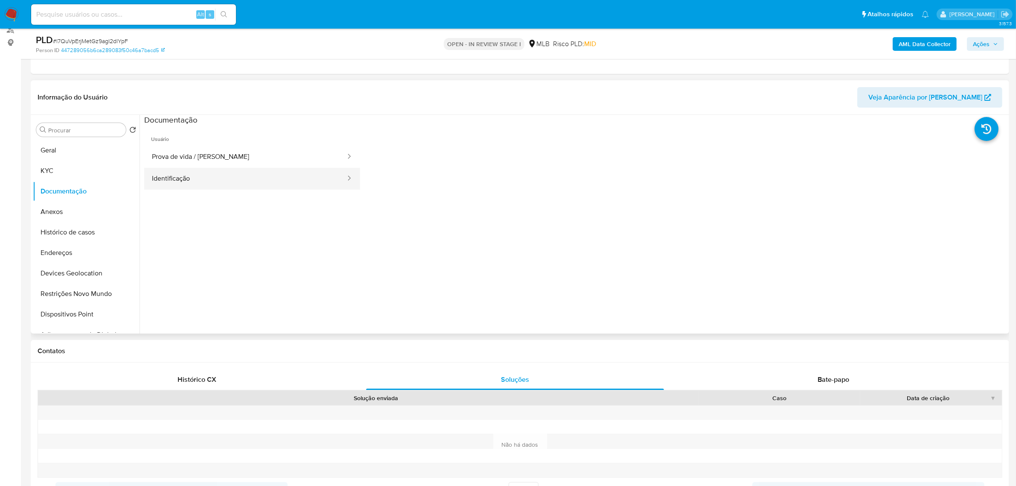
click at [279, 181] on button "Identificação" at bounding box center [245, 179] width 202 height 22
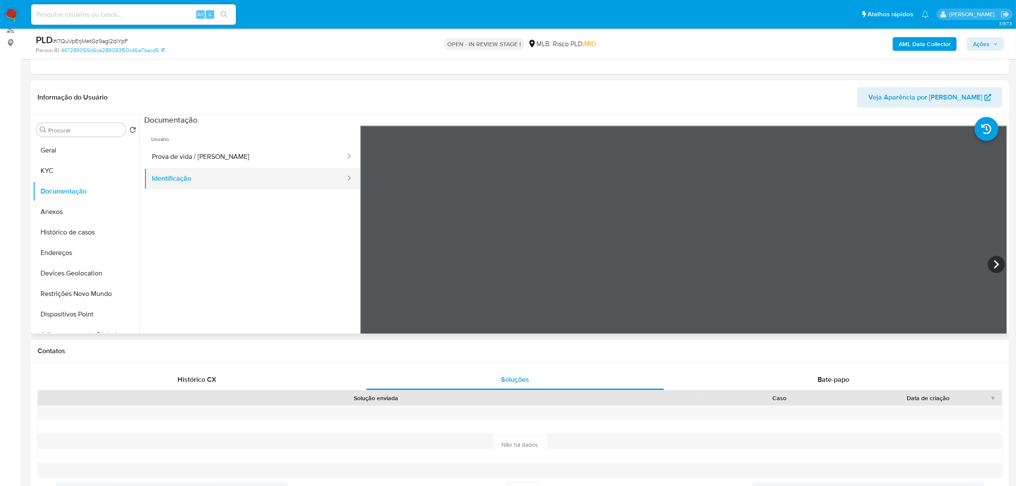
click at [277, 170] on button "Identificação" at bounding box center [245, 179] width 202 height 22
click at [270, 158] on button "Prova de vida / Selfie" at bounding box center [245, 157] width 202 height 22
click at [79, 170] on button "KYC" at bounding box center [83, 170] width 100 height 20
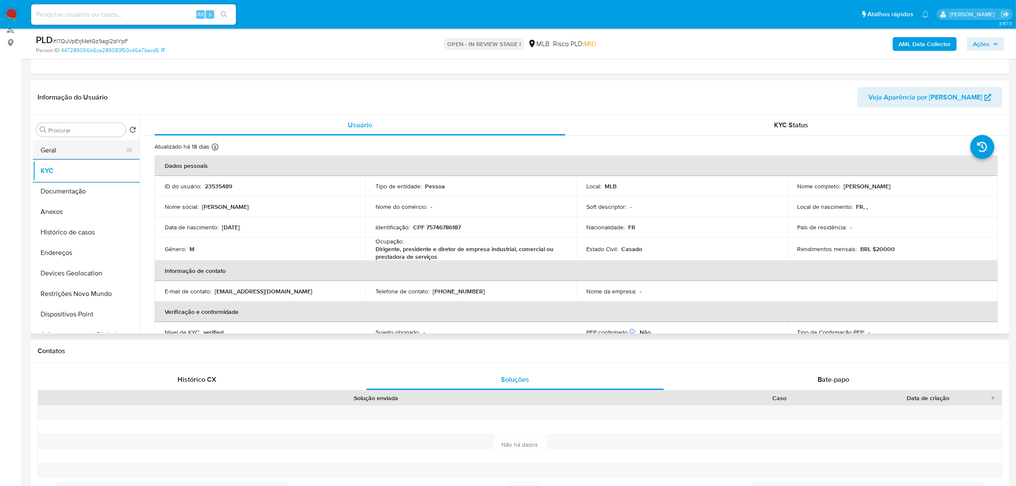
click at [69, 146] on button "Geral" at bounding box center [83, 150] width 100 height 20
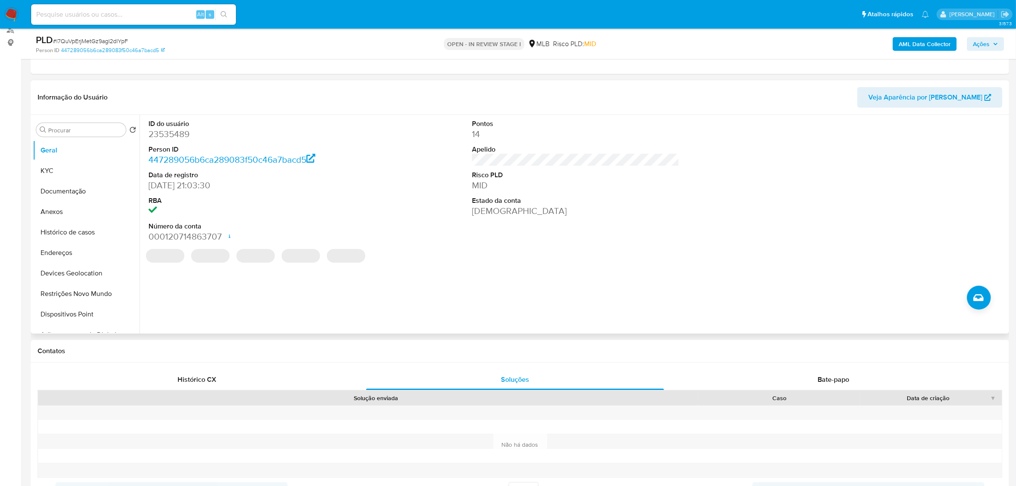
click at [233, 293] on div "ID do usuário 23535489 Person ID 447289056b6ca289083f50c46a7bacd5 Data de regis…" at bounding box center [573, 224] width 867 height 218
click at [64, 182] on button "Documentação" at bounding box center [83, 191] width 100 height 20
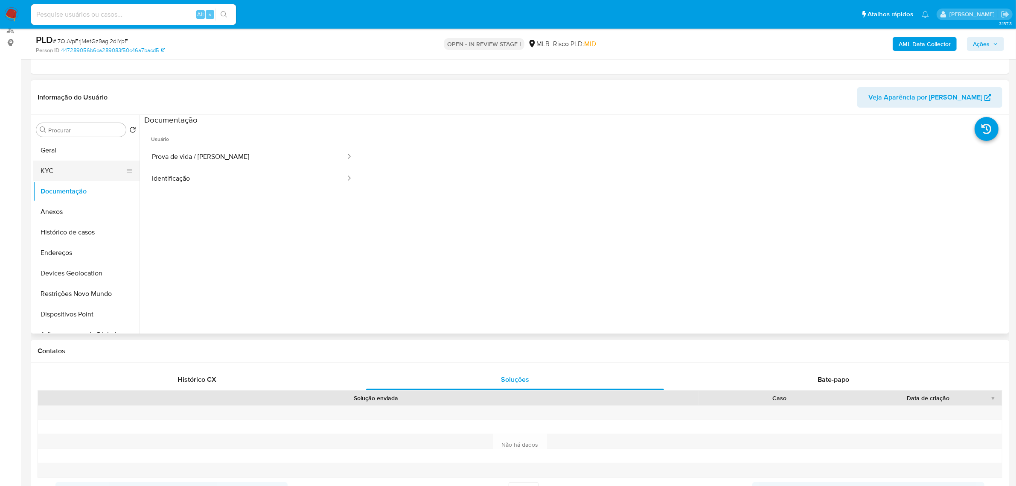
click at [71, 163] on button "KYC" at bounding box center [83, 170] width 100 height 20
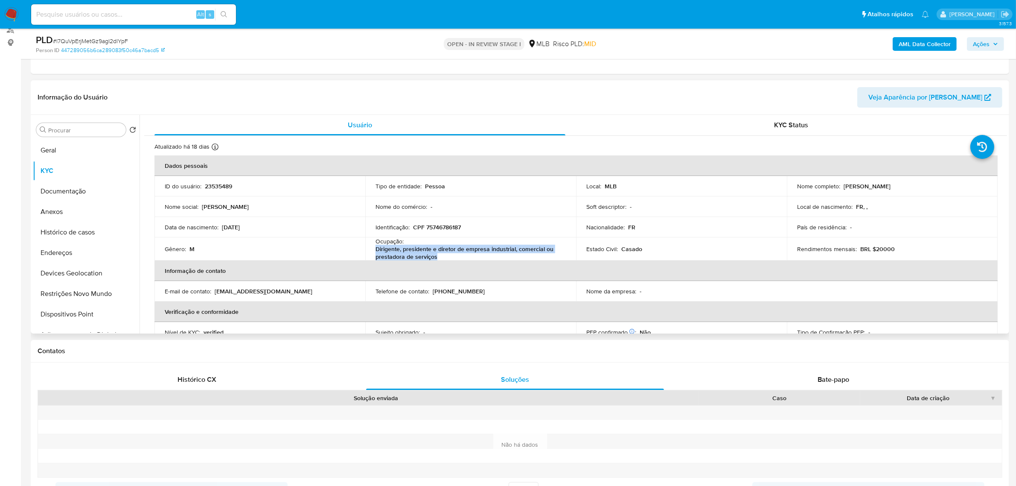
drag, startPoint x: 375, startPoint y: 249, endPoint x: 444, endPoint y: 255, distance: 69.4
click at [444, 255] on p "Dirigente, presidente e diretor de empresa industrial, comercial ou prestadora …" at bounding box center [468, 252] width 187 height 15
copy p "Dirigente, presidente e diretor de empresa industrial, comercial ou prestadora …"
click at [441, 224] on p "CPF 75746786187" at bounding box center [437, 227] width 48 height 8
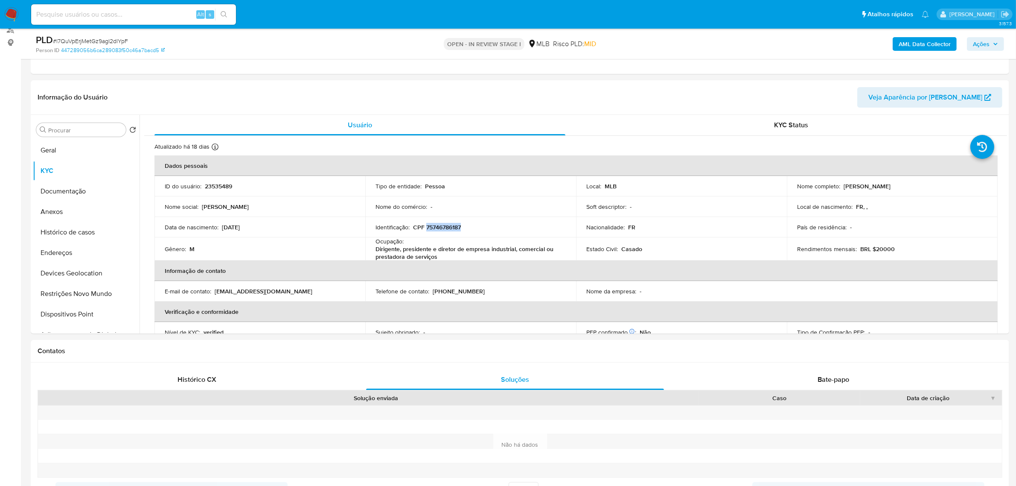
copy p "75746786187"
click at [978, 49] on span "Ações" at bounding box center [981, 44] width 17 height 14
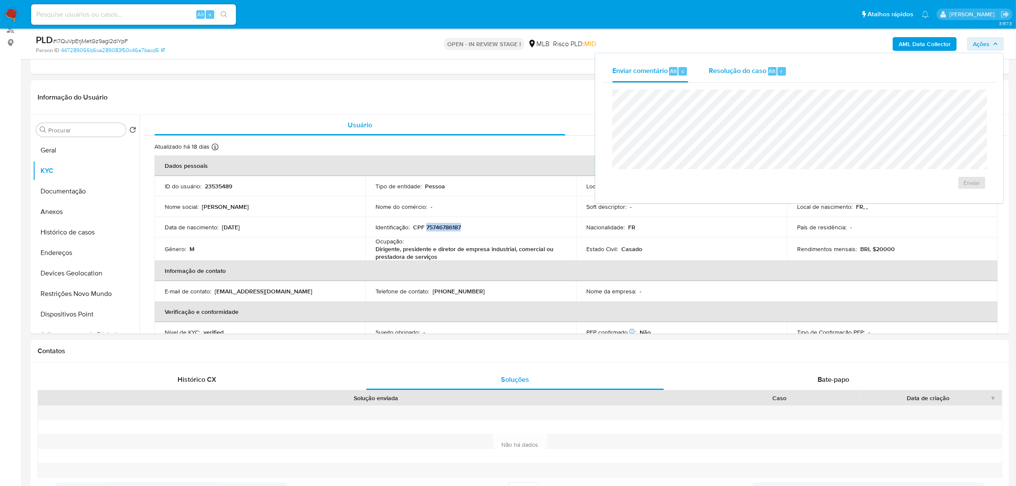
drag, startPoint x: 760, startPoint y: 71, endPoint x: 760, endPoint y: 77, distance: 5.5
click at [760, 77] on div "Resolução do caso Alt r" at bounding box center [748, 71] width 78 height 22
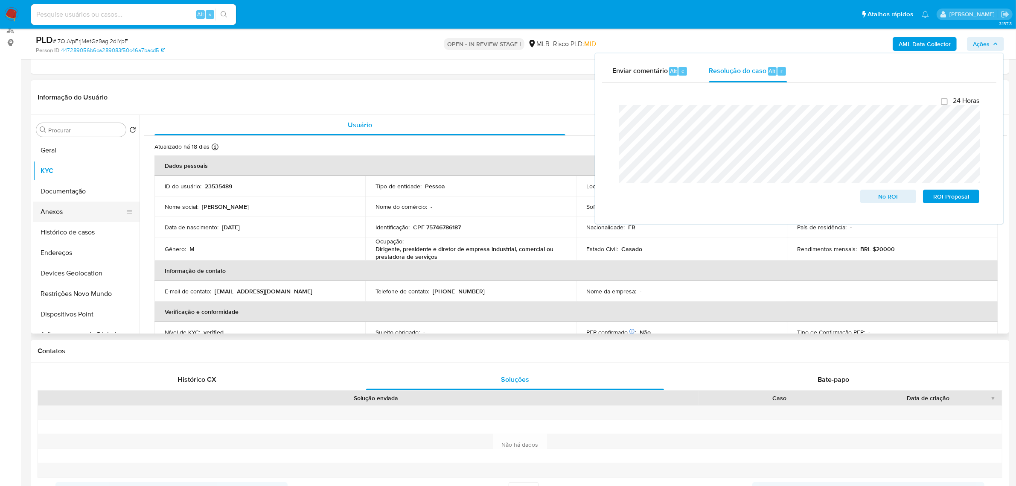
click at [69, 212] on button "Anexos" at bounding box center [83, 211] width 100 height 20
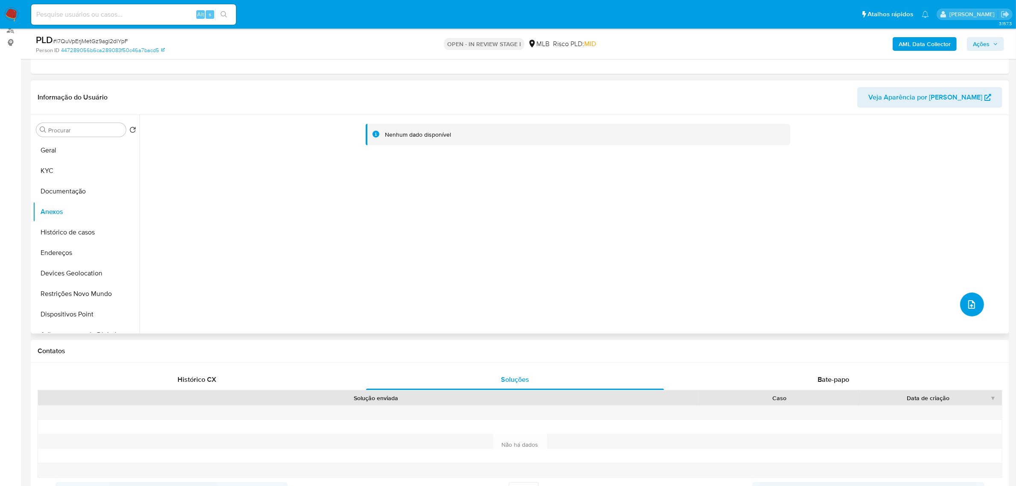
click at [971, 302] on icon "upload-file" at bounding box center [971, 304] width 10 height 10
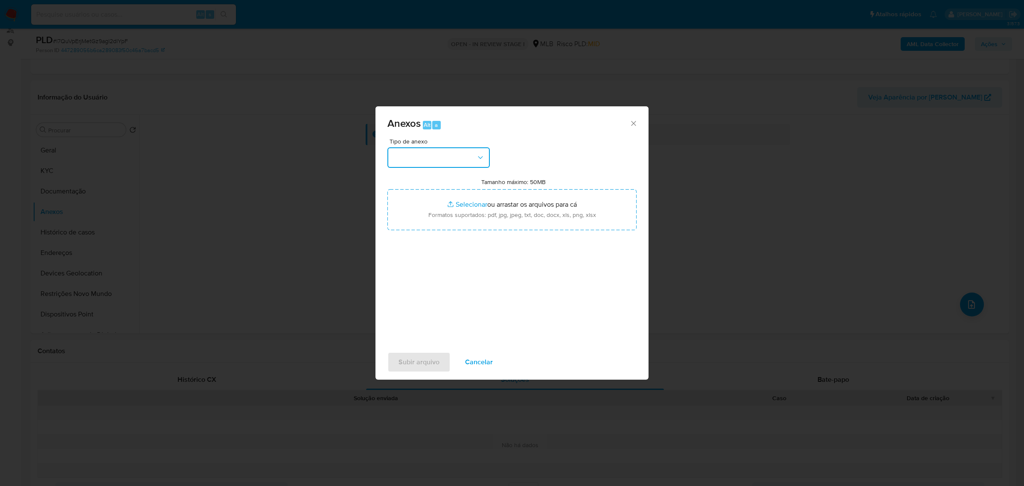
click at [441, 154] on button "button" at bounding box center [438, 157] width 102 height 20
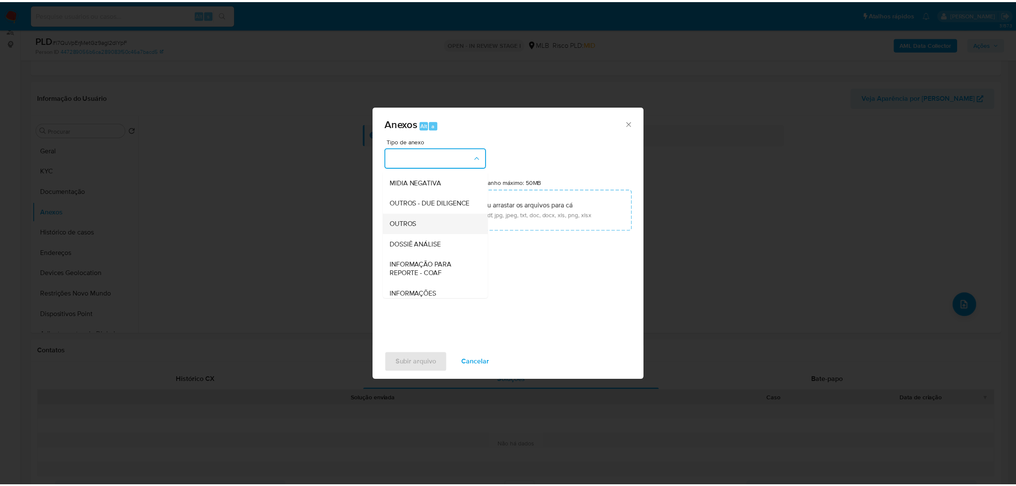
scroll to position [107, 0]
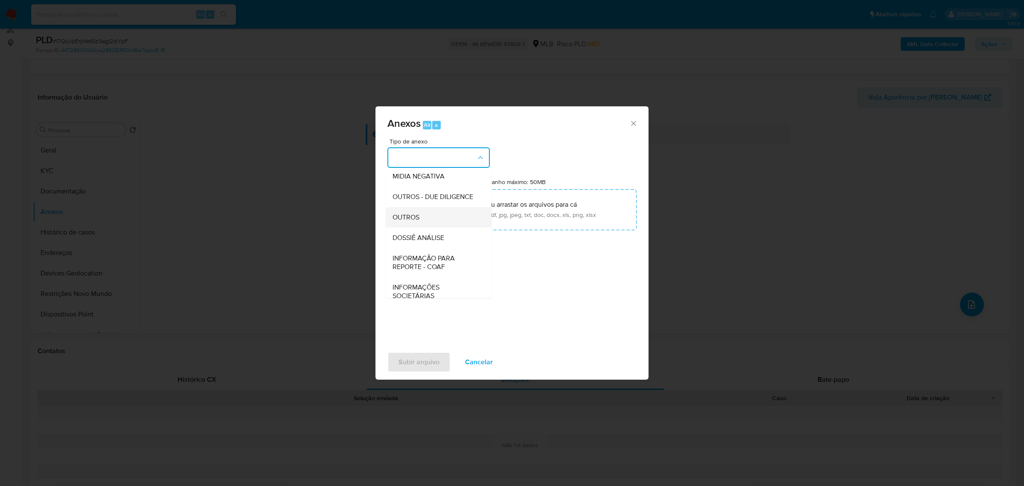
click at [414, 221] on span "OUTROS" at bounding box center [406, 216] width 27 height 9
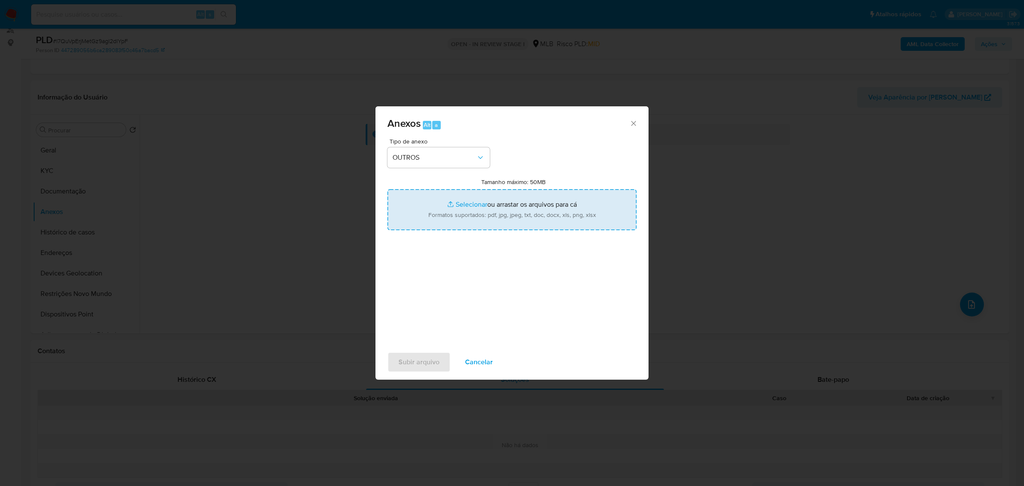
click at [476, 210] on input "Tamanho máximo: 50MB Selecionar arquivos" at bounding box center [511, 209] width 249 height 41
type input "C:\fakepath\Mulan 23535489_2025_09_05_09_26_35.xlsx"
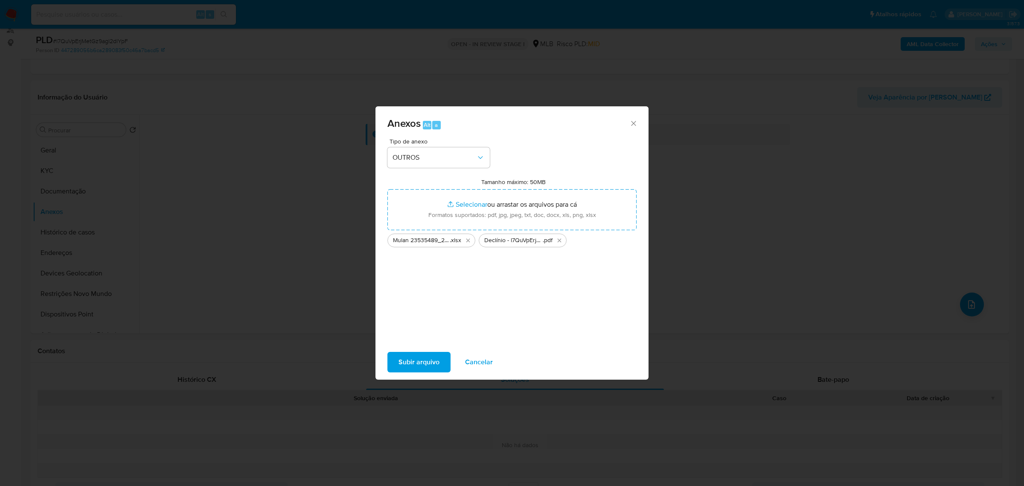
click at [423, 364] on span "Subir arquivo" at bounding box center [418, 361] width 41 height 19
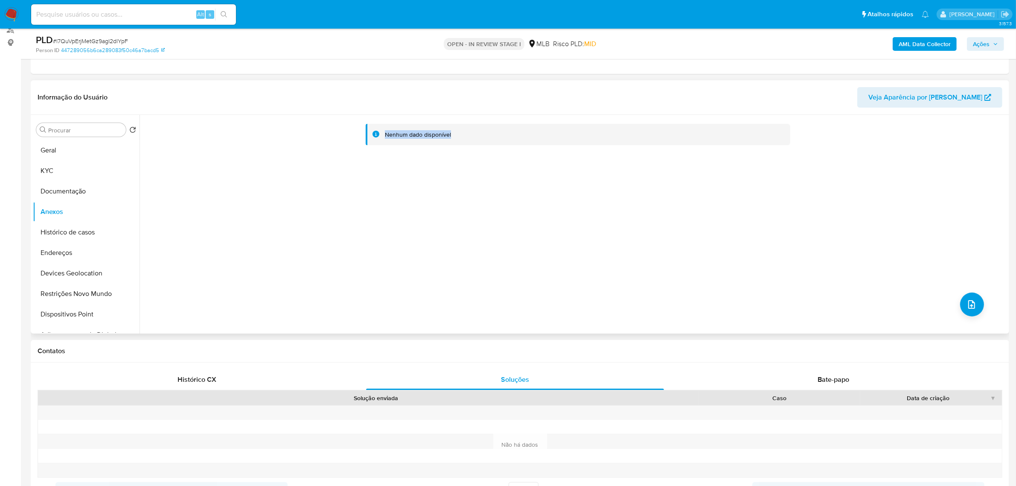
drag, startPoint x: 383, startPoint y: 134, endPoint x: 532, endPoint y: 141, distance: 149.0
click at [531, 141] on div "Nenhum dado disponível" at bounding box center [578, 135] width 425 height 22
click at [468, 191] on div "Nenhum dado disponível" at bounding box center [573, 224] width 867 height 218
click at [58, 189] on button "Documentação" at bounding box center [83, 191] width 100 height 20
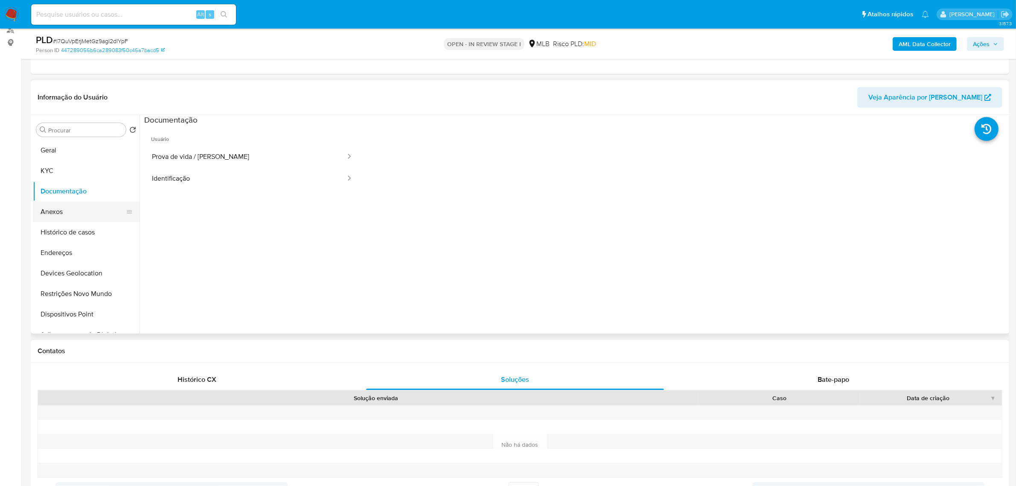
click at [69, 211] on button "Anexos" at bounding box center [83, 211] width 100 height 20
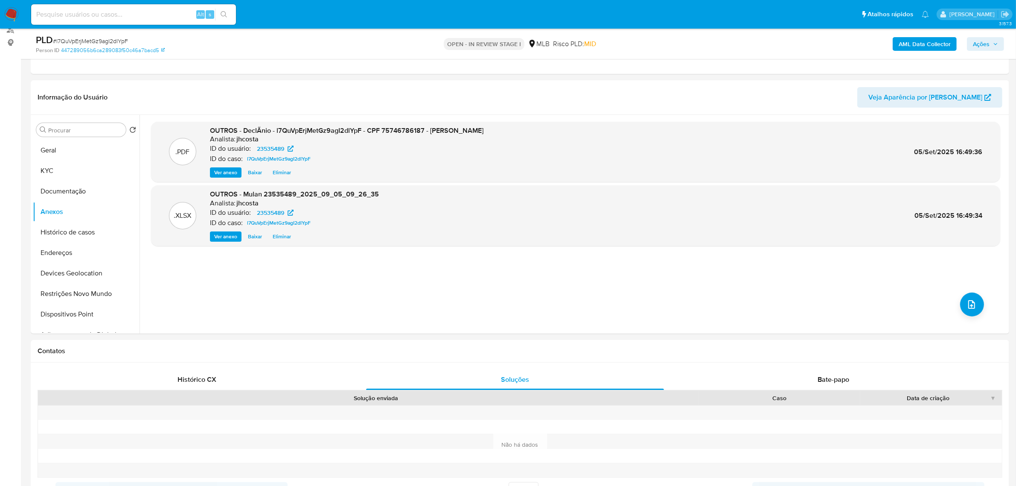
click at [980, 45] on span "Ações" at bounding box center [981, 44] width 17 height 14
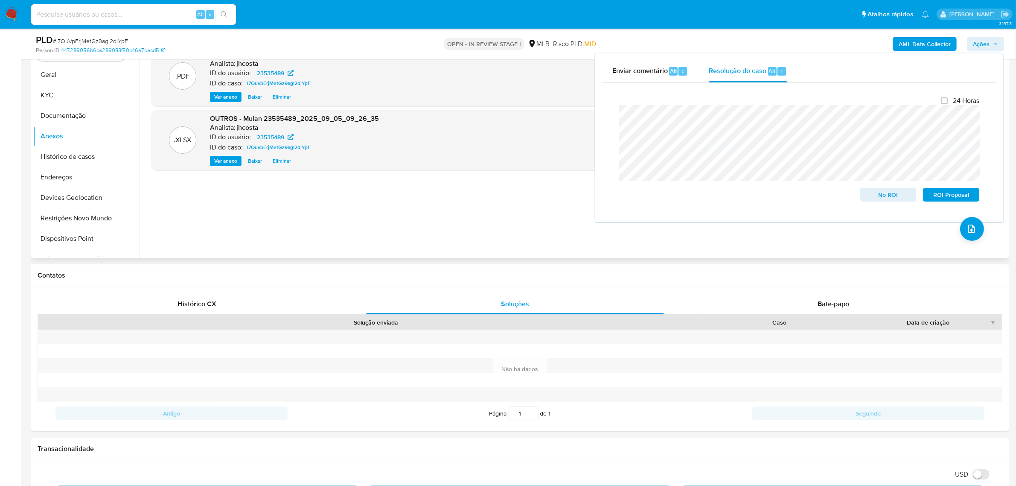
scroll to position [53, 0]
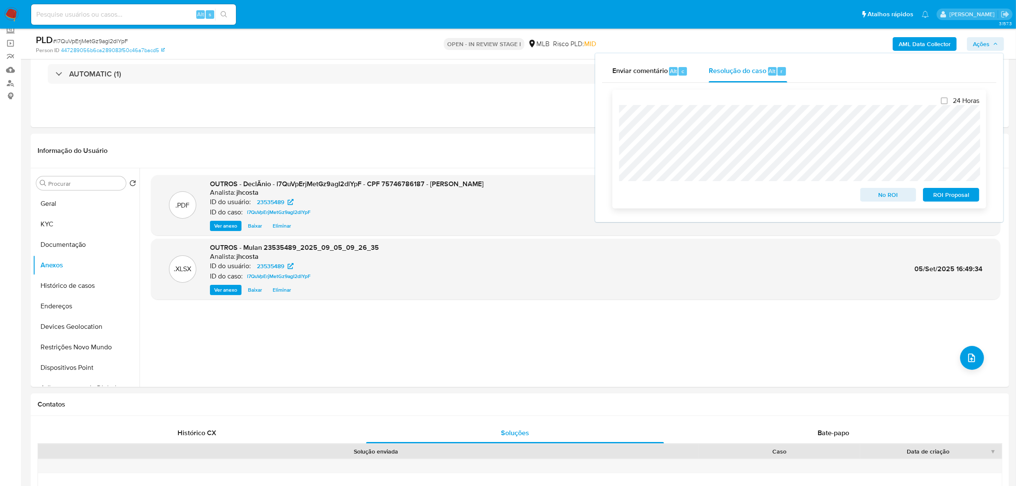
click at [882, 196] on span "No ROI" at bounding box center [888, 195] width 44 height 12
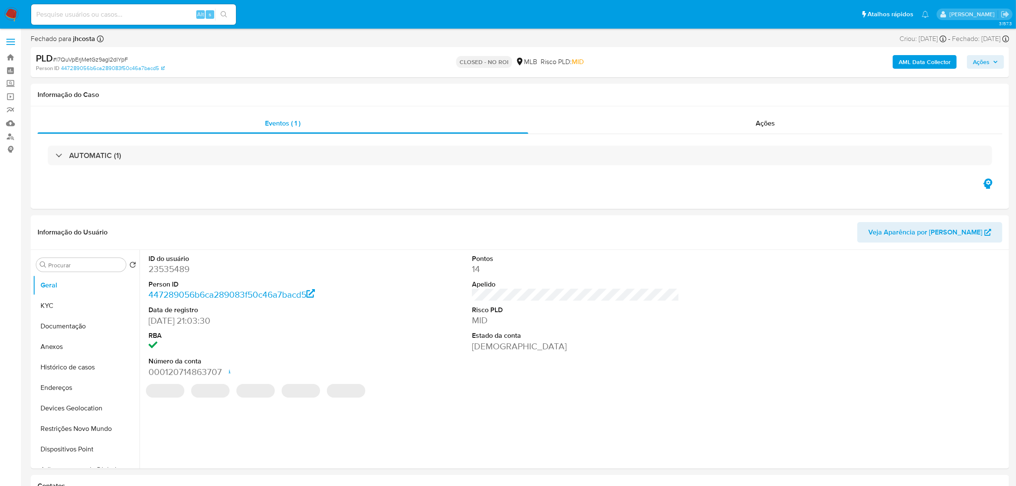
select select "10"
